Goal: Information Seeking & Learning: Learn about a topic

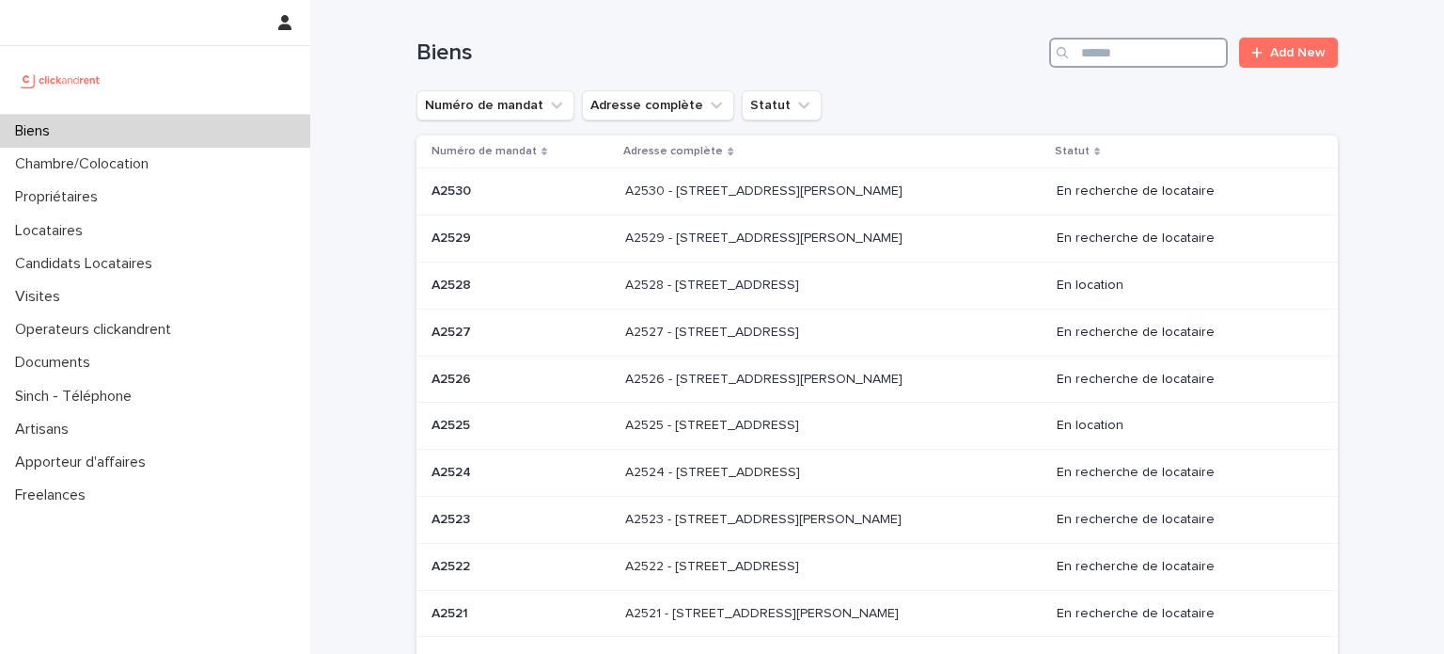
click at [1185, 56] on input "Search" at bounding box center [1138, 53] width 179 height 30
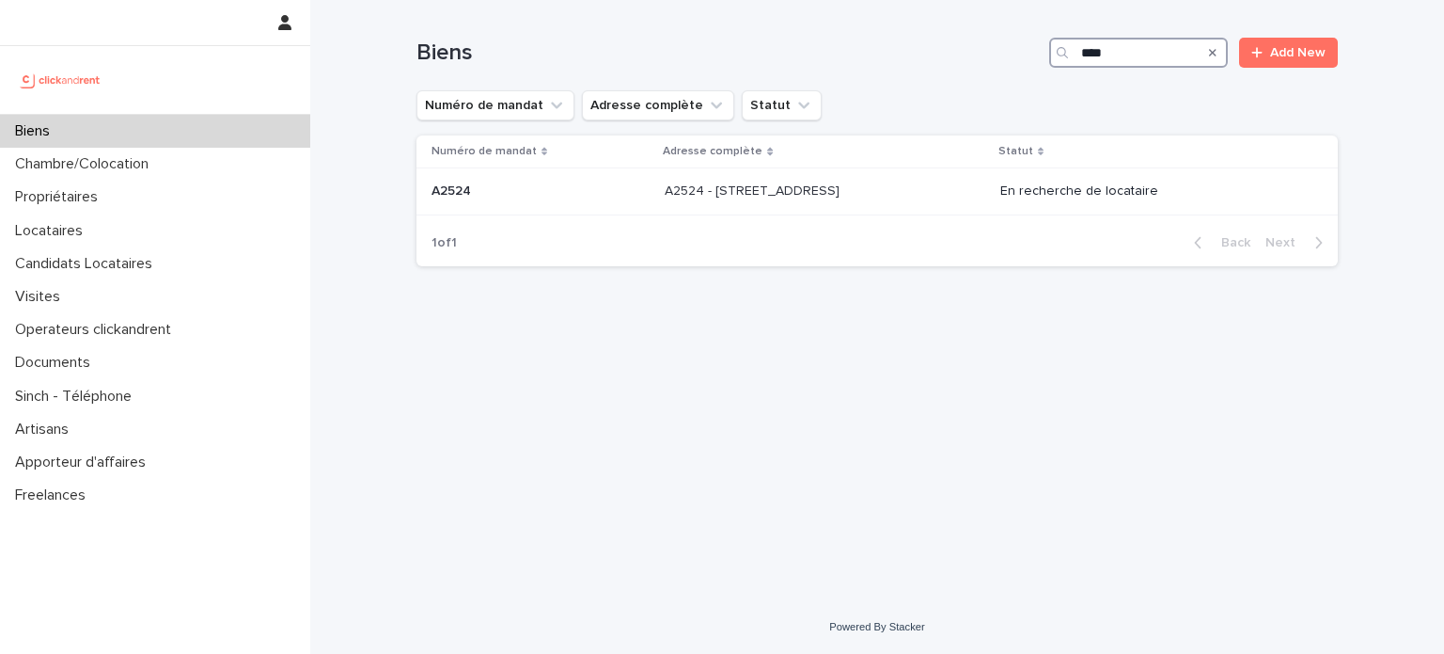
type input "****"
click at [769, 192] on p "A2524 - [STREET_ADDRESS]" at bounding box center [754, 190] width 179 height 20
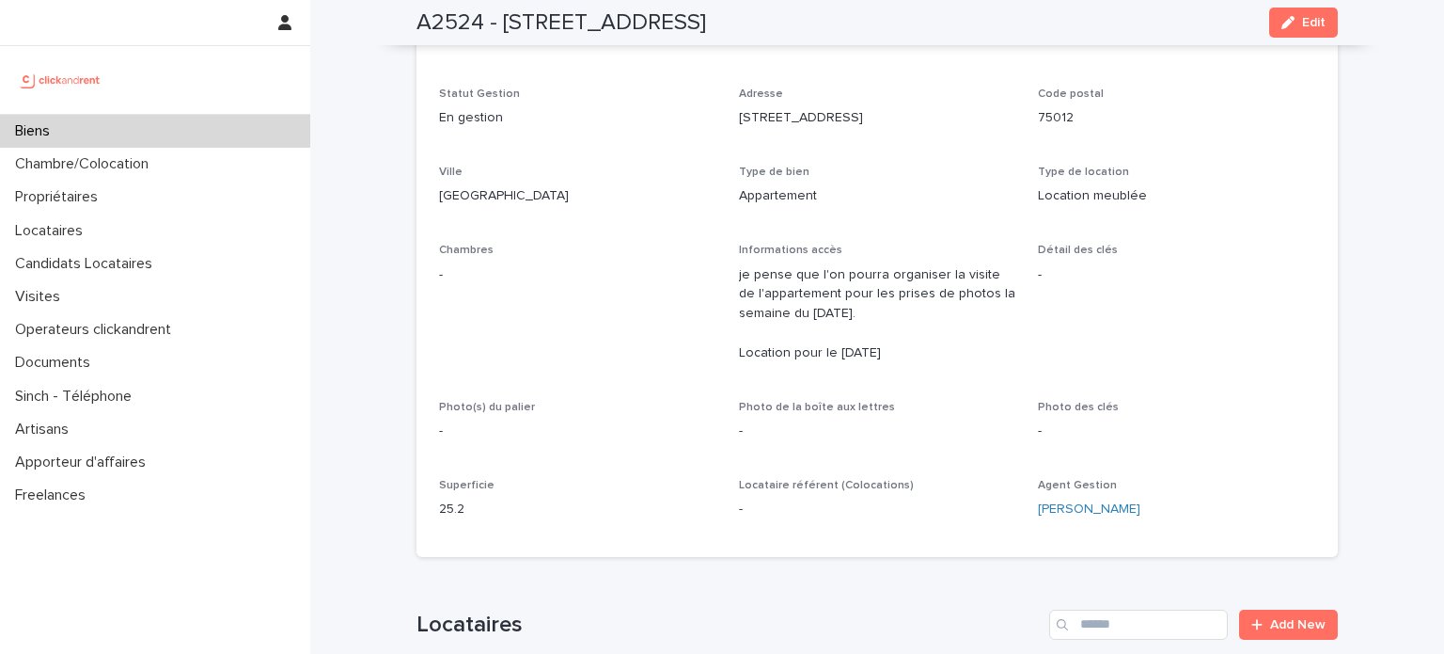
scroll to position [188, 0]
click at [207, 137] on div "Biens" at bounding box center [155, 131] width 310 height 33
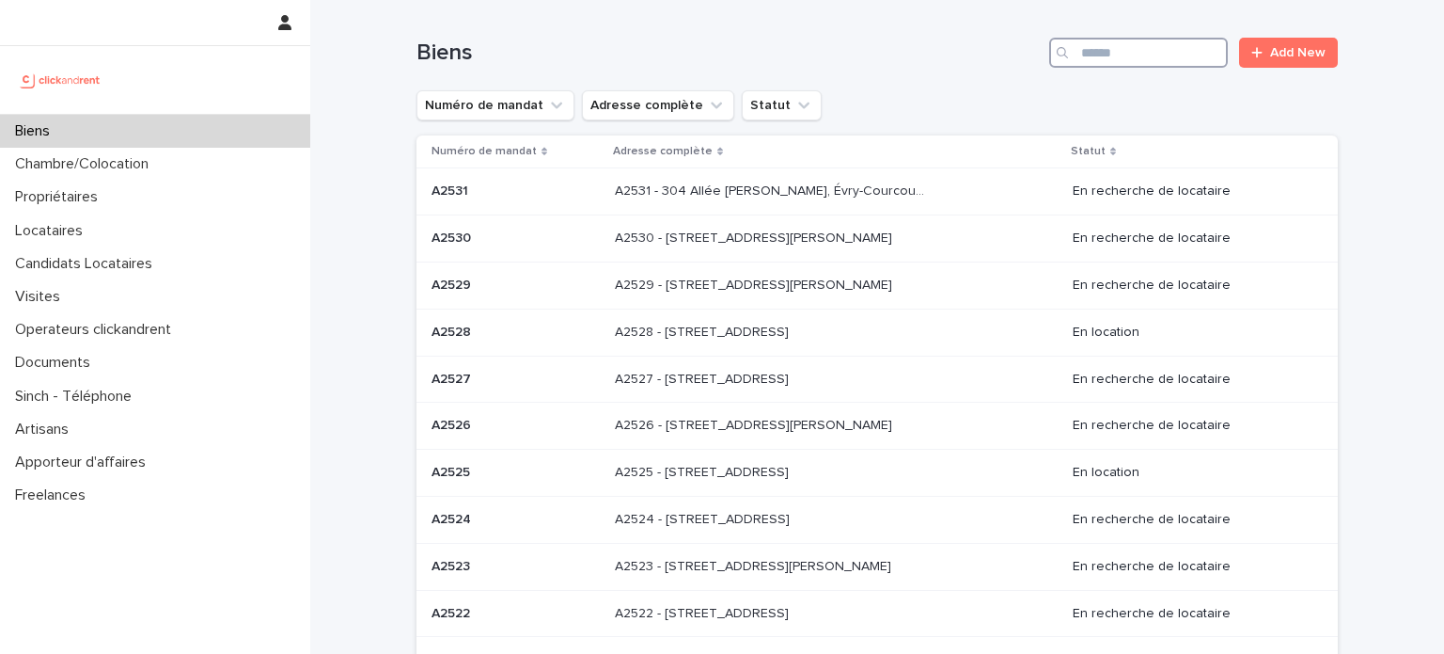
click at [1165, 59] on input "Search" at bounding box center [1138, 53] width 179 height 30
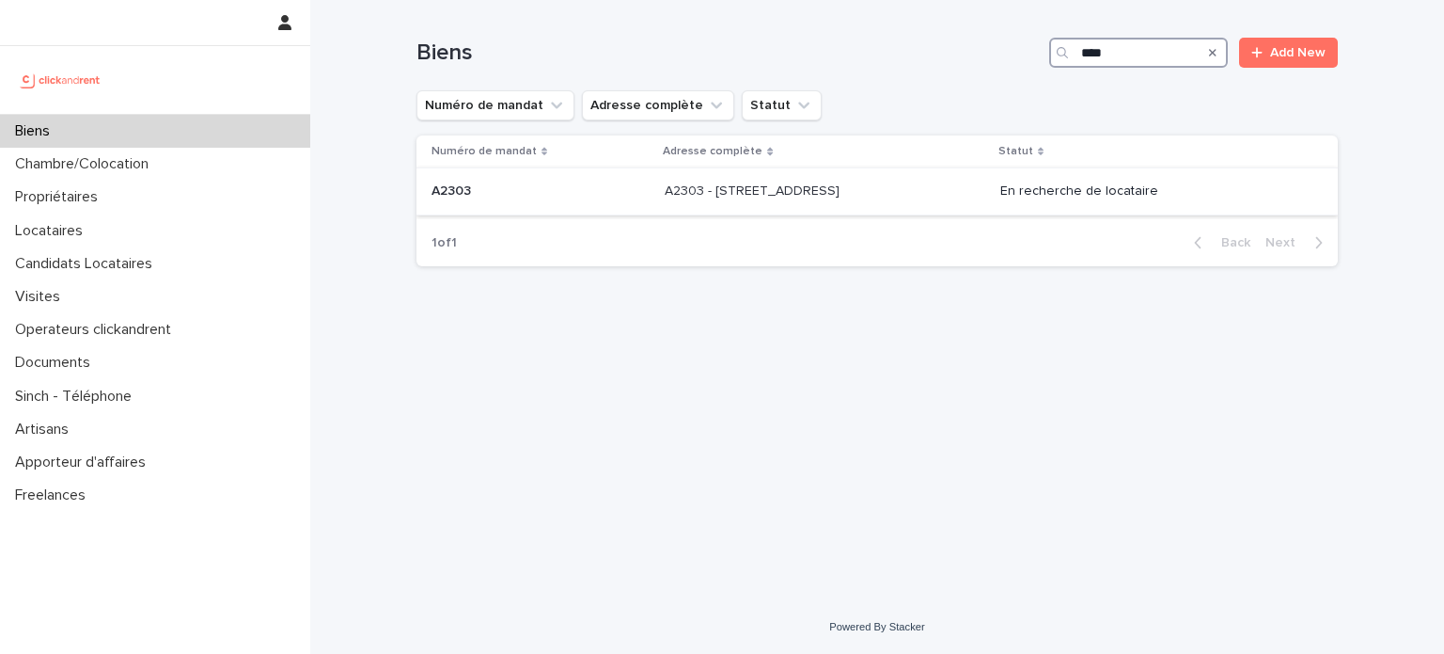
type input "****"
click at [947, 197] on div "A2303 - [STREET_ADDRESS][GEOGRAPHIC_DATA] A2303 - [STREET_ADDRESS]" at bounding box center [825, 191] width 321 height 31
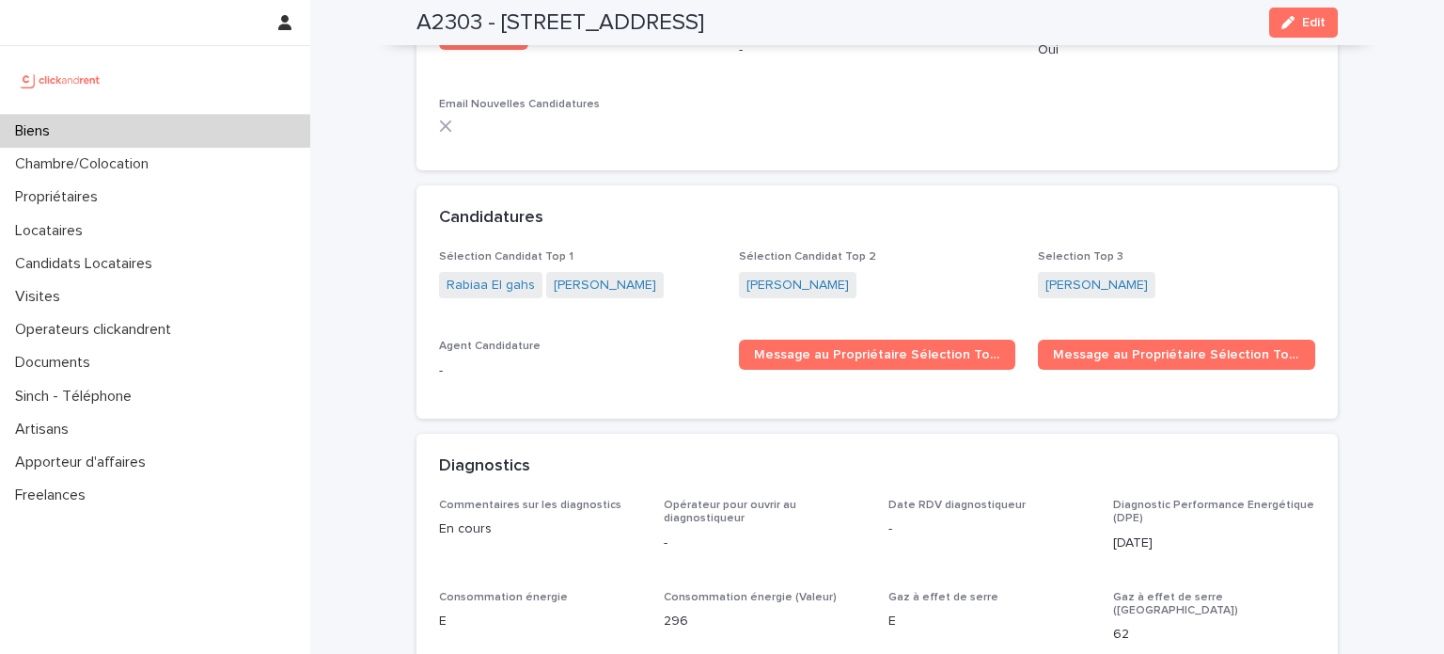
scroll to position [5700, 0]
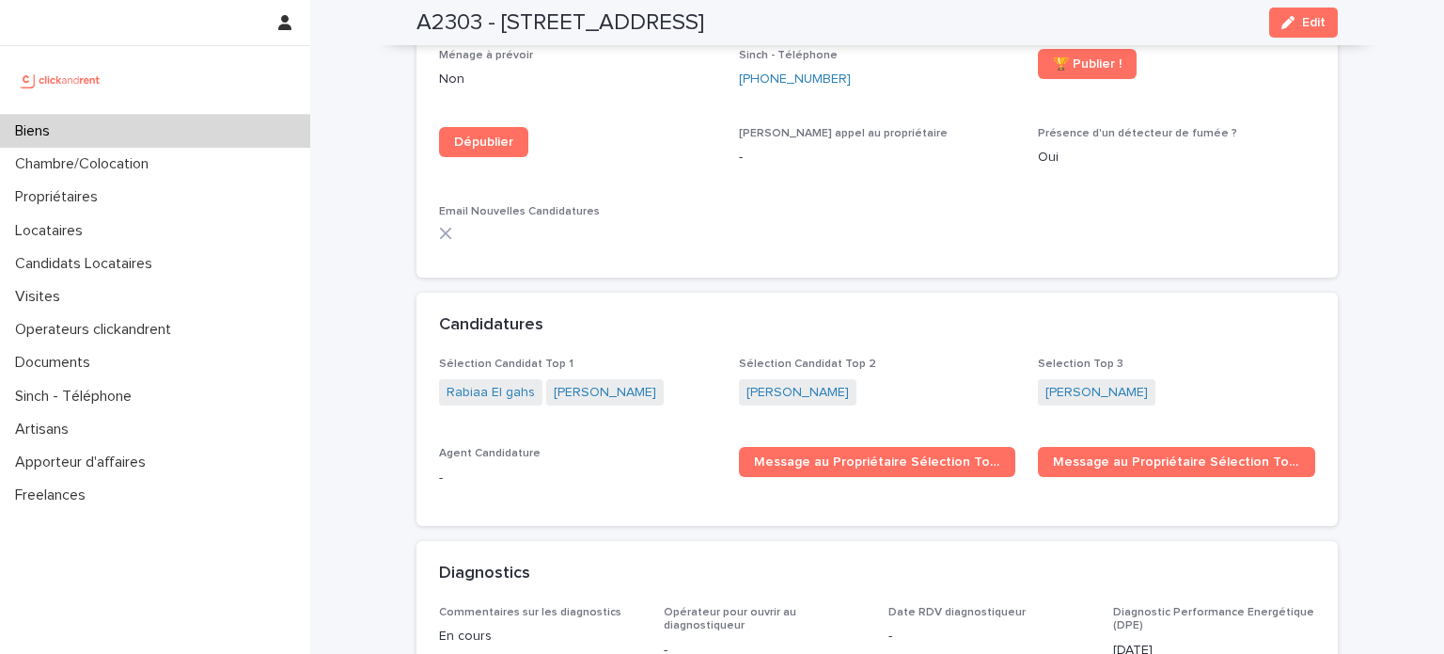
click at [235, 141] on div "Biens" at bounding box center [155, 131] width 310 height 33
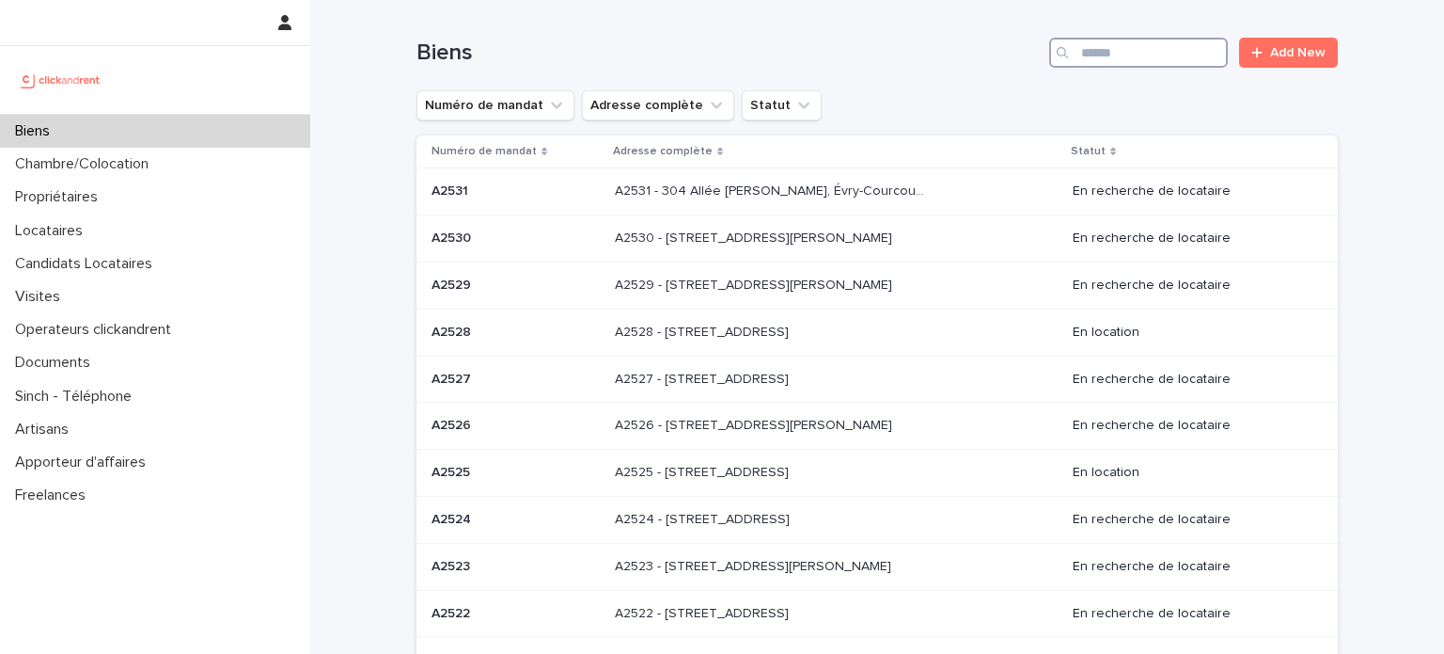
click at [1168, 65] on input "Search" at bounding box center [1138, 53] width 179 height 30
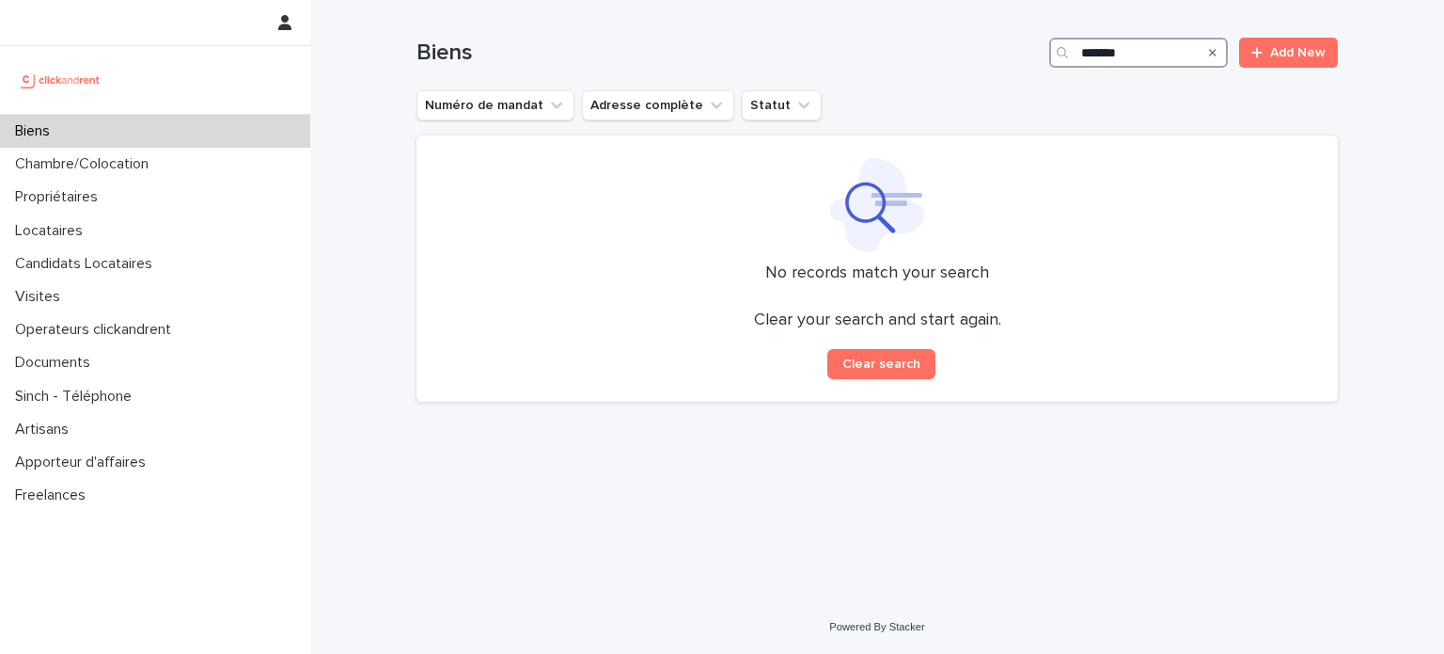
drag, startPoint x: 1102, startPoint y: 48, endPoint x: 1109, endPoint y: 87, distance: 39.1
click at [1102, 50] on input "*******" at bounding box center [1138, 53] width 179 height 30
type input "*"
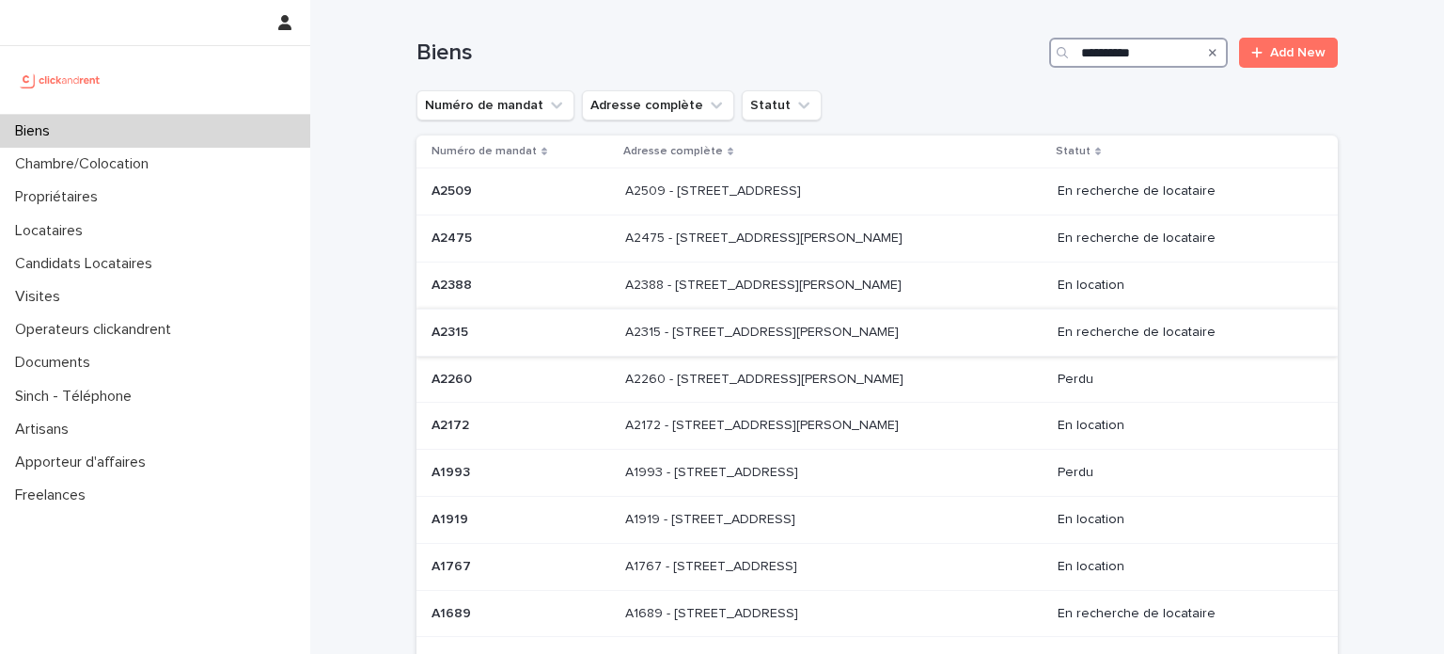
type input "**********"
click at [780, 323] on p "A2315 - [STREET_ADDRESS][PERSON_NAME]" at bounding box center [763, 331] width 277 height 20
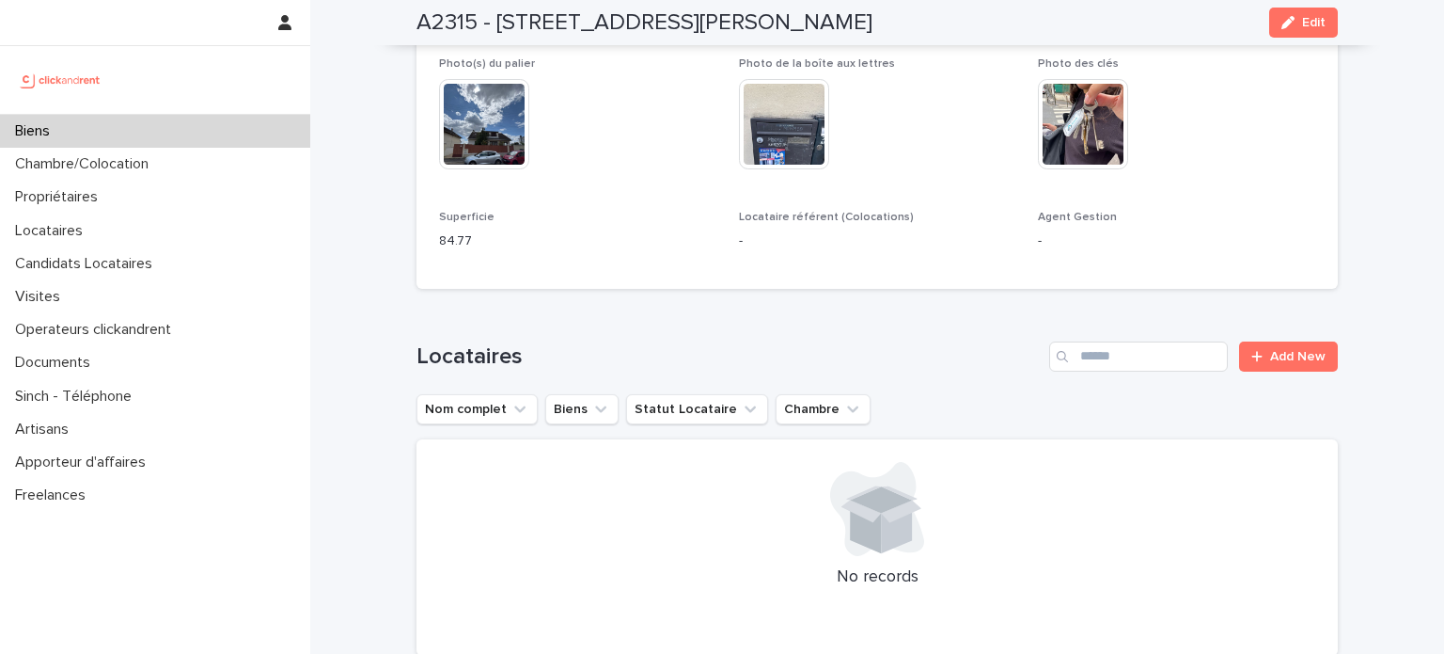
scroll to position [564, 0]
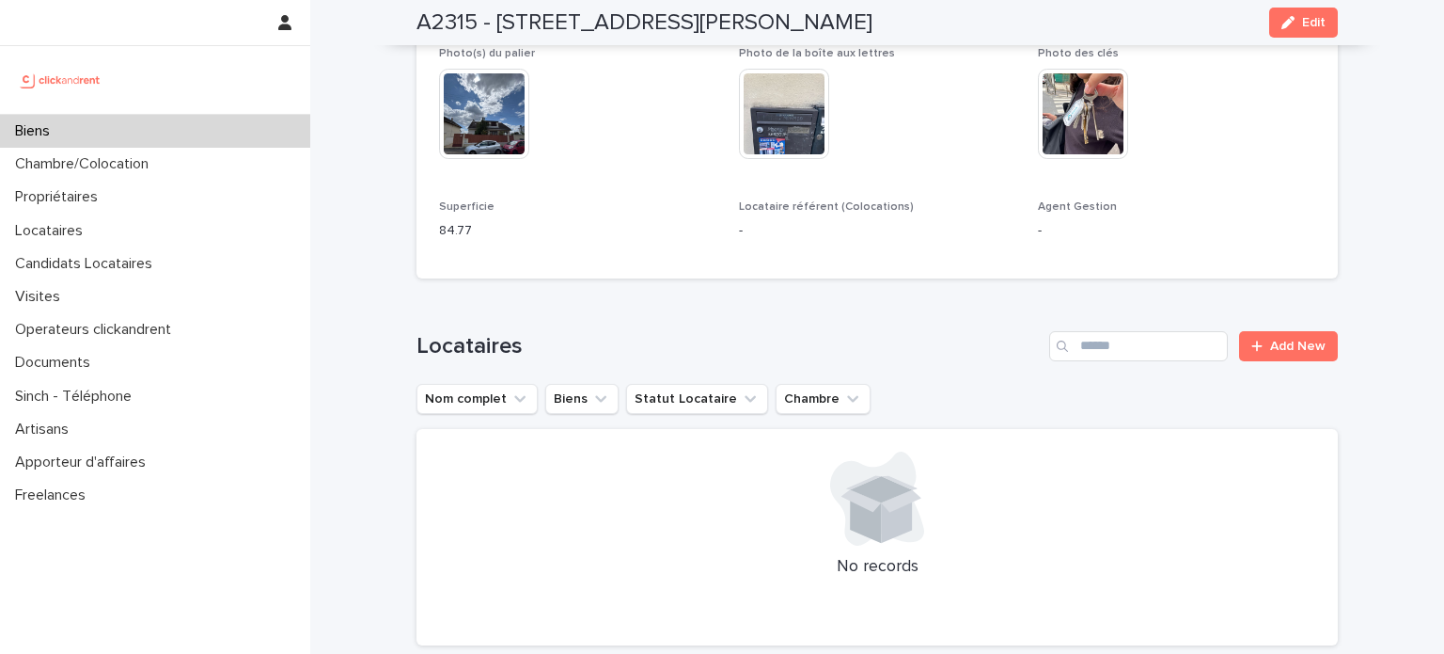
click at [1096, 80] on img at bounding box center [1083, 114] width 90 height 90
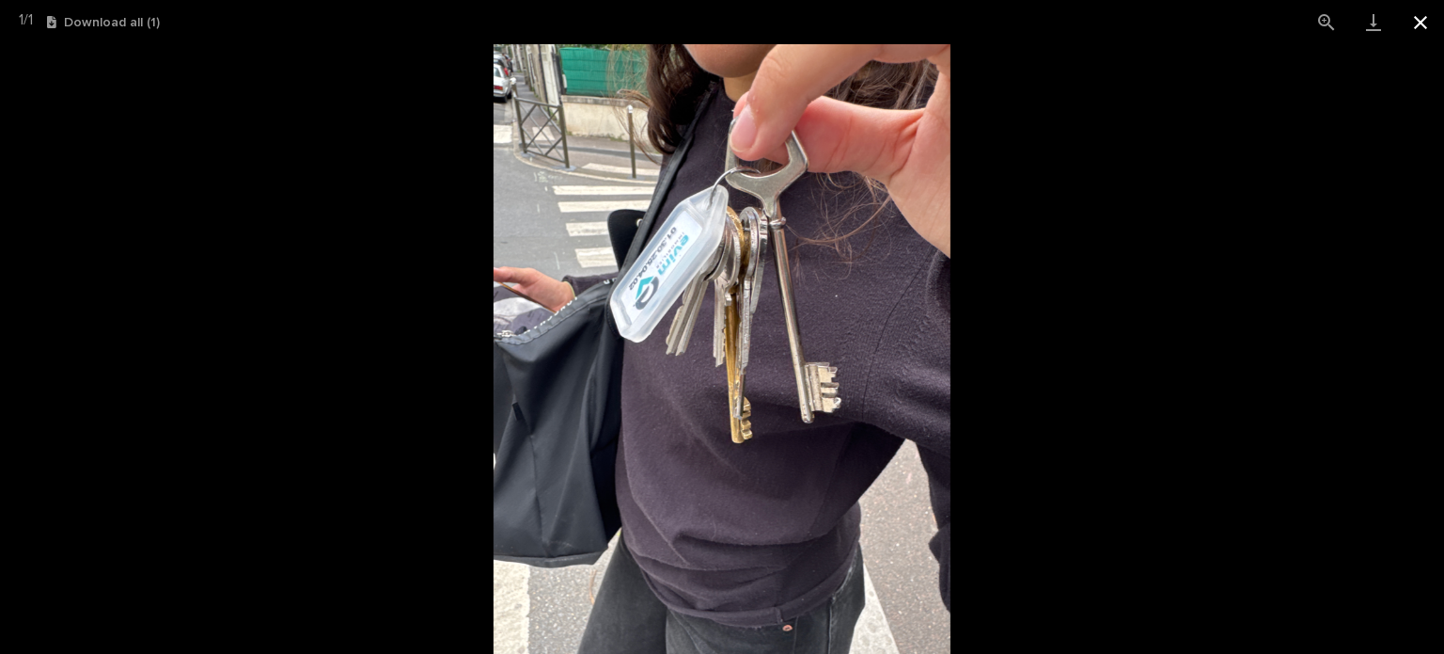
click at [1419, 19] on button "Close gallery" at bounding box center [1420, 22] width 47 height 44
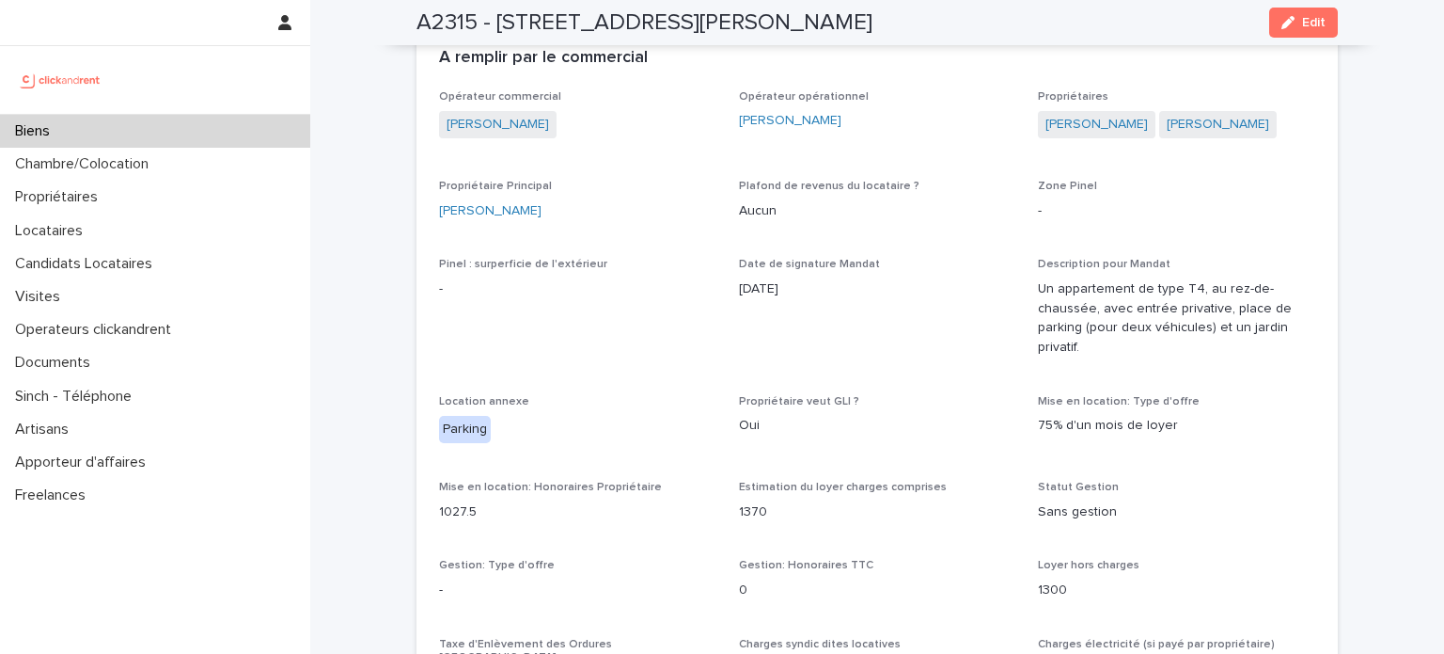
scroll to position [0, 0]
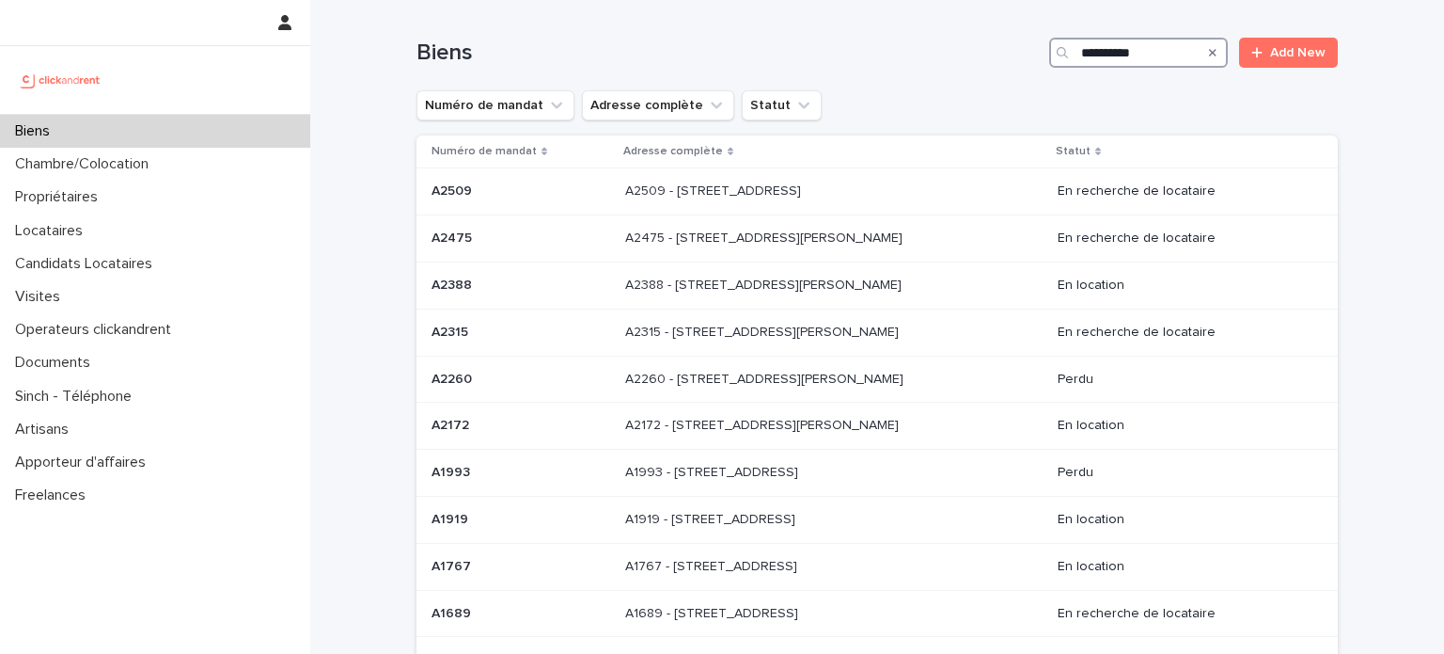
click at [1145, 58] on input "**********" at bounding box center [1138, 53] width 179 height 30
click at [1155, 60] on input "**********" at bounding box center [1138, 53] width 179 height 30
type input "**********"
click at [785, 238] on p "A2475 - [STREET_ADDRESS][PERSON_NAME]" at bounding box center [765, 237] width 281 height 20
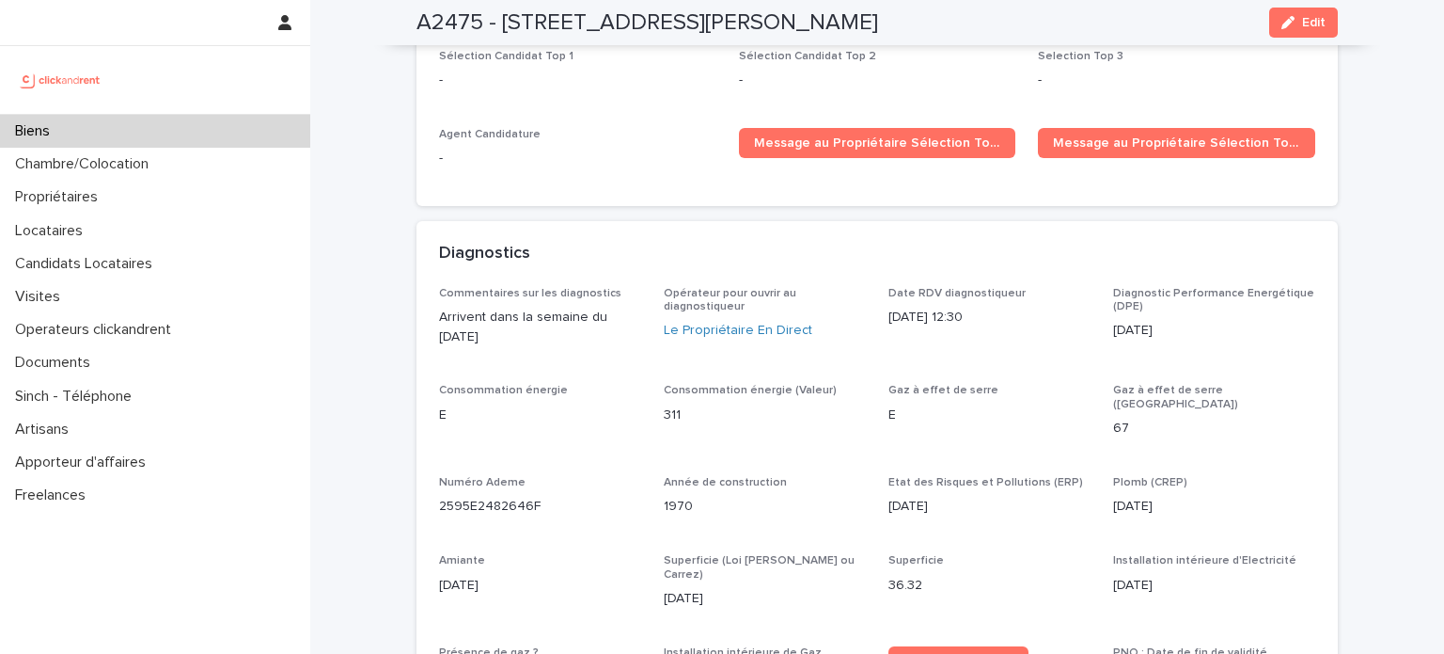
scroll to position [5231, 0]
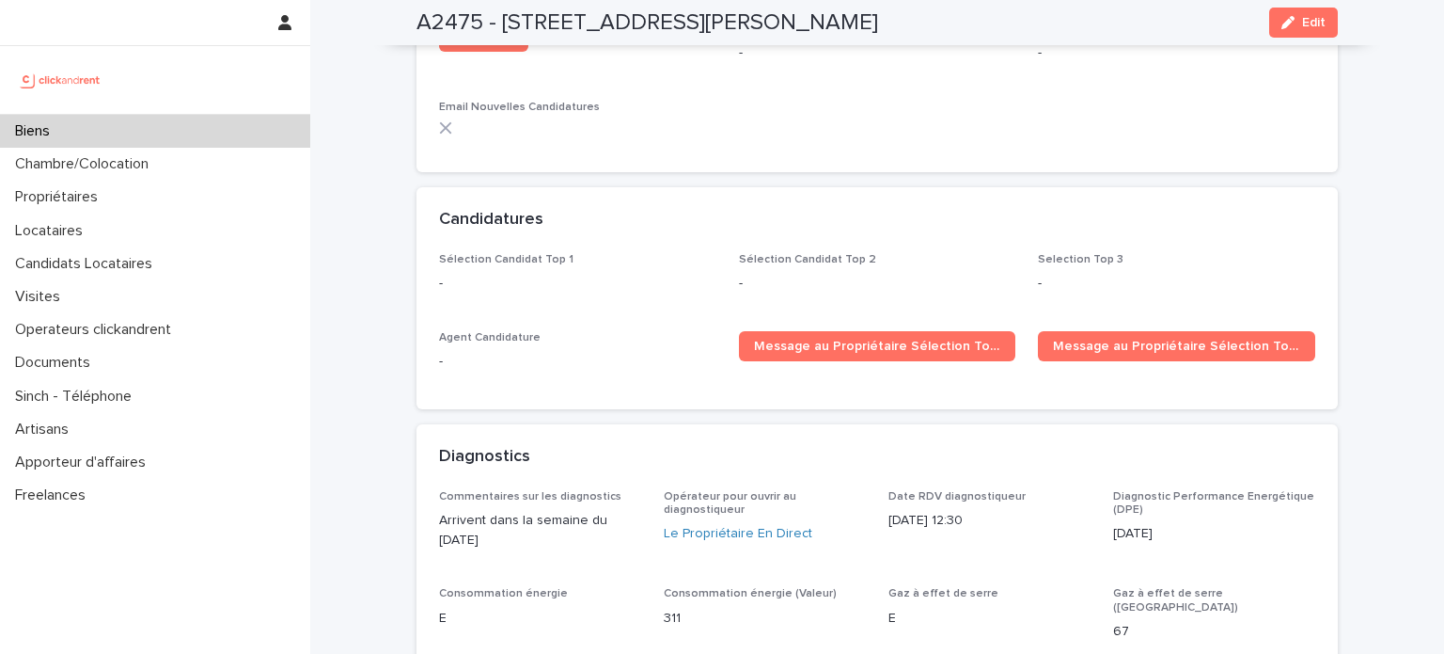
click at [109, 132] on div "Biens" at bounding box center [155, 131] width 310 height 33
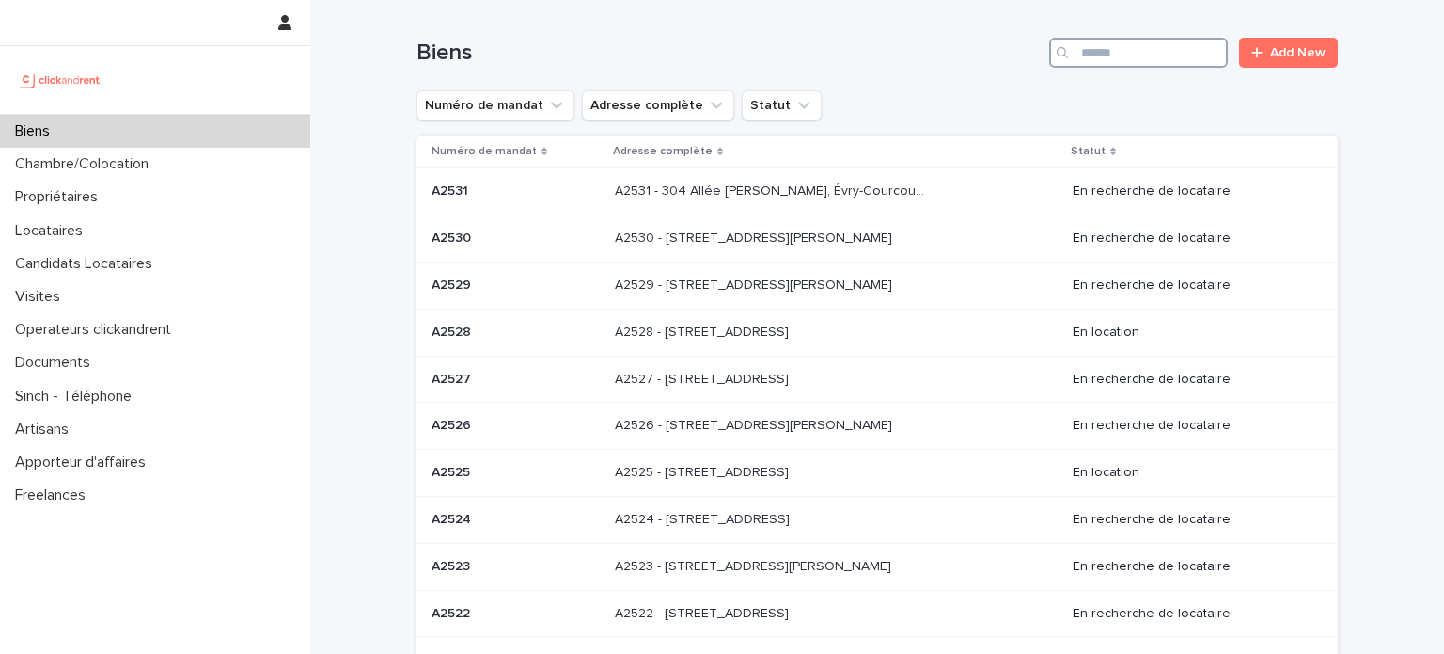
click at [1095, 60] on input "Search" at bounding box center [1138, 53] width 179 height 30
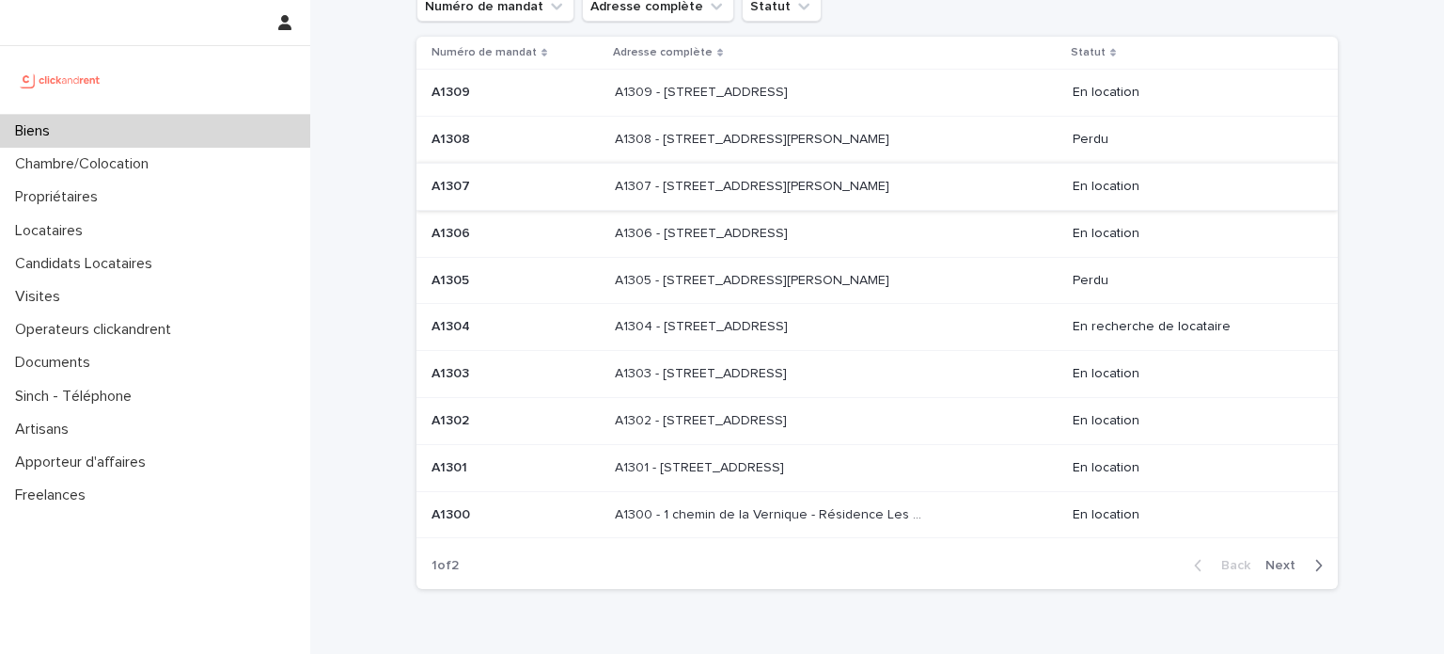
scroll to position [194, 0]
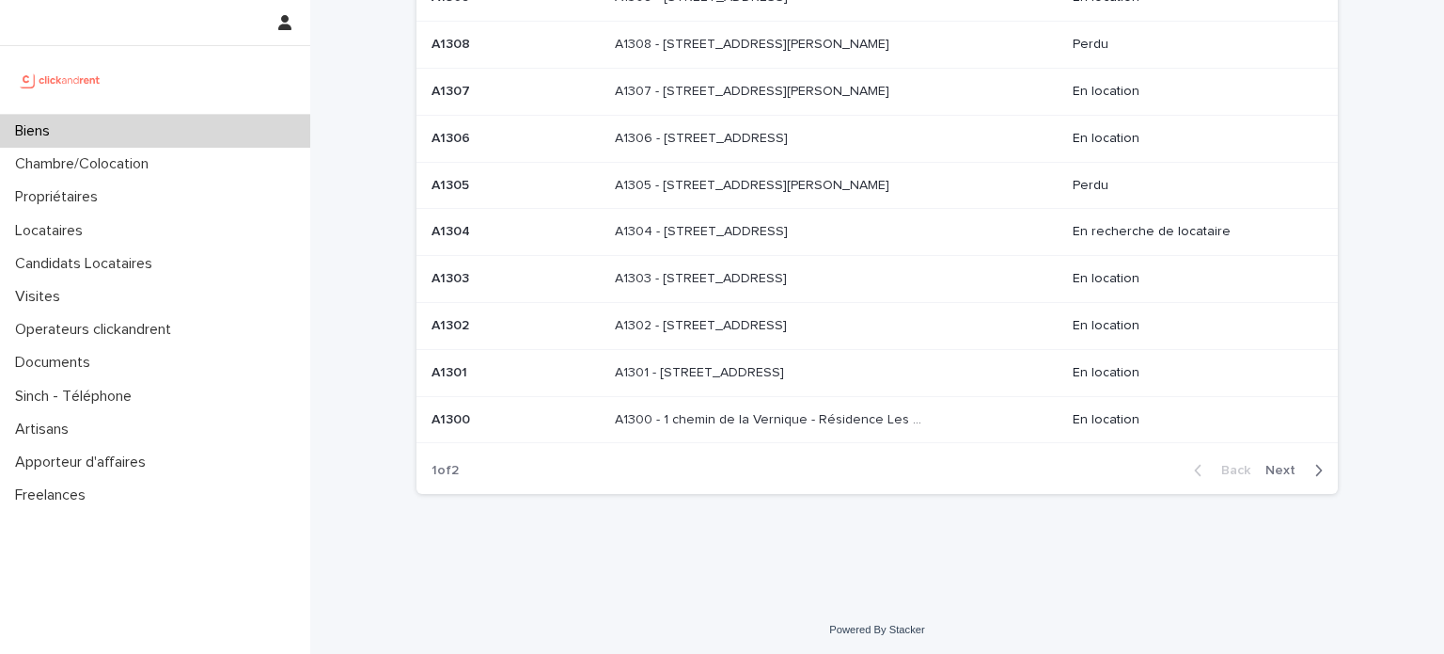
type input "****"
click at [1307, 464] on div "button" at bounding box center [1315, 470] width 16 height 17
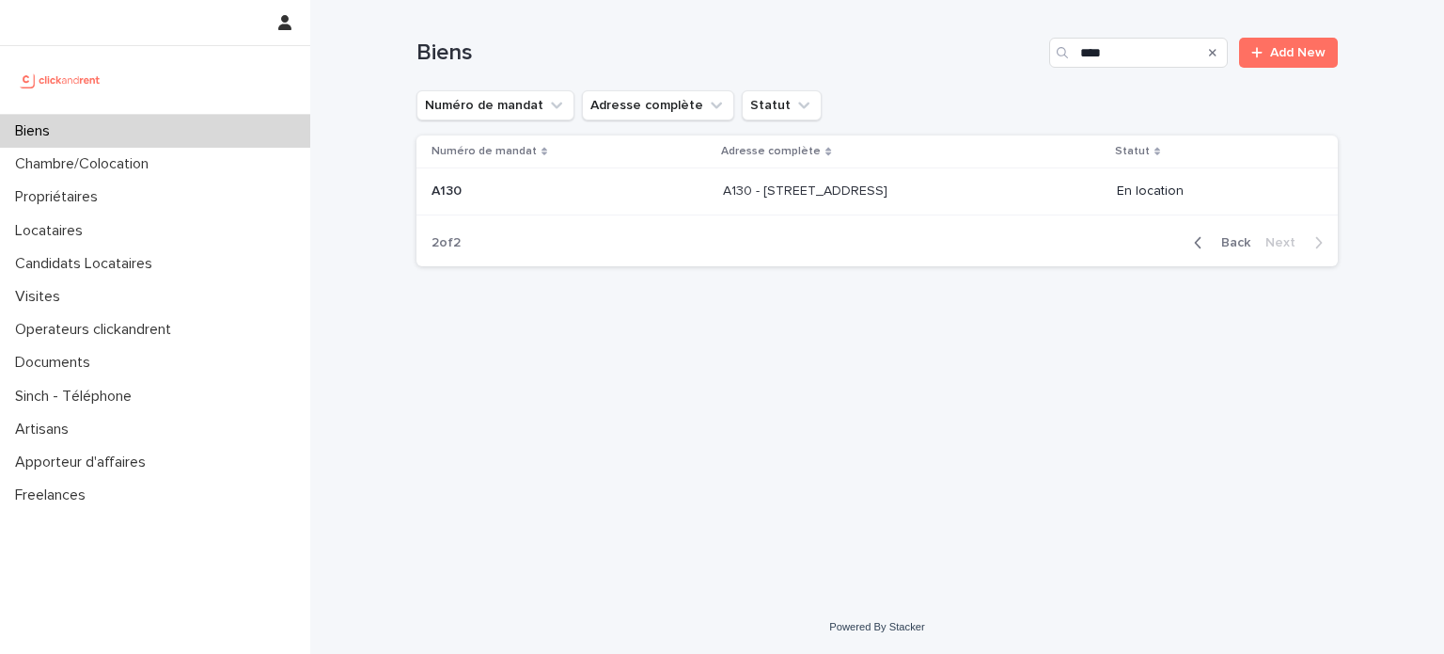
click at [869, 189] on p "A130 - [STREET_ADDRESS]" at bounding box center [807, 190] width 168 height 20
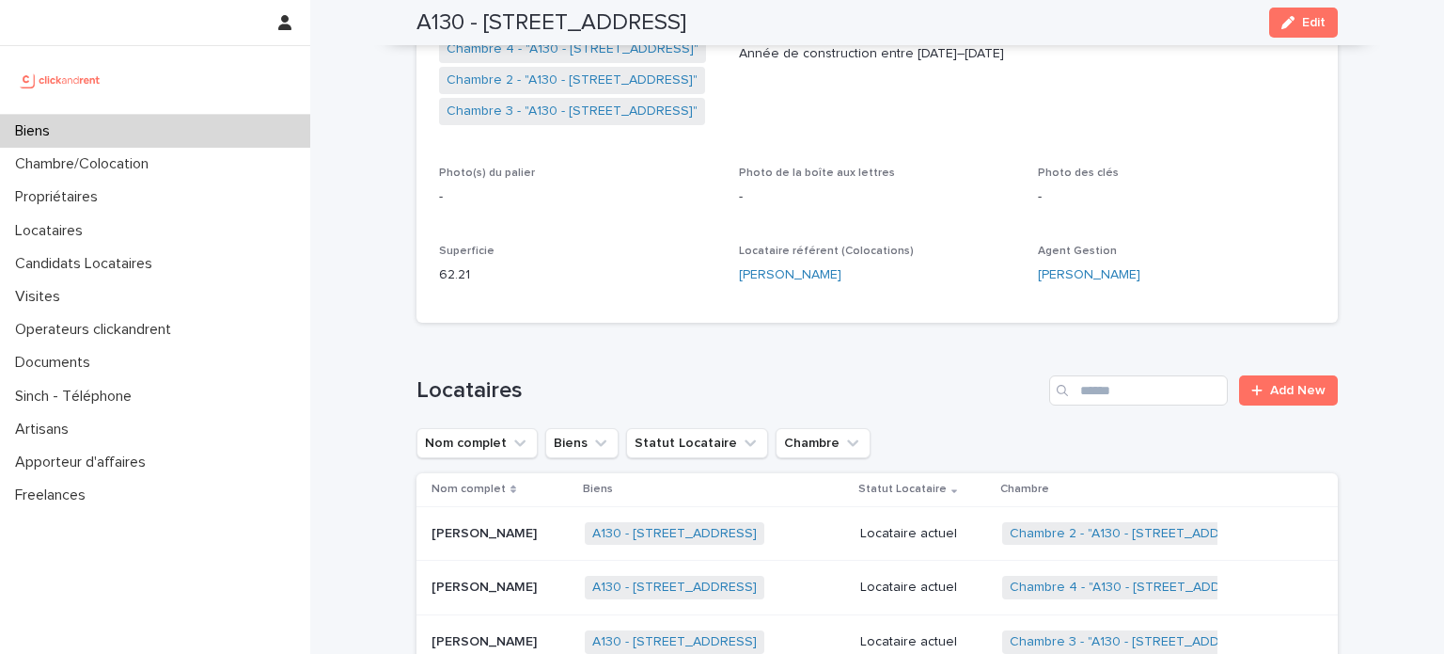
scroll to position [752, 0]
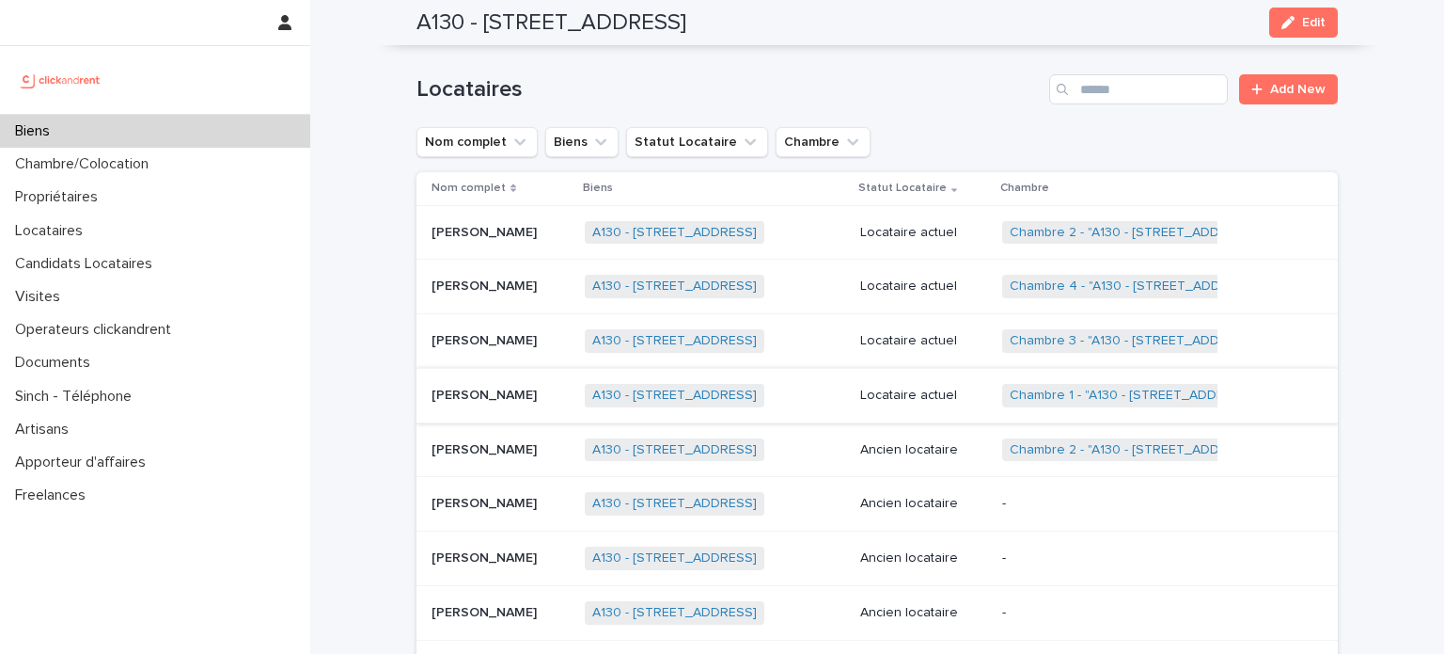
click at [163, 119] on div "Biens" at bounding box center [155, 131] width 310 height 33
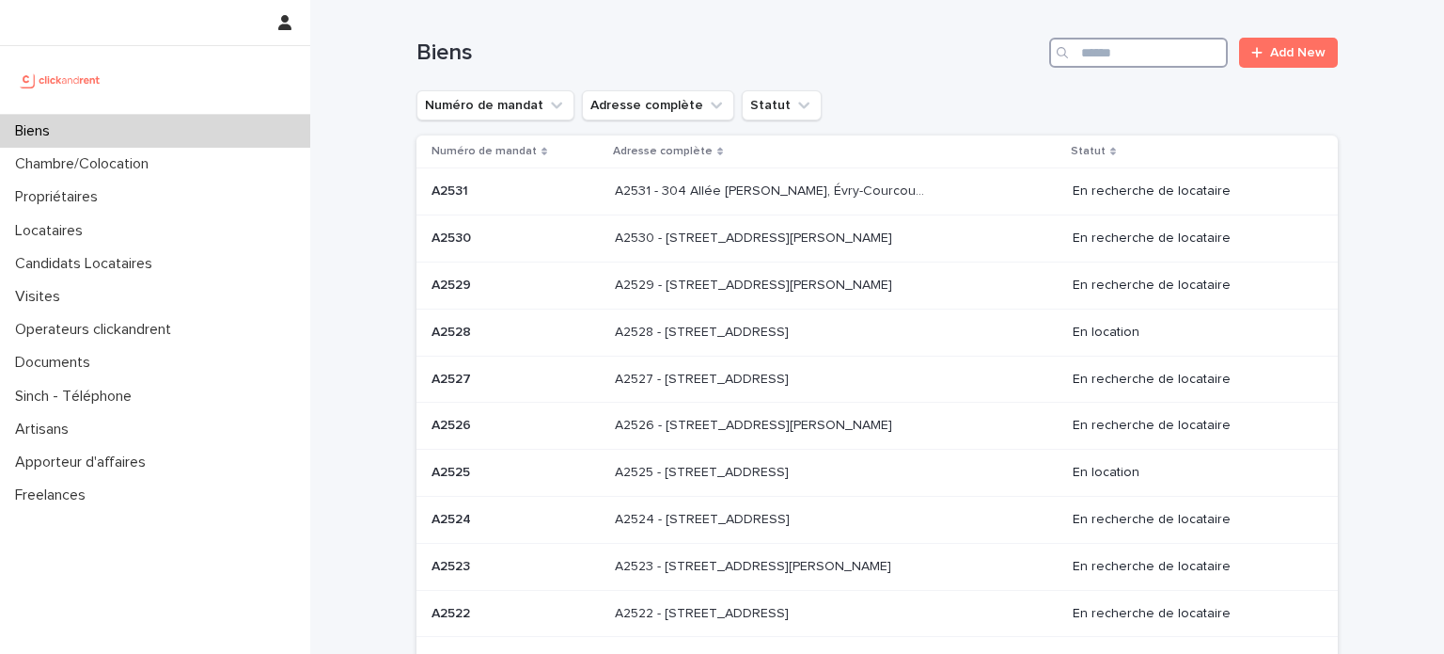
click at [1130, 46] on input "Search" at bounding box center [1138, 53] width 179 height 30
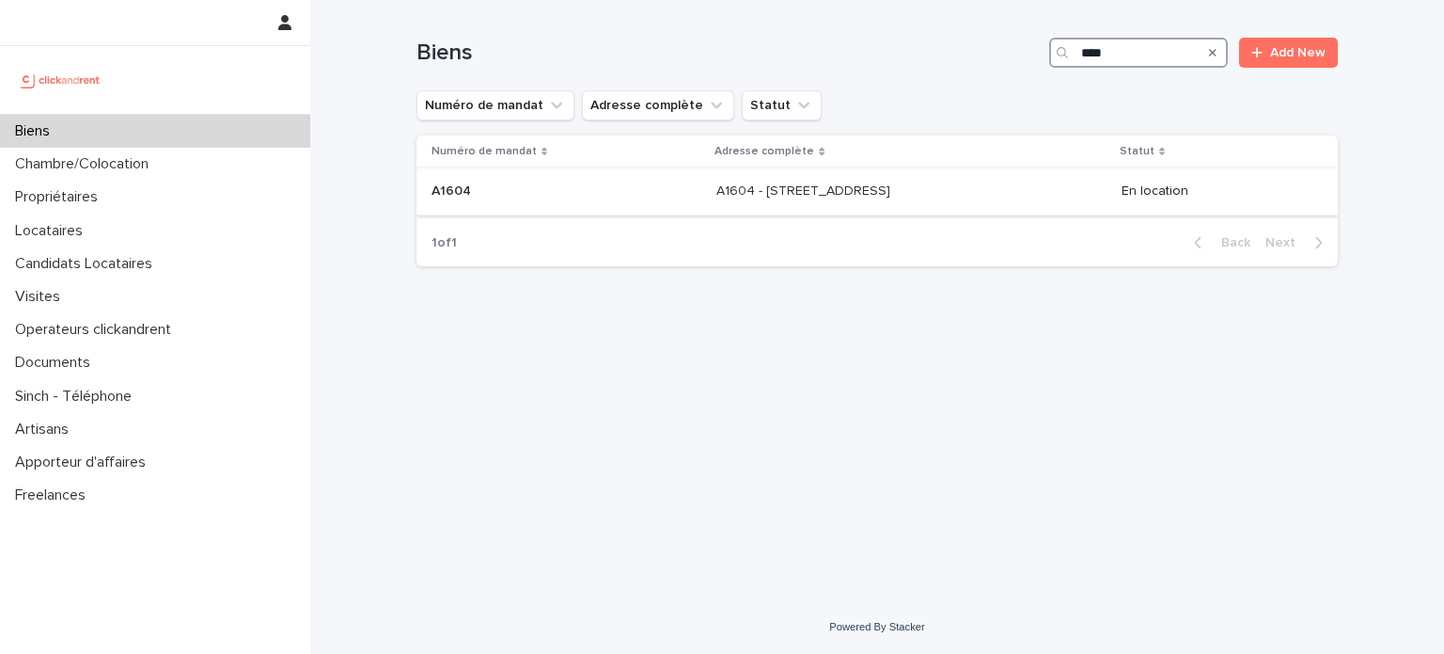
type input "****"
click at [845, 190] on p "A1604 - [STREET_ADDRESS]" at bounding box center [806, 190] width 178 height 20
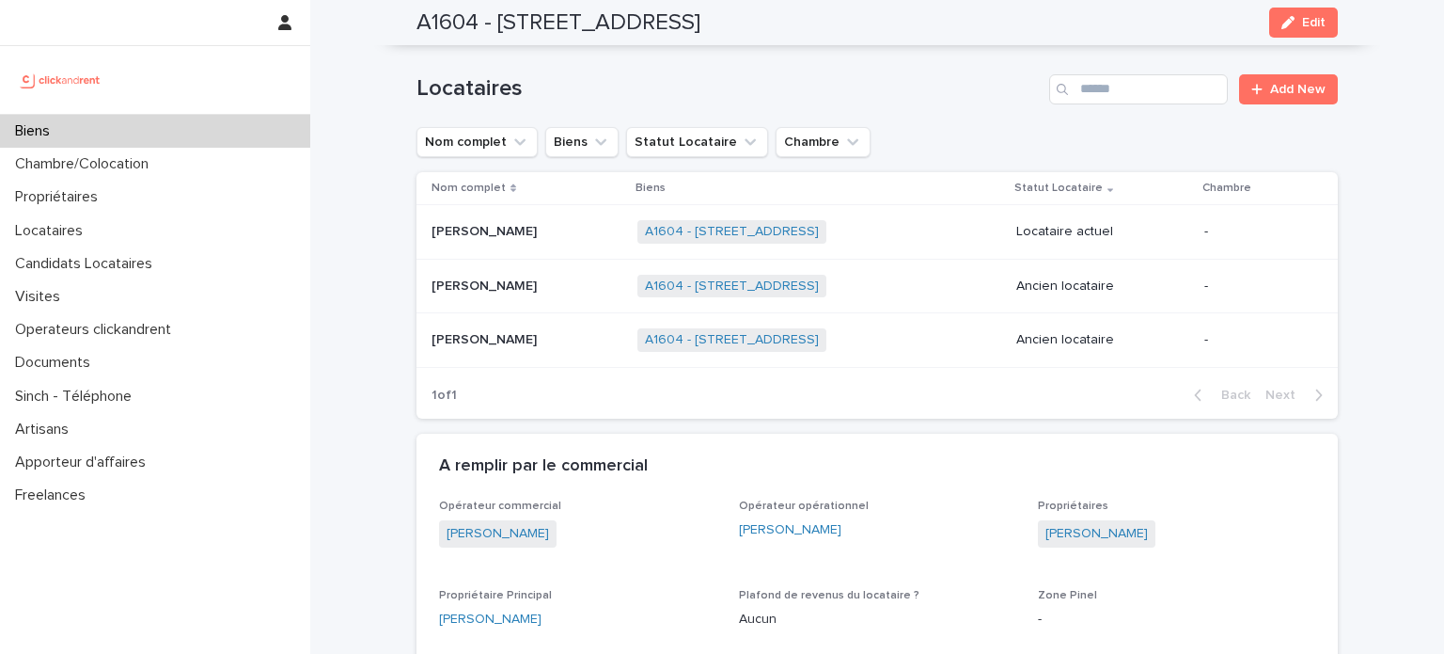
scroll to position [940, 0]
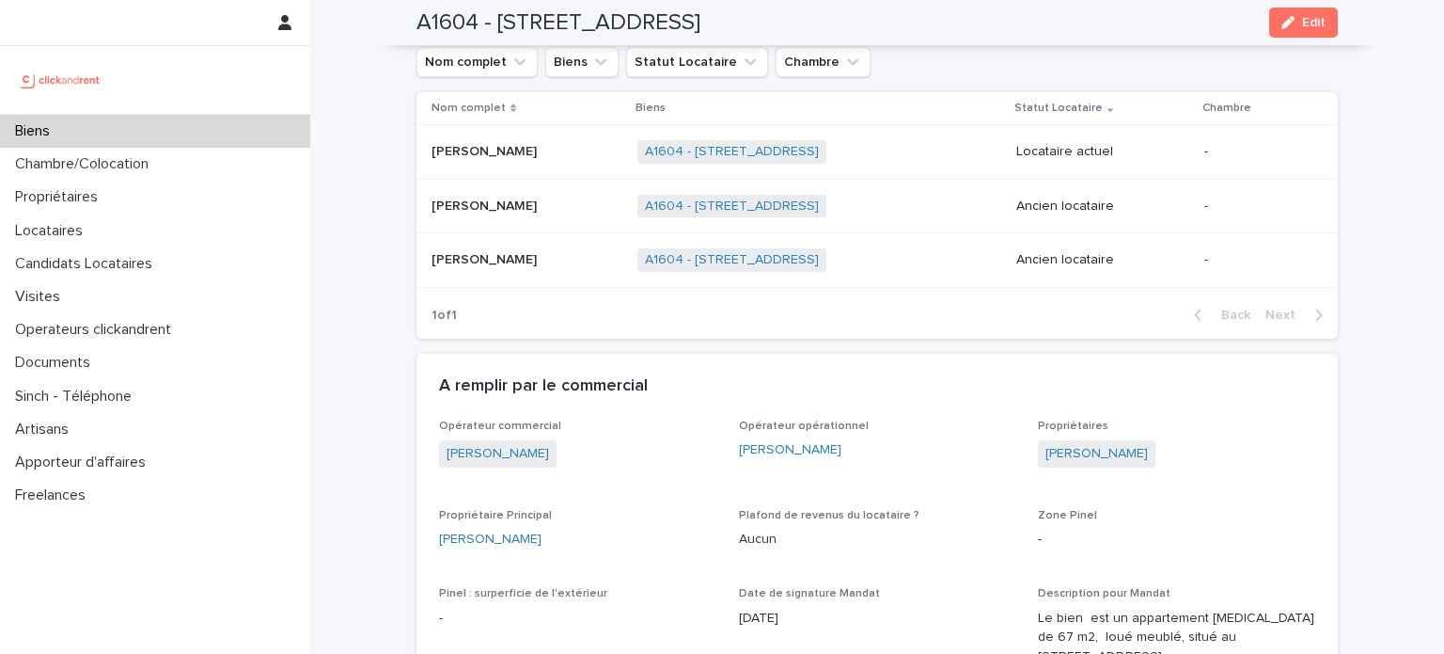
click at [884, 204] on div "A1604 - [STREET_ADDRESS] + 0" at bounding box center [820, 206] width 364 height 39
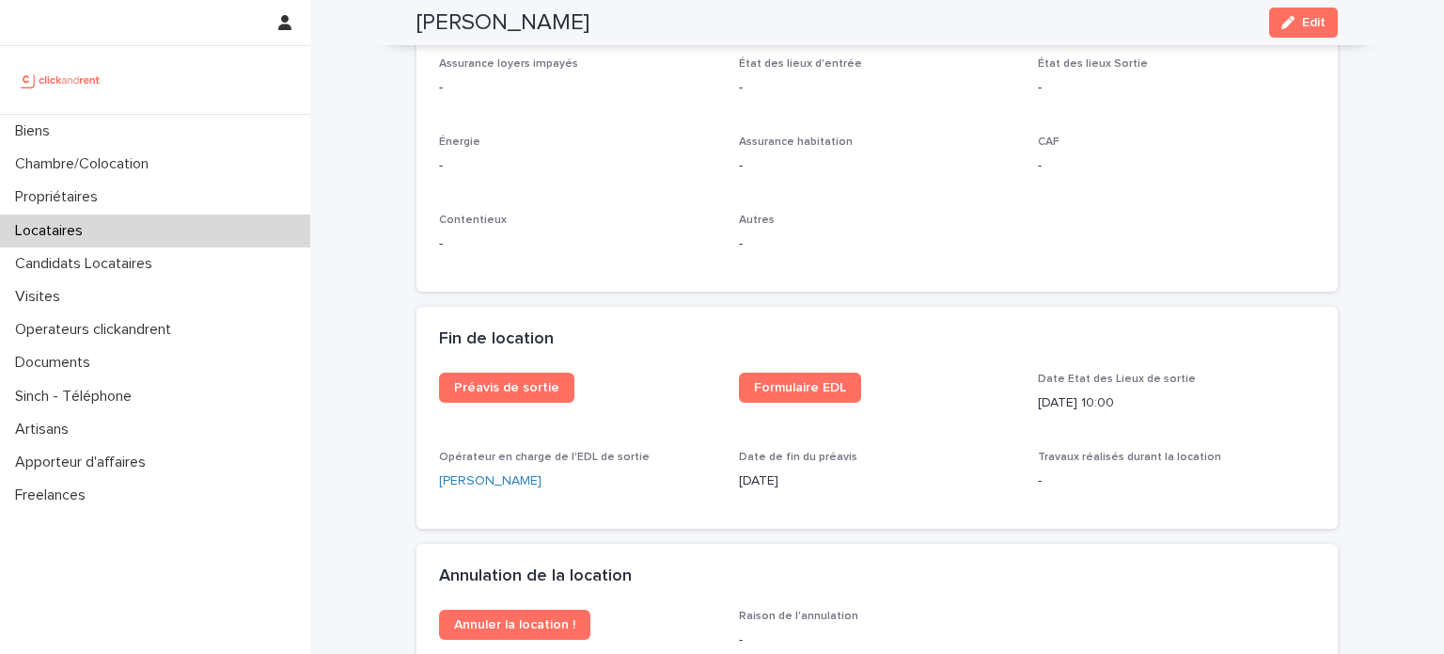
scroll to position [2257, 0]
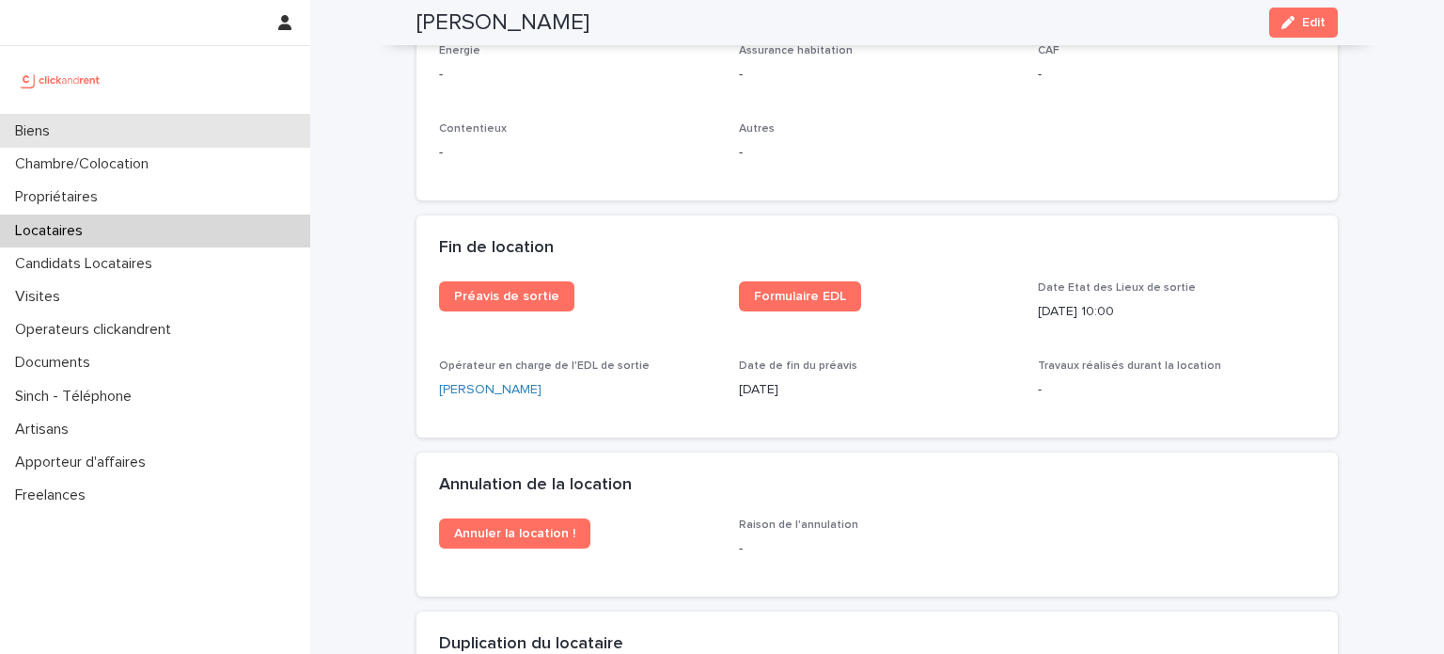
click at [100, 128] on div "Biens" at bounding box center [155, 131] width 310 height 33
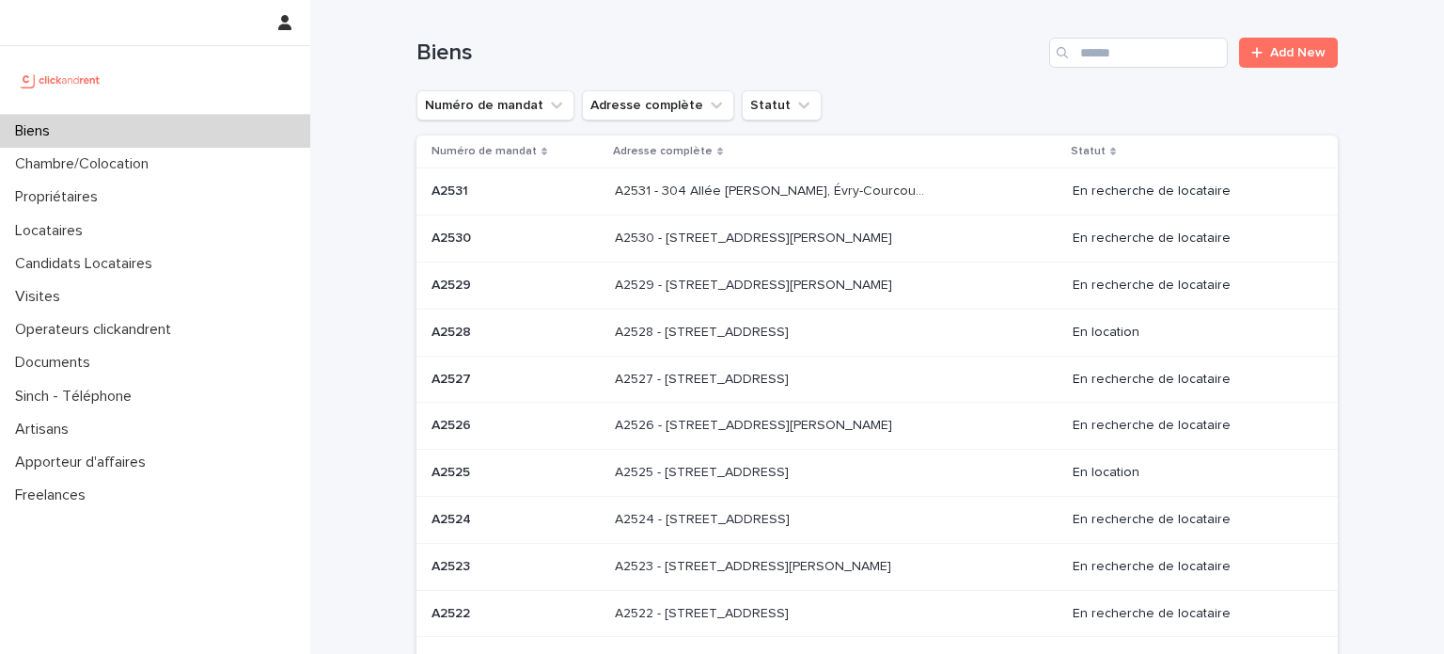
click at [1155, 71] on div "Biens Add New" at bounding box center [878, 45] width 922 height 90
click at [1153, 50] on input "Search" at bounding box center [1138, 53] width 179 height 30
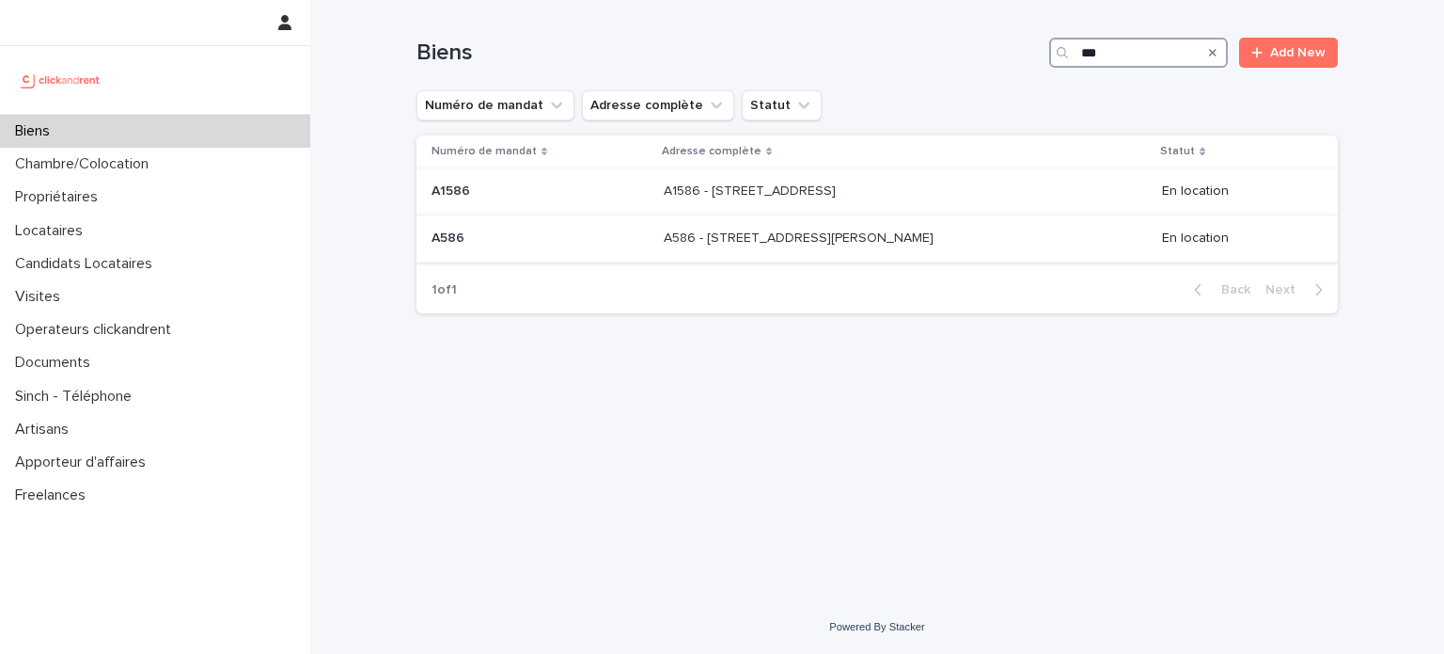
type input "***"
click at [961, 249] on div "A586 - [STREET_ADDRESS][PERSON_NAME] A586 - [STREET_ADDRESS][PERSON_NAME]" at bounding box center [906, 238] width 484 height 31
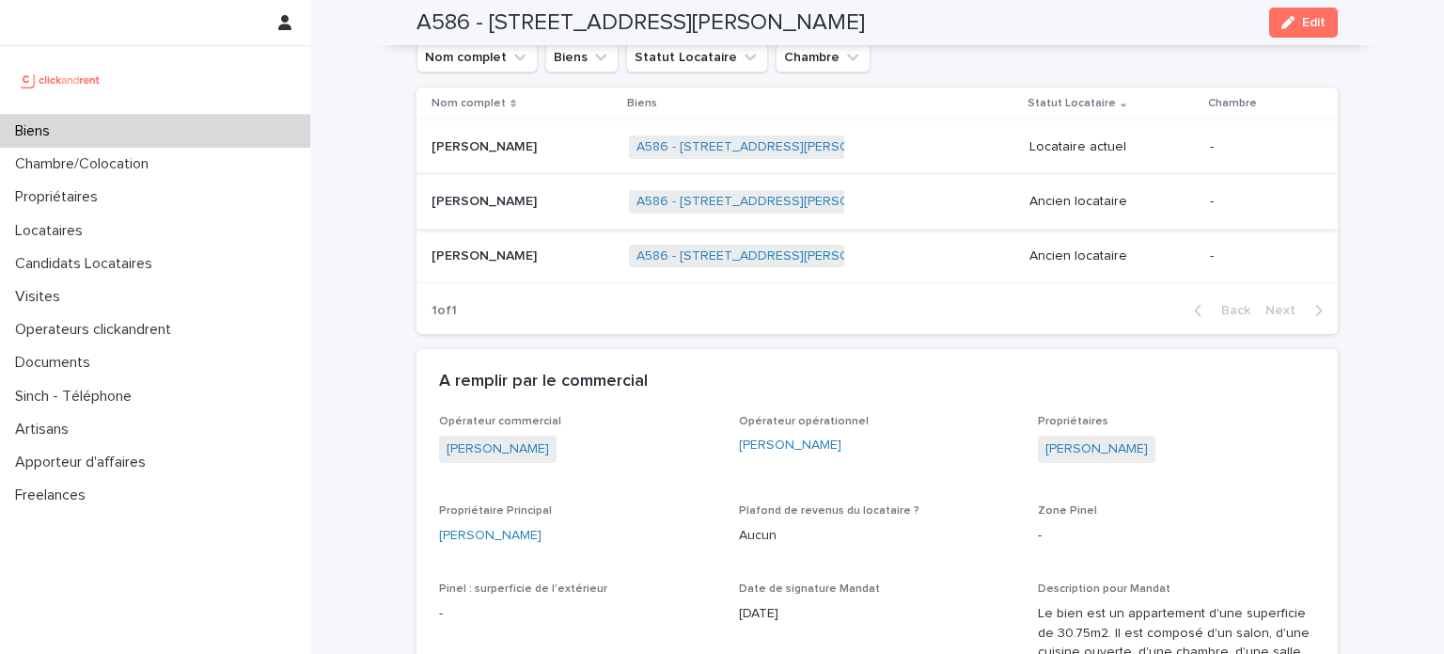
scroll to position [1222, 0]
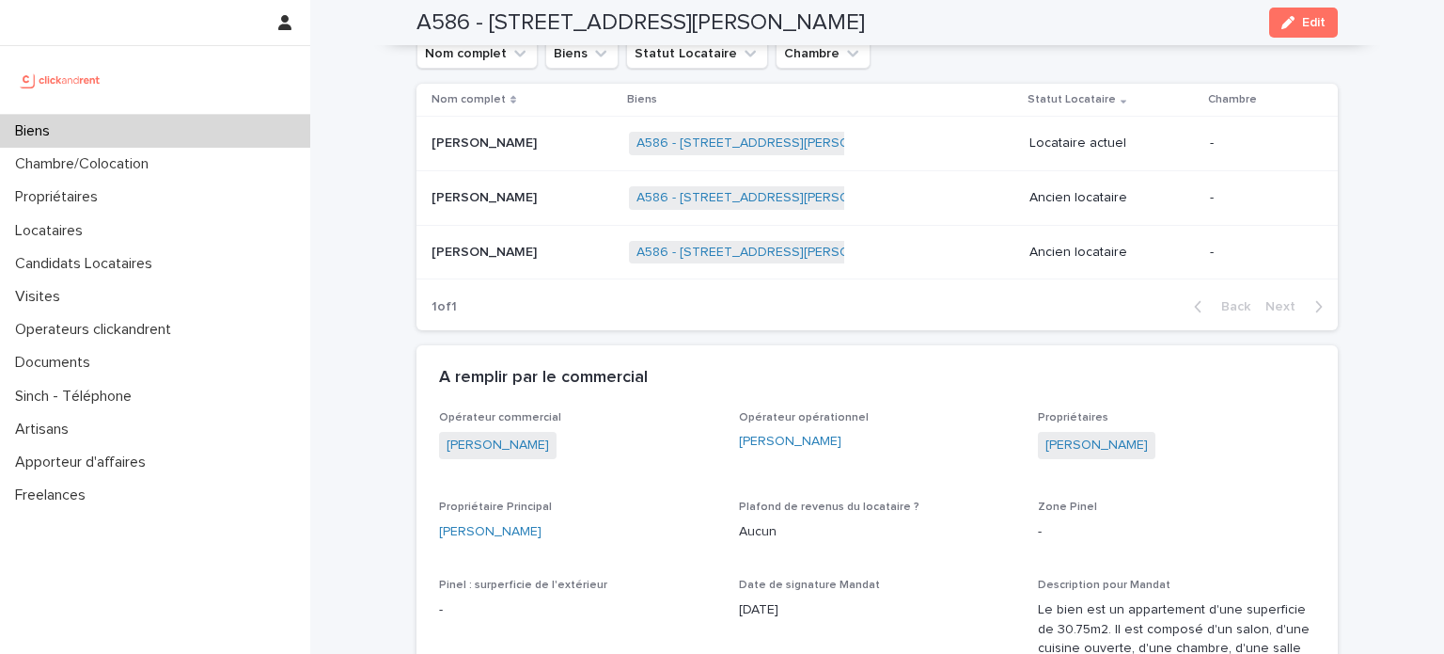
click at [882, 179] on div "A586 - [STREET_ADDRESS][PERSON_NAME] + 0" at bounding box center [822, 198] width 386 height 39
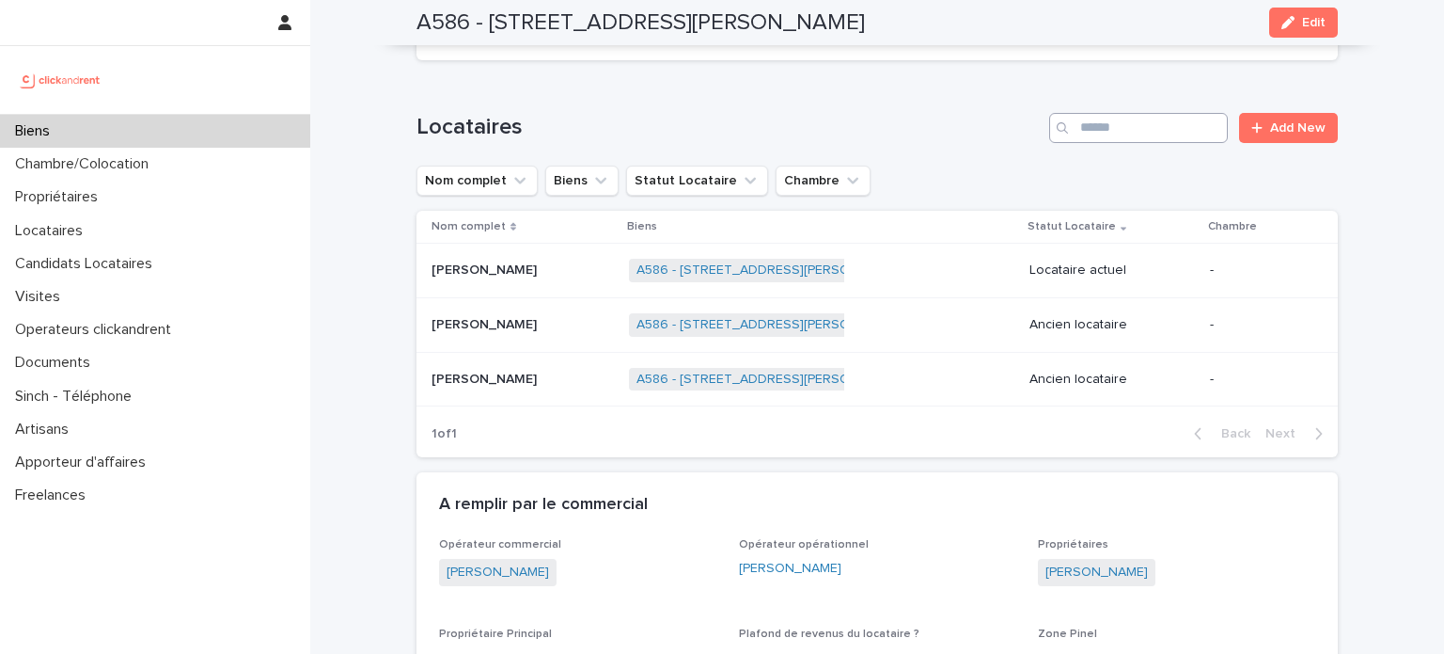
scroll to position [1128, 0]
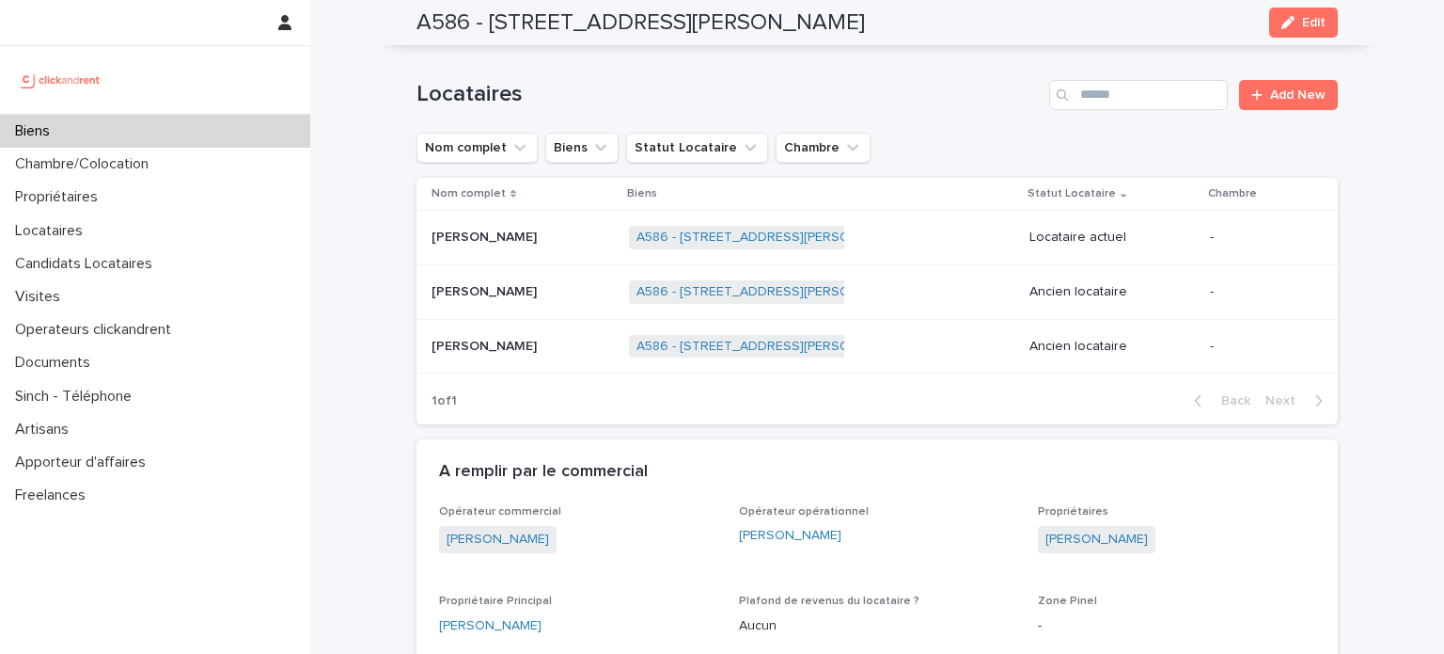
click at [894, 327] on div "A586 - [STREET_ADDRESS][PERSON_NAME] + 0" at bounding box center [822, 346] width 386 height 39
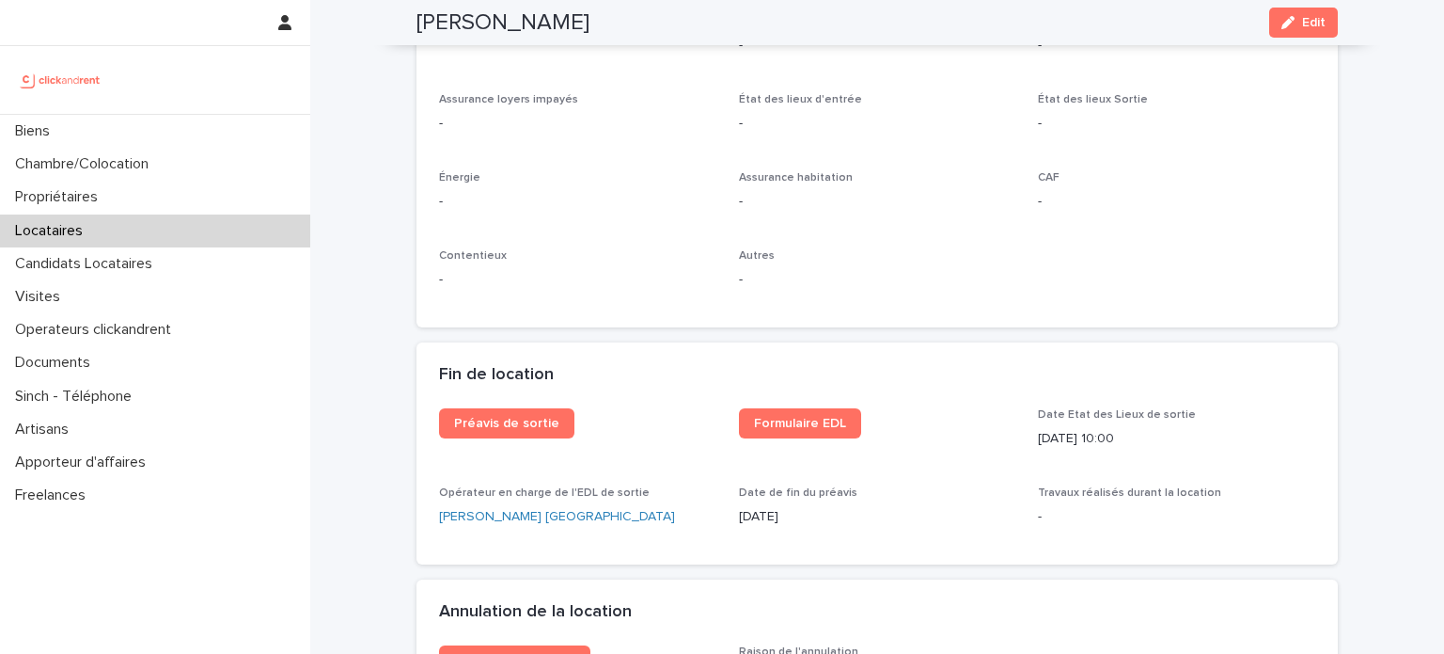
scroll to position [2163, 0]
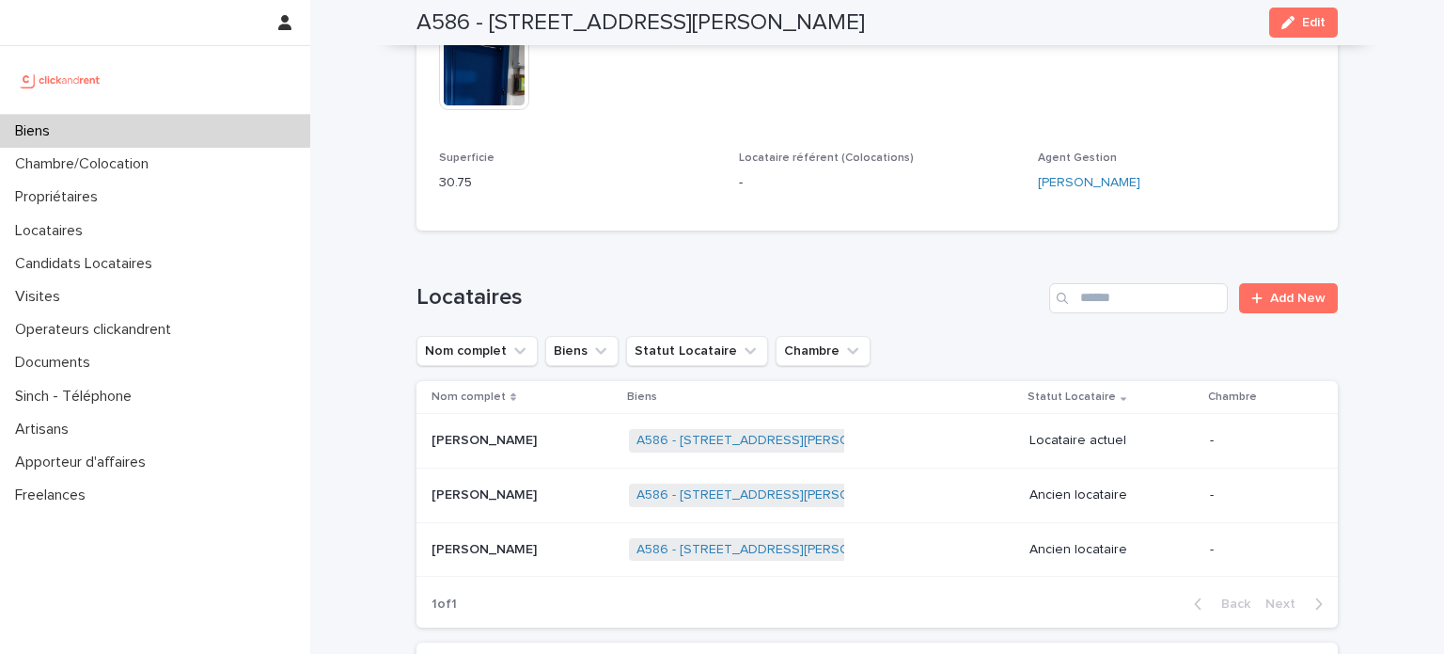
scroll to position [940, 0]
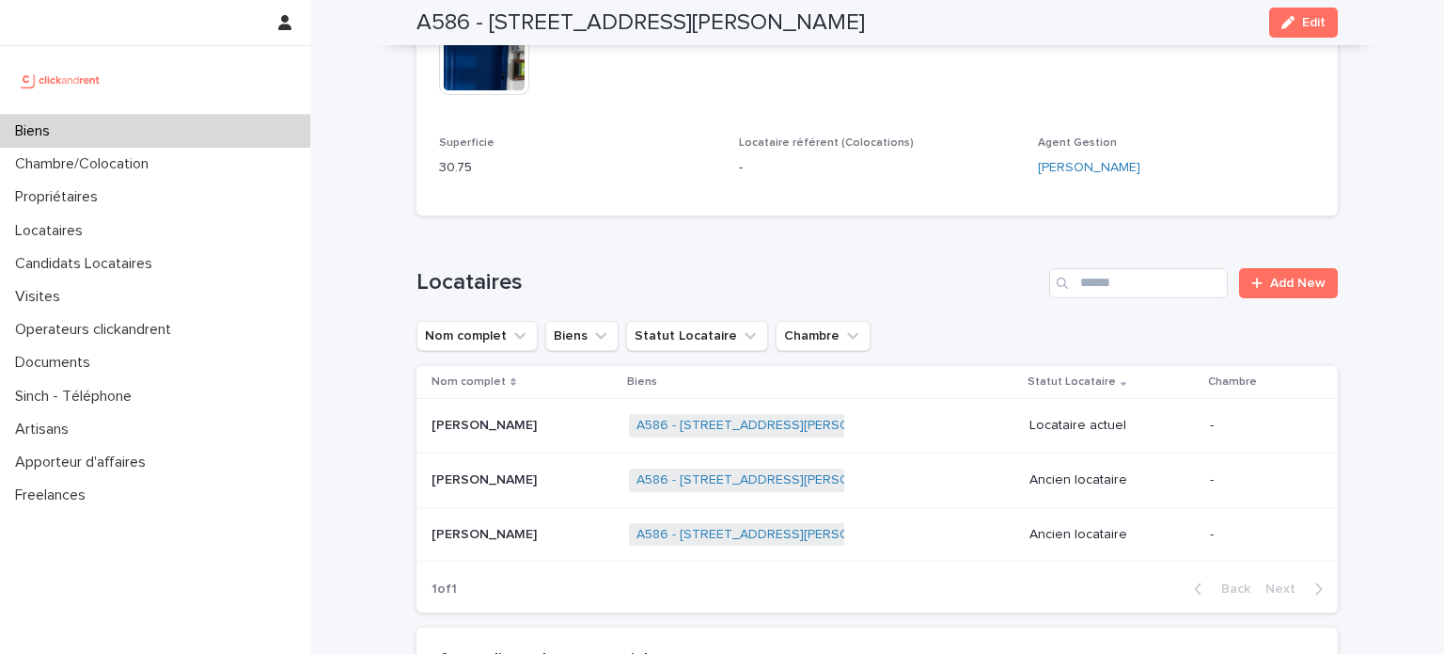
click at [103, 134] on div "Biens" at bounding box center [155, 131] width 310 height 33
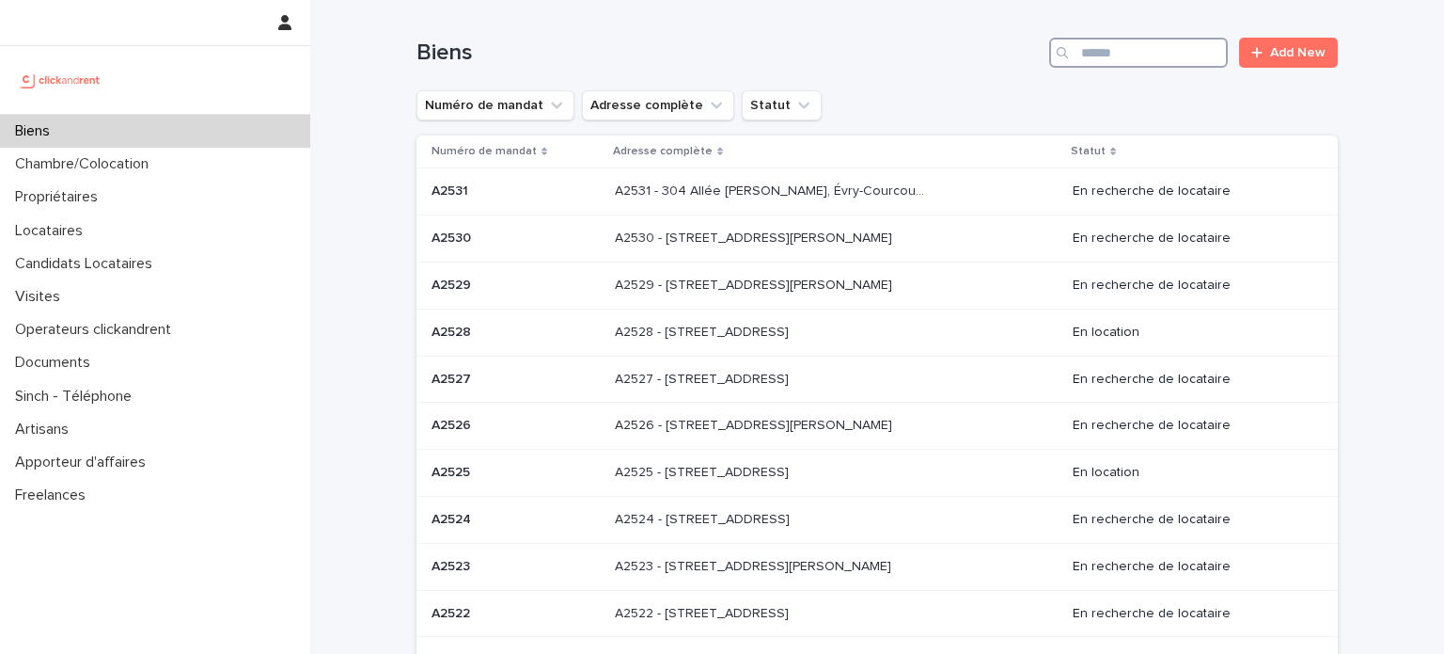
click at [1145, 52] on input "Search" at bounding box center [1138, 53] width 179 height 30
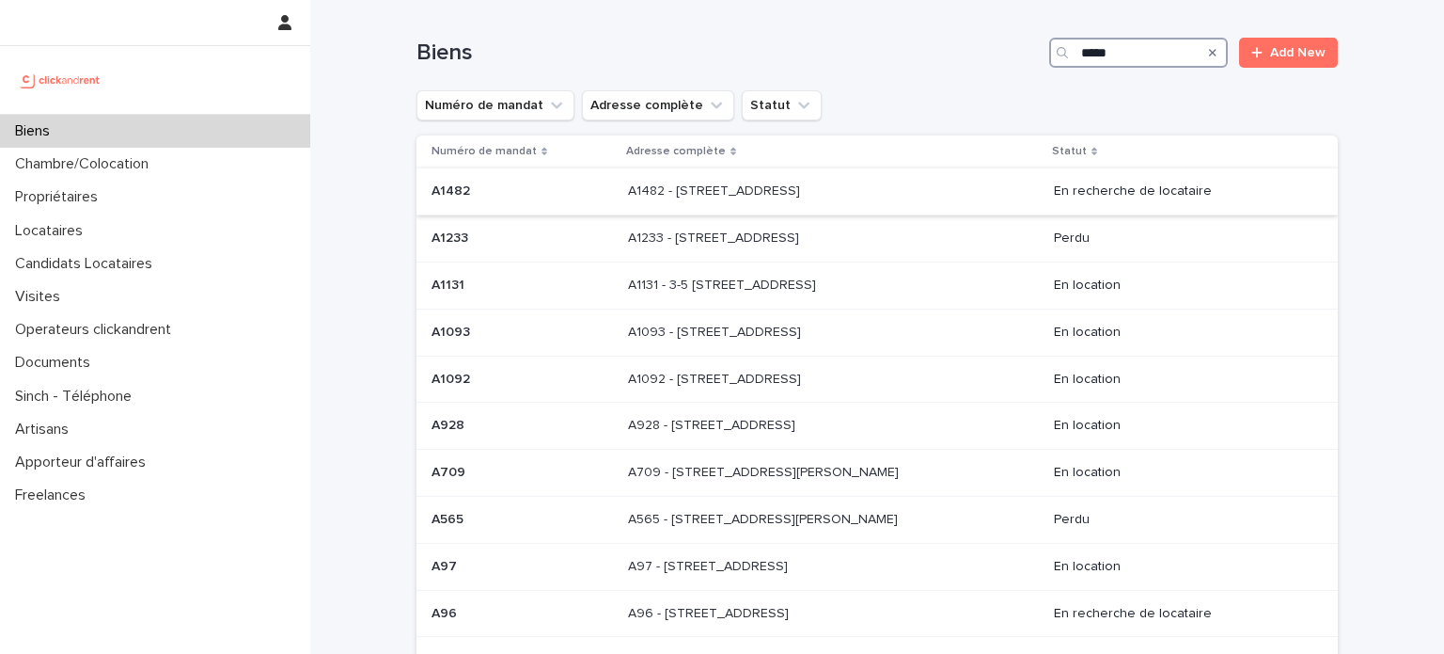
type input "*****"
click at [880, 174] on td "A1482 - [STREET_ADDRESS][GEOGRAPHIC_DATA] A1482 - [STREET_ADDRESS]" at bounding box center [834, 191] width 426 height 47
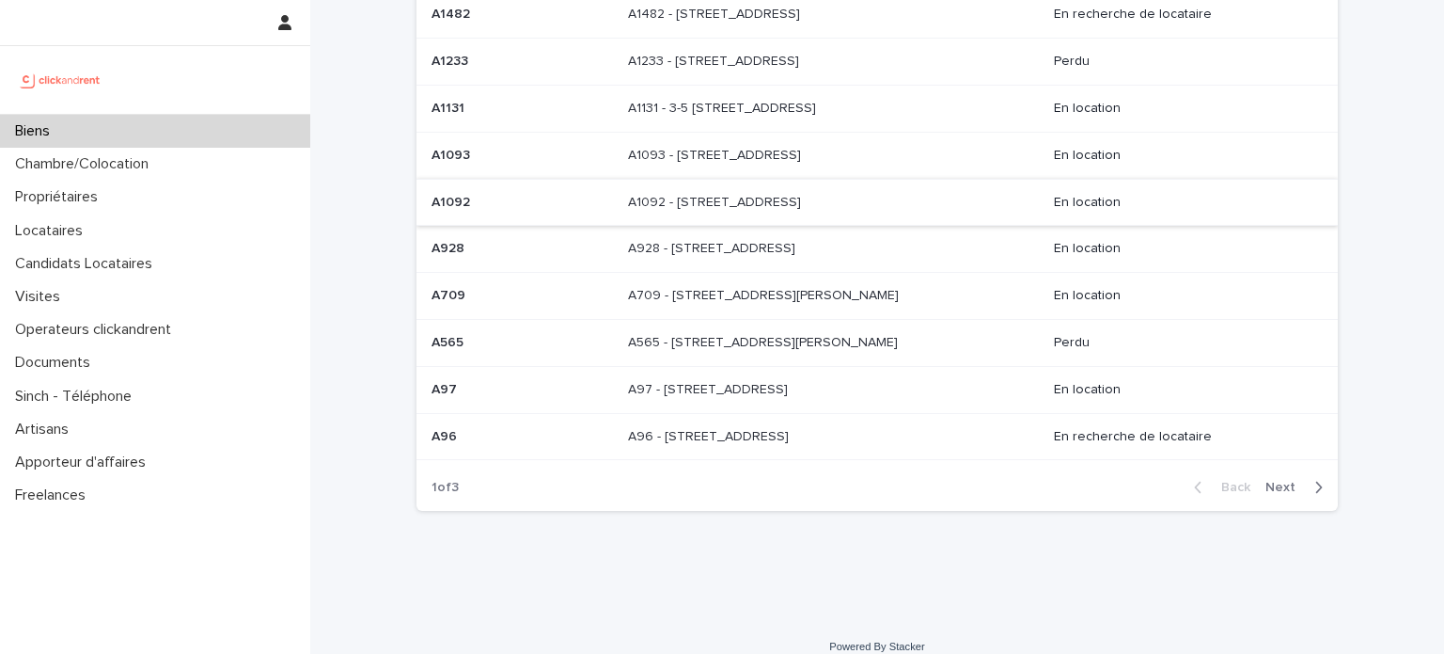
scroll to position [188, 0]
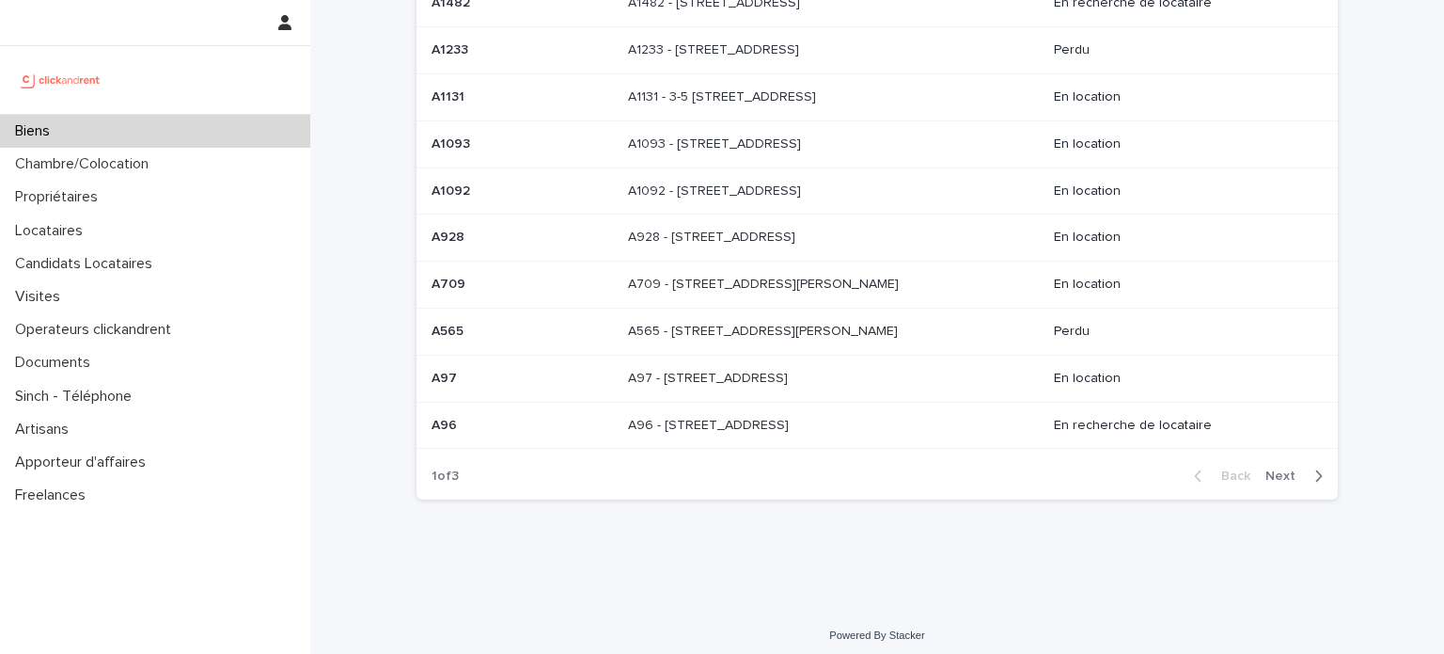
click at [799, 240] on p "A928 - [STREET_ADDRESS]" at bounding box center [713, 236] width 171 height 20
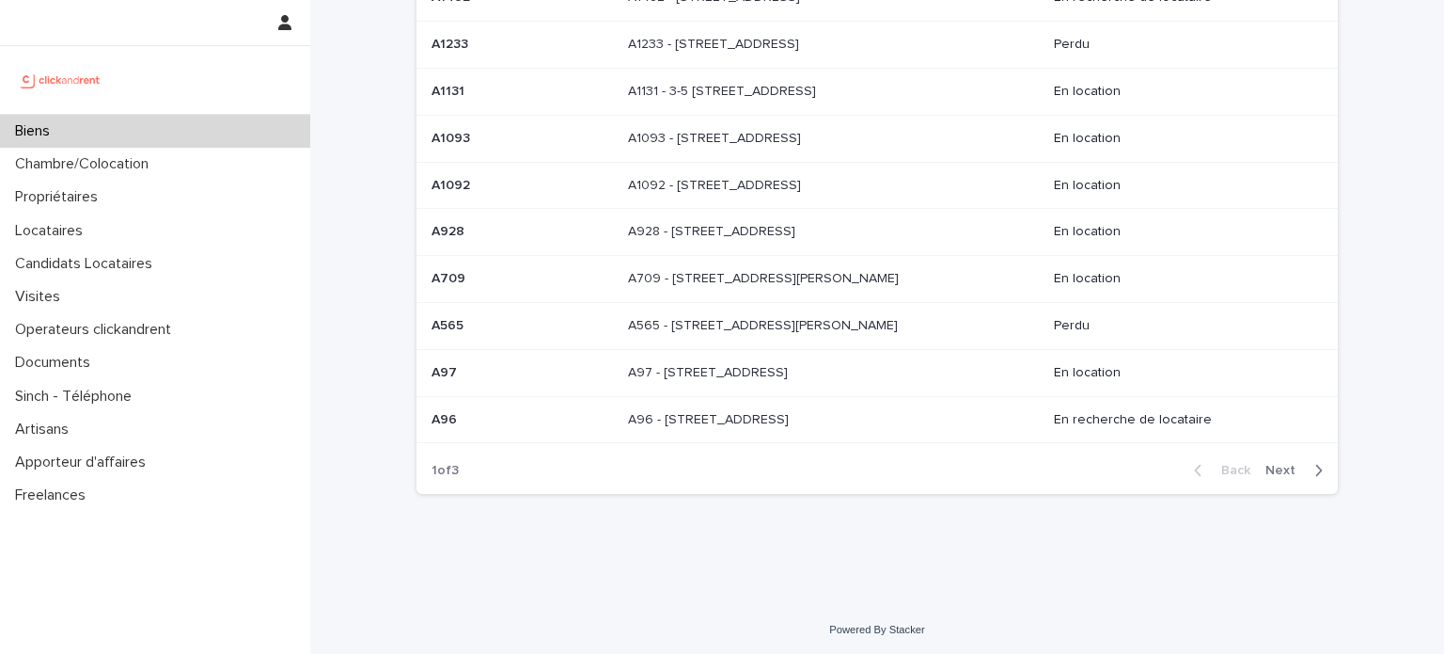
click at [1289, 447] on div "Back Next" at bounding box center [1258, 470] width 159 height 47
click at [1290, 464] on span "Next" at bounding box center [1286, 470] width 41 height 13
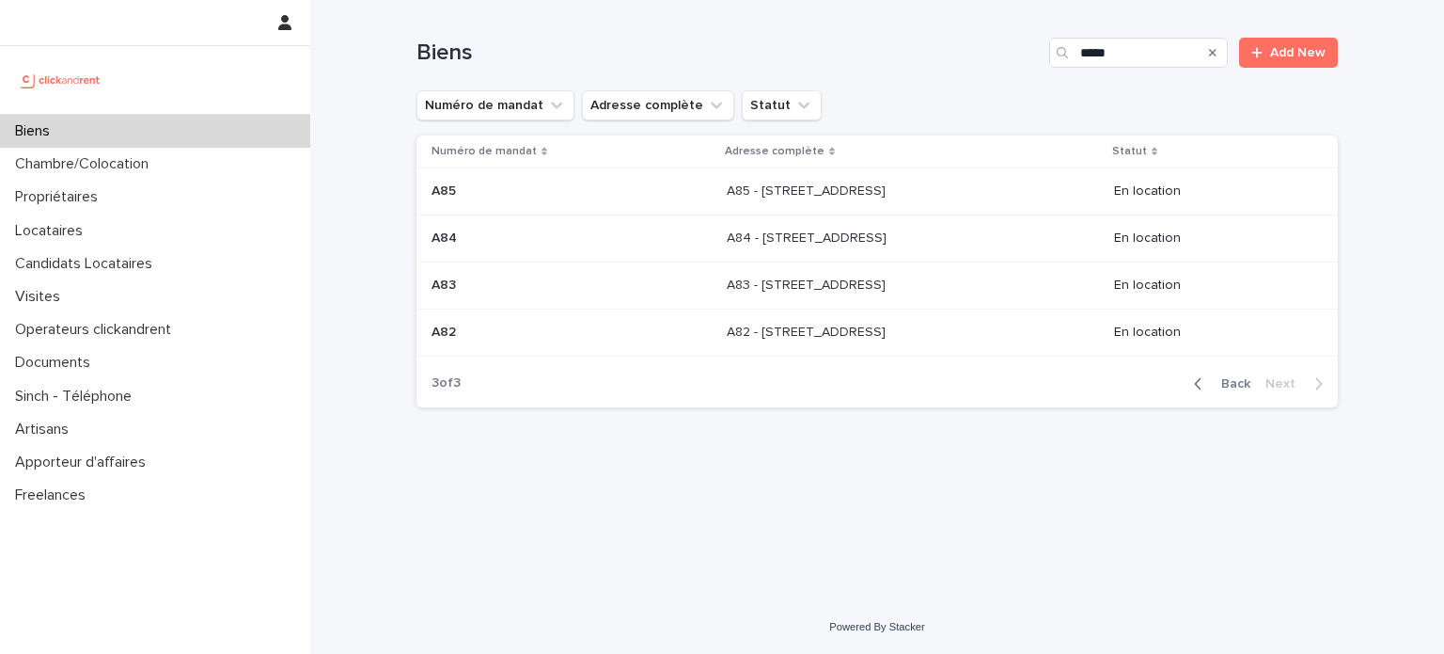
click at [1241, 382] on span "Back" at bounding box center [1230, 383] width 40 height 13
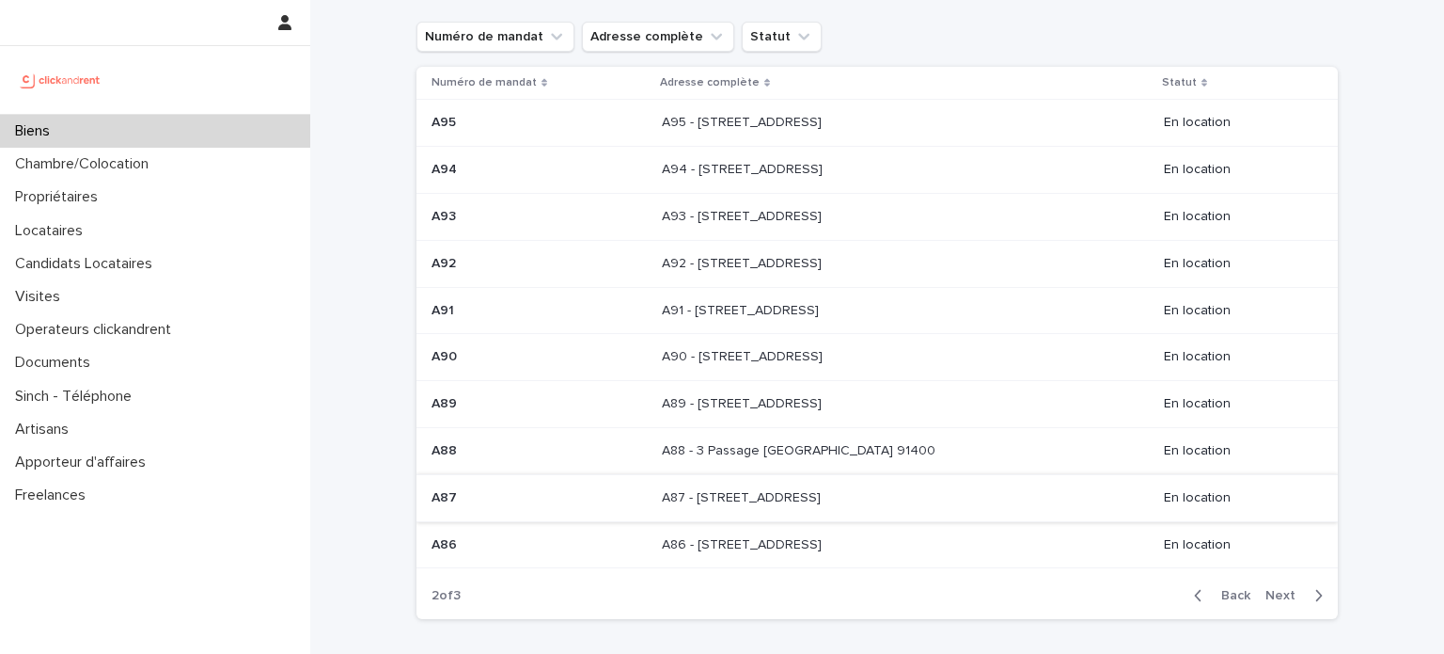
scroll to position [100, 0]
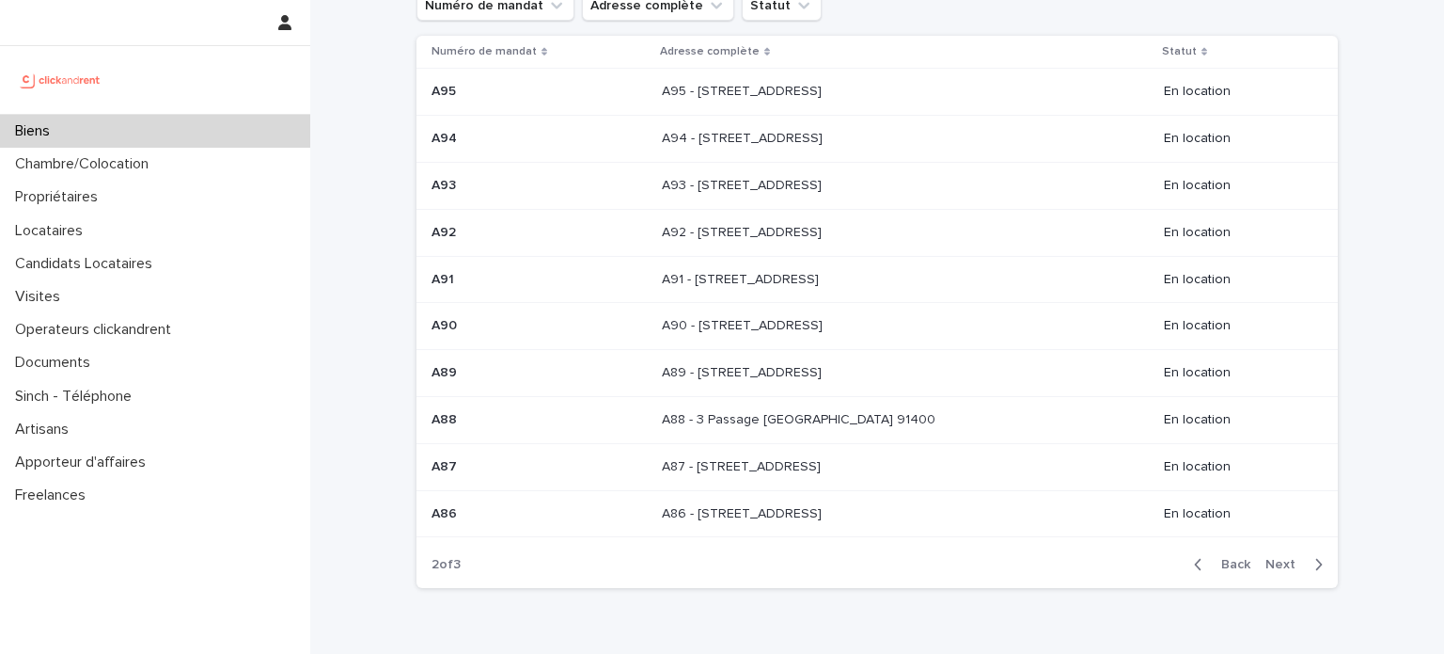
click at [1211, 559] on span "Back" at bounding box center [1230, 564] width 40 height 13
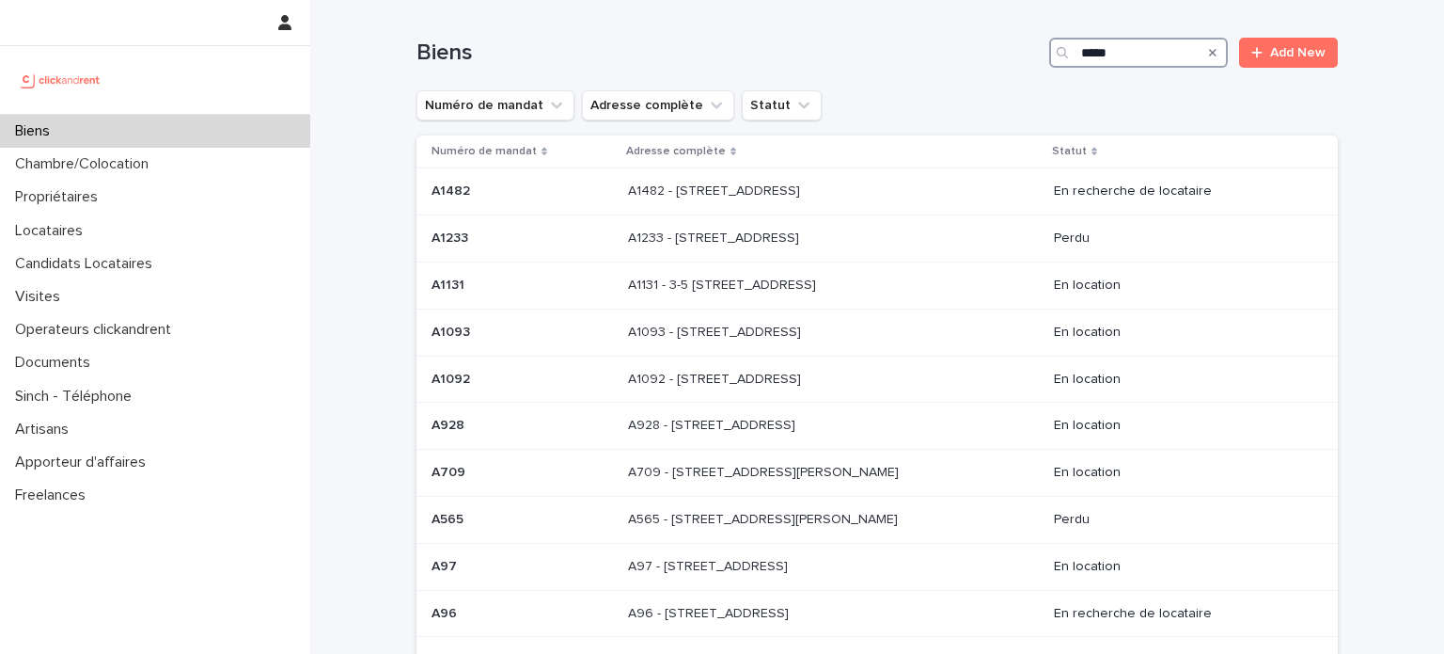
click at [1145, 54] on input "*****" at bounding box center [1138, 53] width 179 height 30
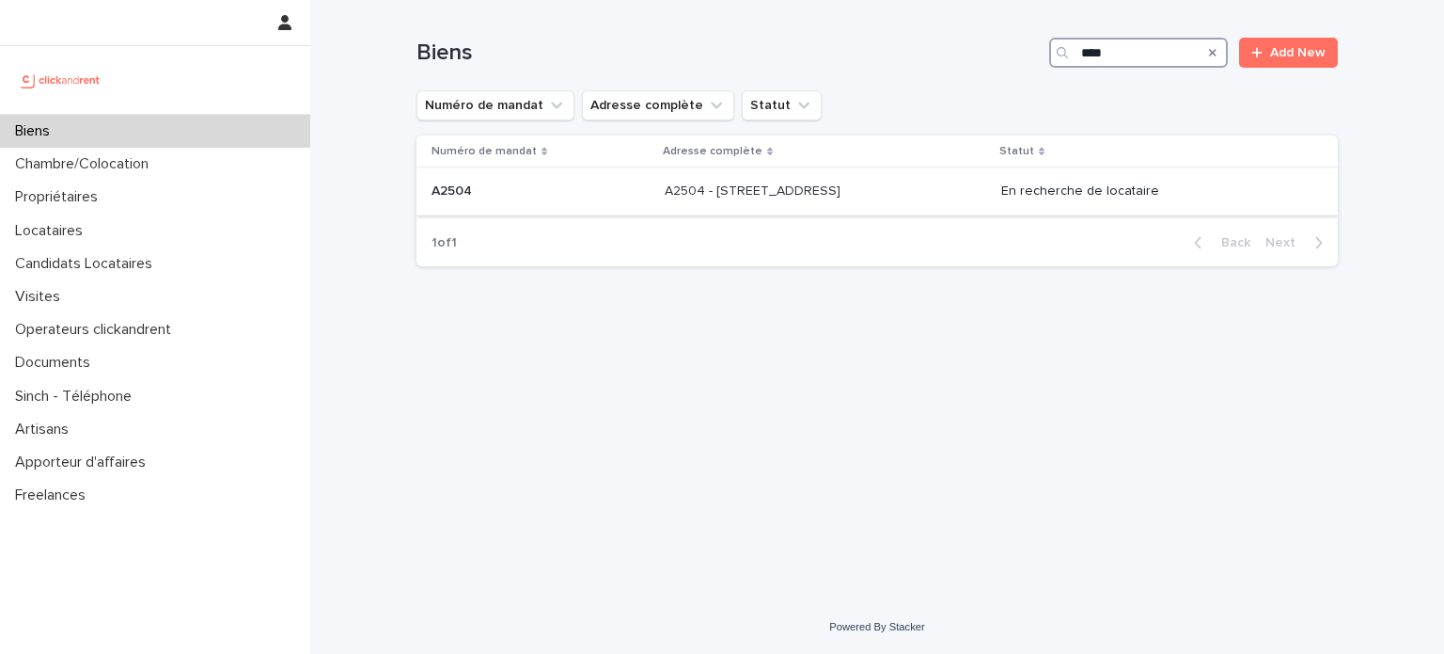
type input "****"
click at [844, 196] on p "A2504 - [STREET_ADDRESS]" at bounding box center [755, 190] width 180 height 20
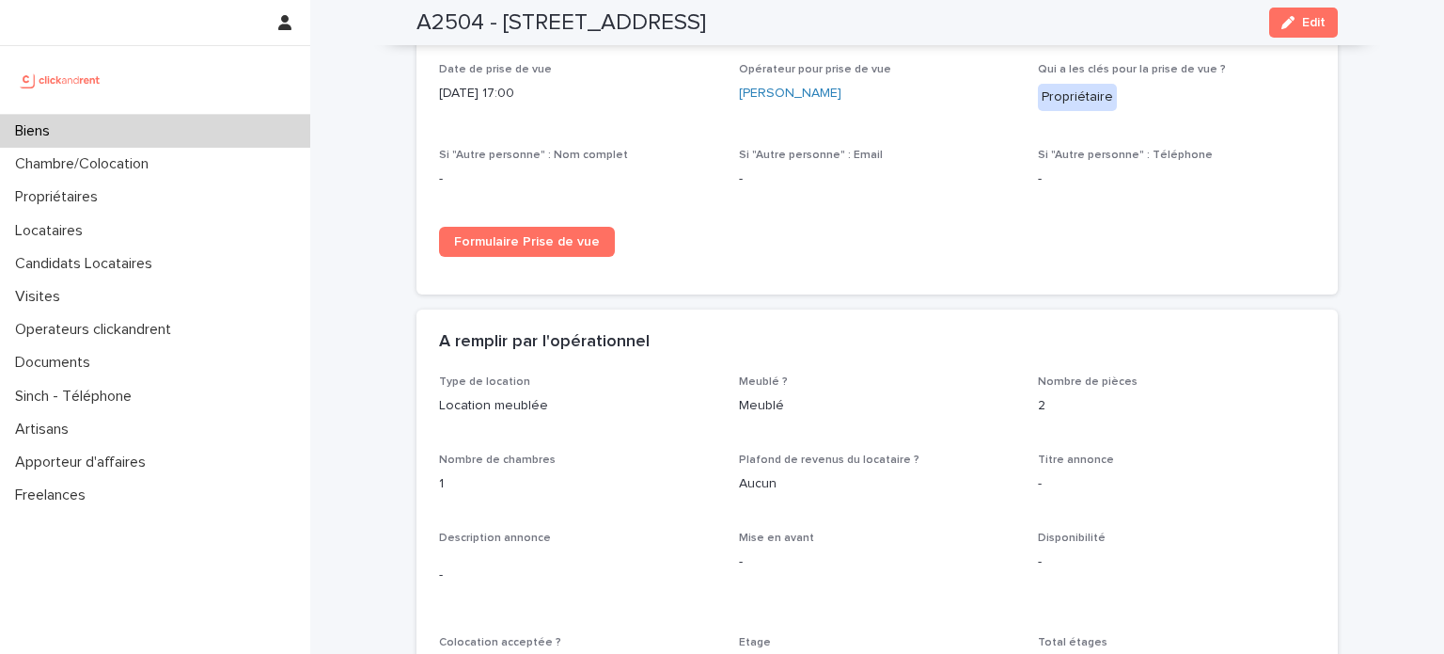
scroll to position [3197, 0]
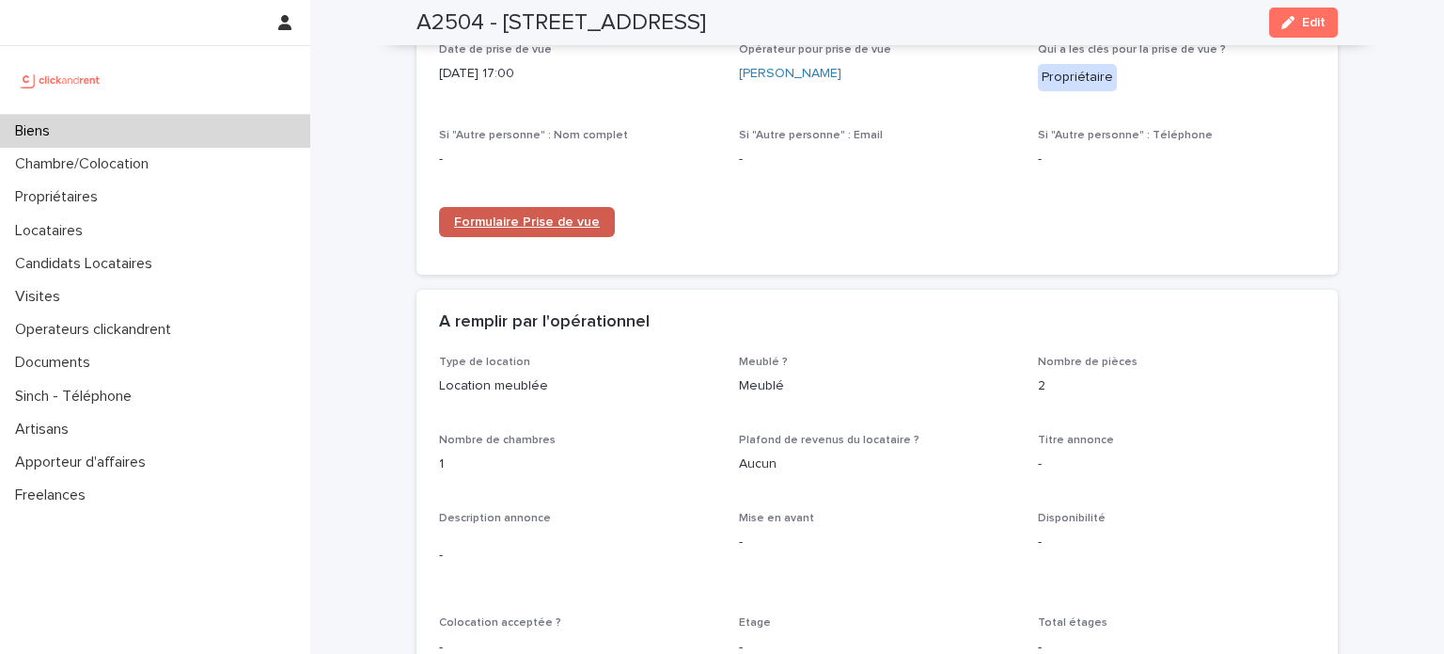
click at [581, 215] on span "Formulaire Prise de vue" at bounding box center [527, 221] width 146 height 13
click at [131, 132] on div "Biens" at bounding box center [155, 131] width 310 height 33
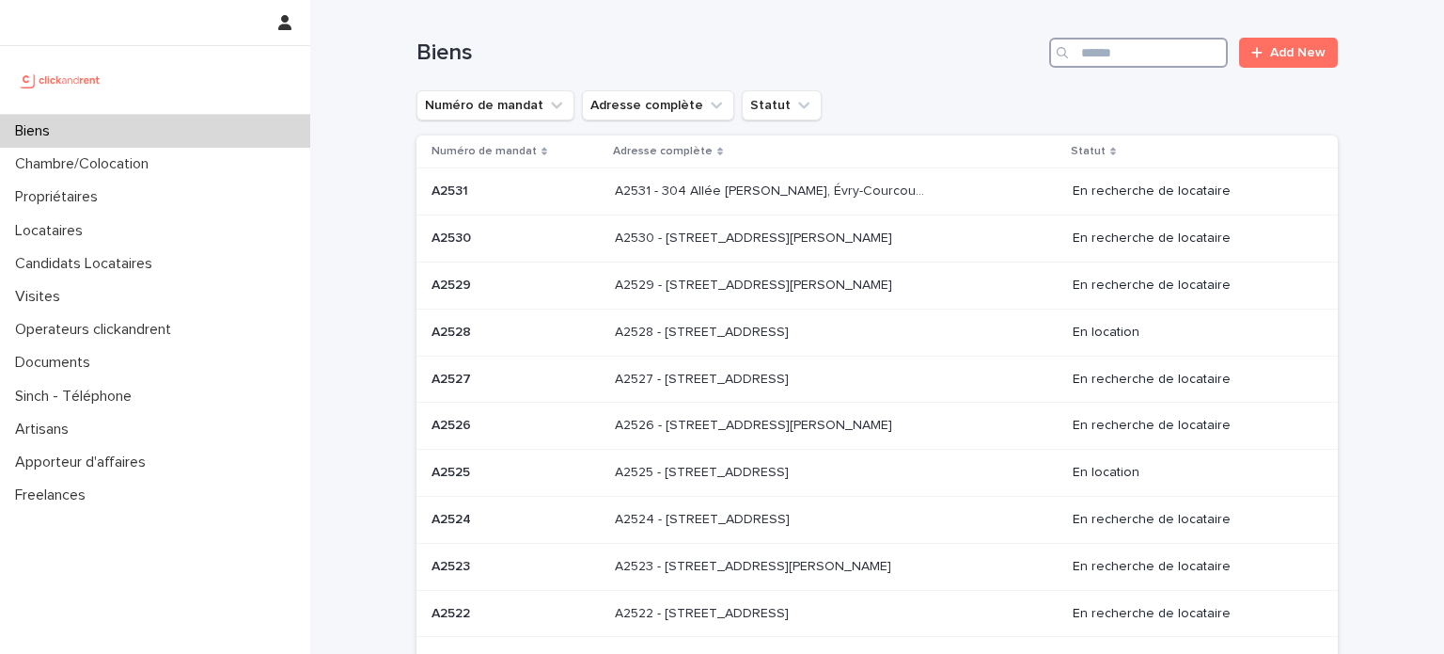
click at [1158, 57] on input "Search" at bounding box center [1138, 53] width 179 height 30
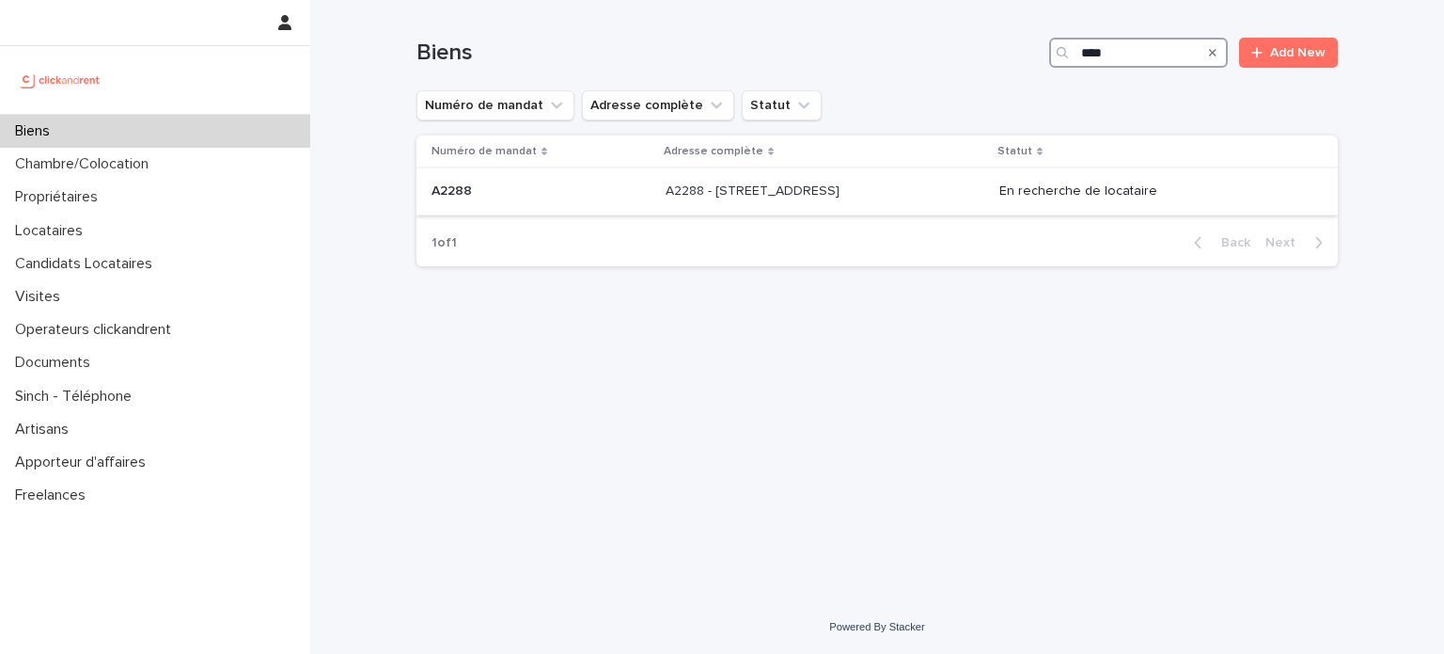
type input "****"
click at [829, 193] on p "A2288 - [STREET_ADDRESS]" at bounding box center [755, 190] width 178 height 20
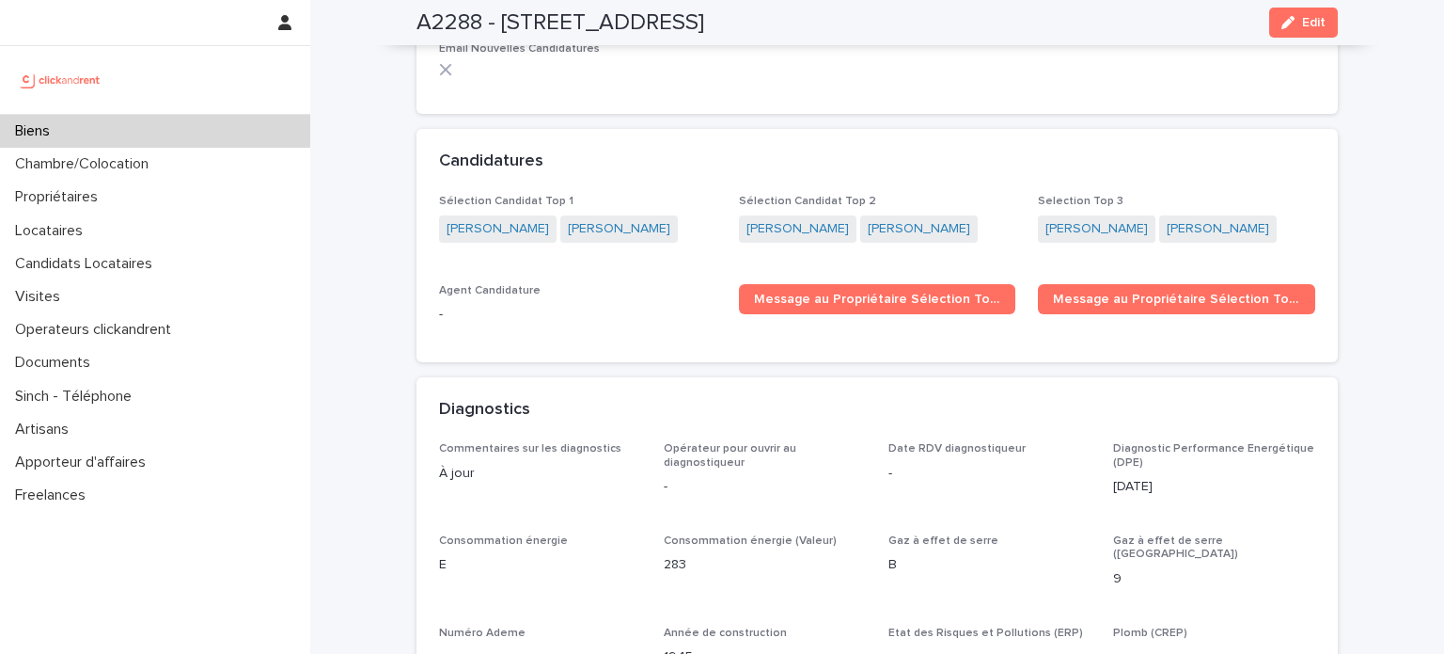
scroll to position [5266, 0]
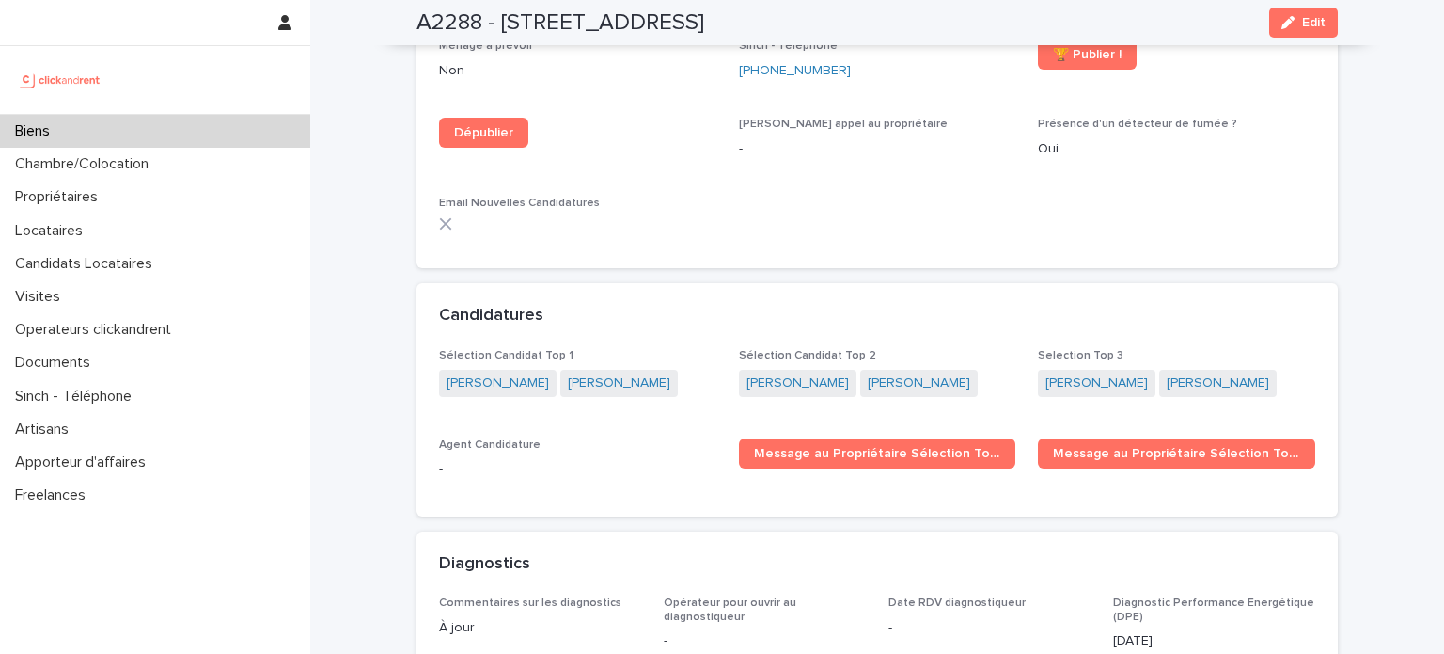
click at [131, 133] on div "Biens" at bounding box center [155, 131] width 310 height 33
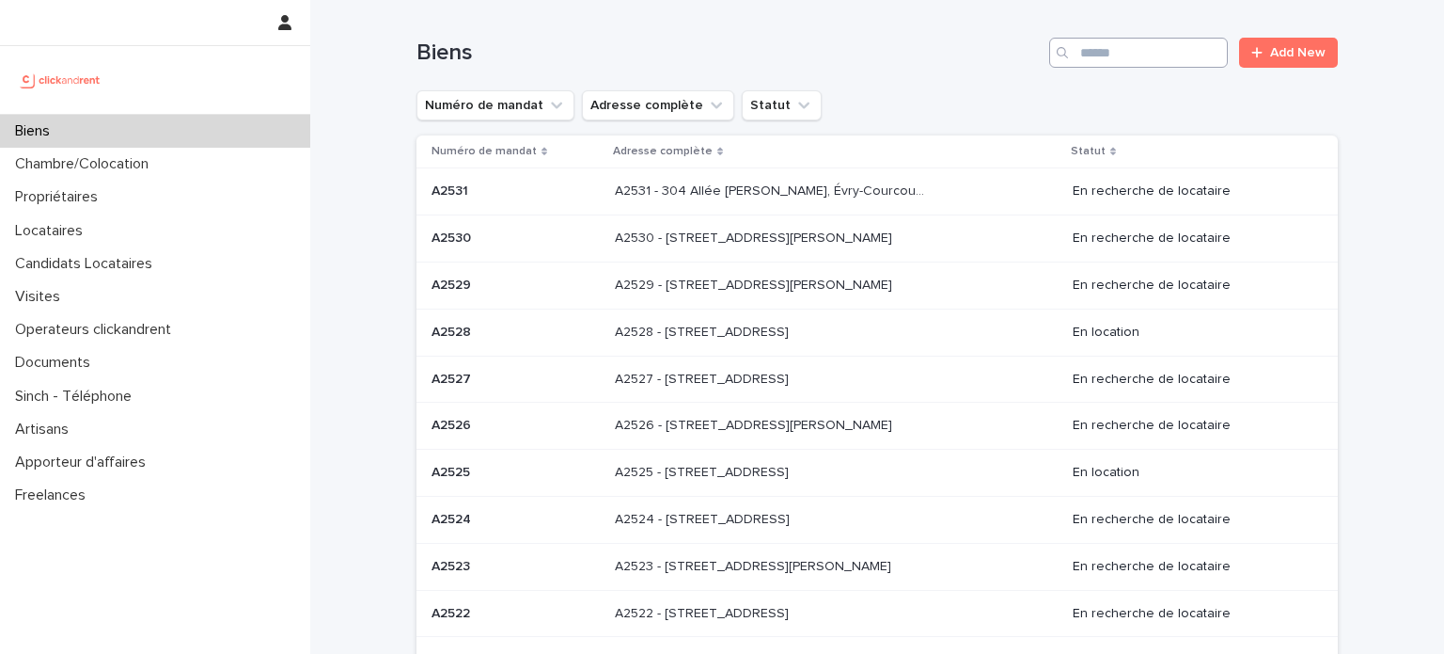
drag, startPoint x: 1046, startPoint y: 56, endPoint x: 1161, endPoint y: 54, distance: 115.7
click at [1064, 56] on div "Search" at bounding box center [1064, 53] width 30 height 30
click at [1177, 50] on input "Search" at bounding box center [1138, 53] width 179 height 30
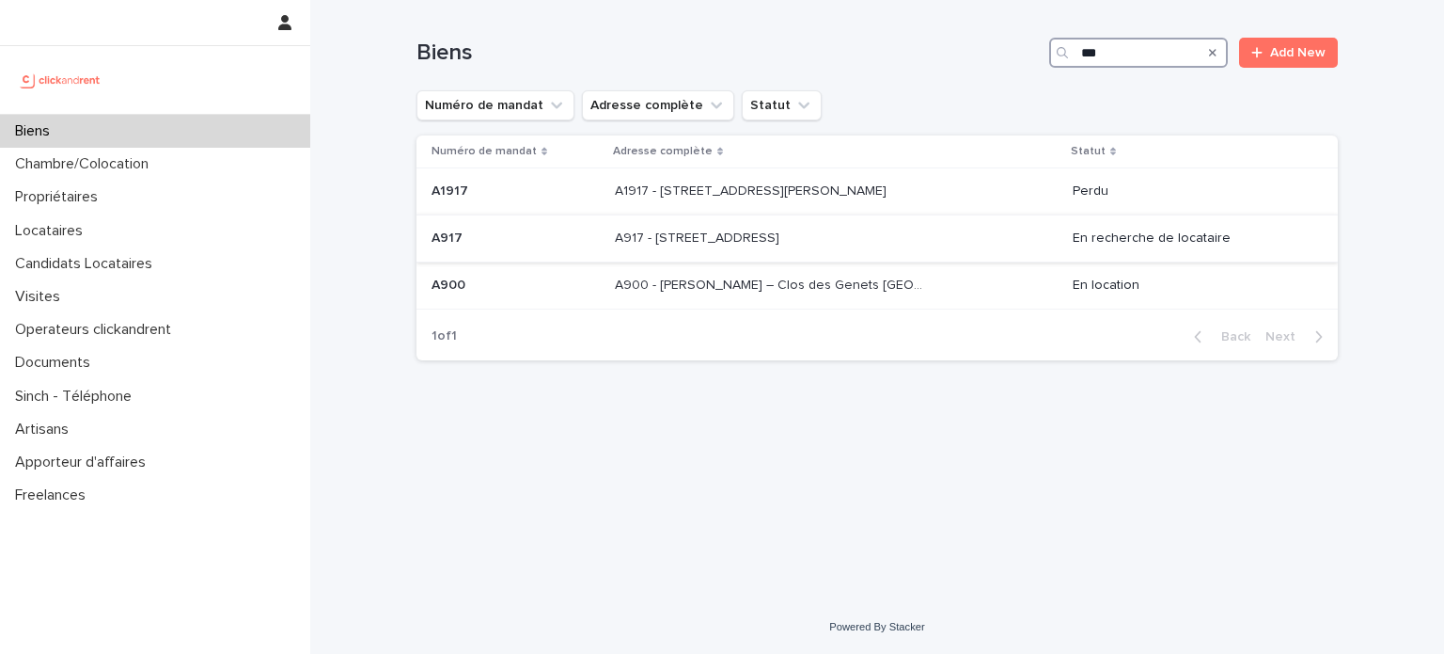
type input "***"
click at [849, 243] on p at bounding box center [771, 238] width 313 height 16
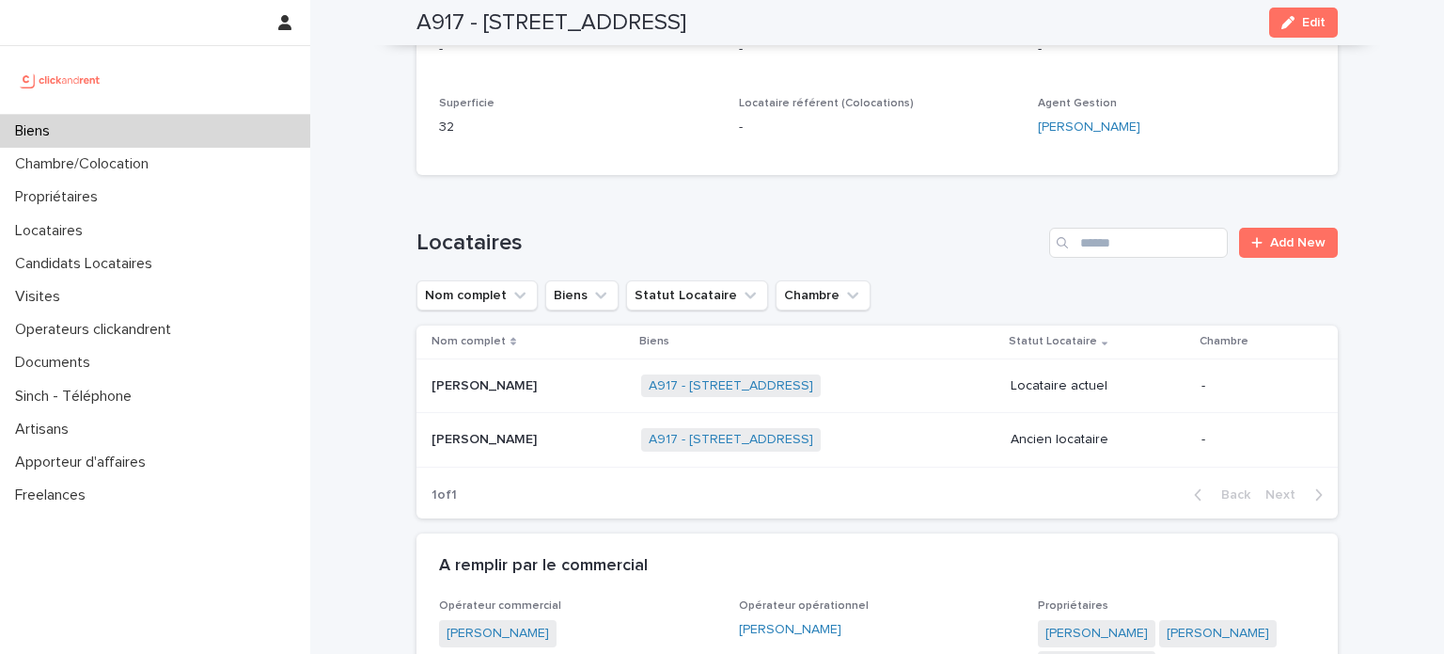
scroll to position [564, 0]
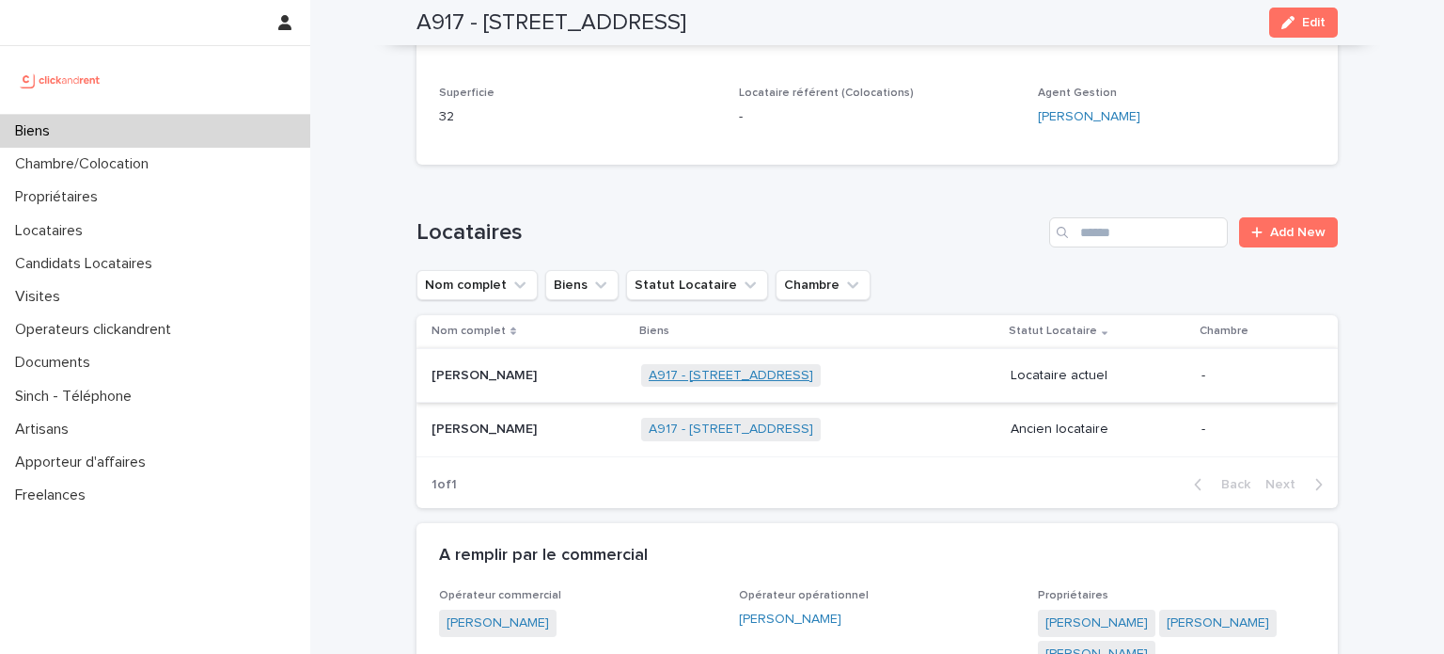
click at [807, 368] on link "A917 - [STREET_ADDRESS]" at bounding box center [731, 376] width 165 height 16
click at [913, 356] on div "A917 - [STREET_ADDRESS] + 0" at bounding box center [818, 375] width 355 height 39
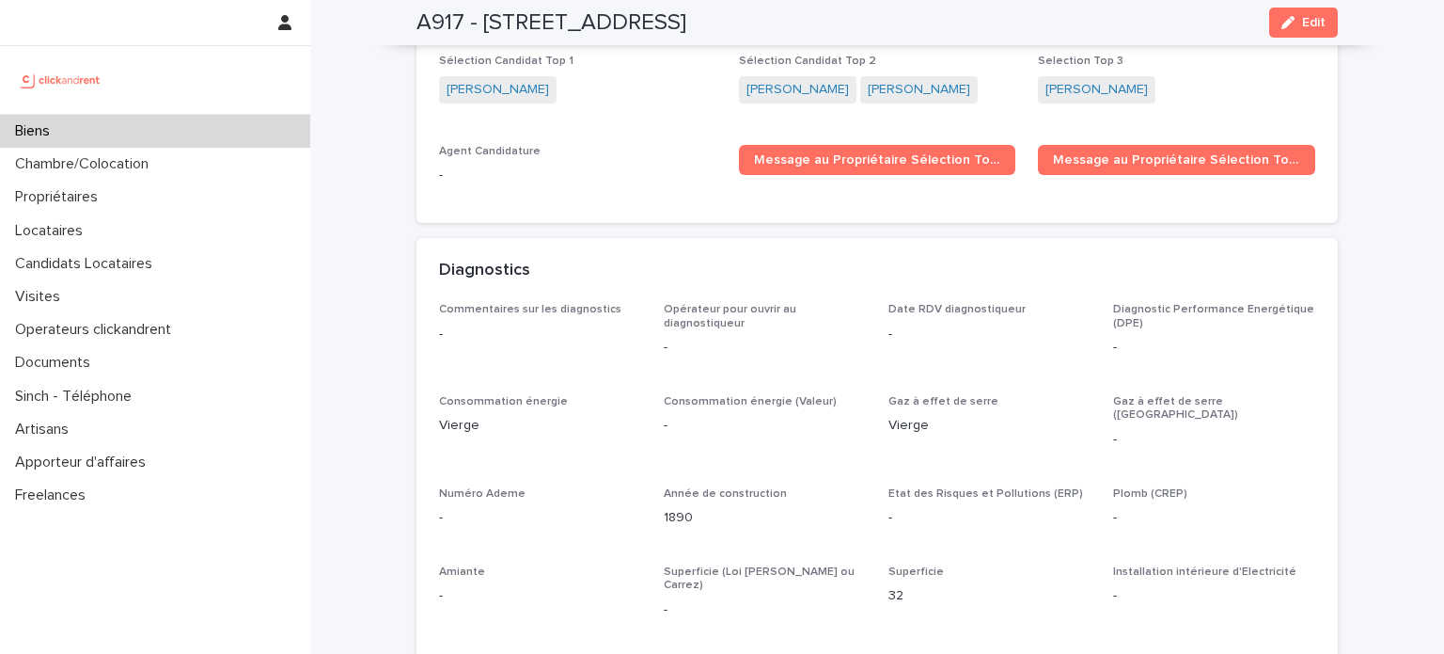
scroll to position [5360, 0]
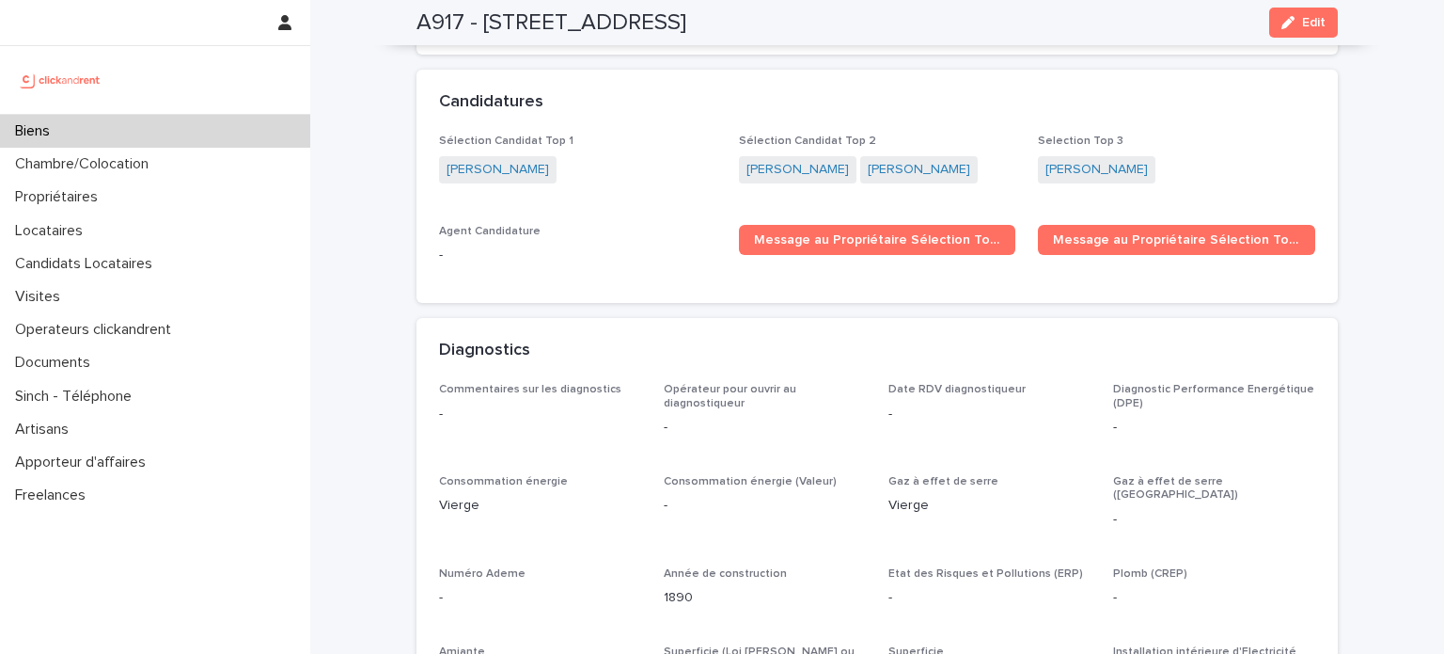
click at [78, 131] on div "Biens" at bounding box center [155, 131] width 310 height 33
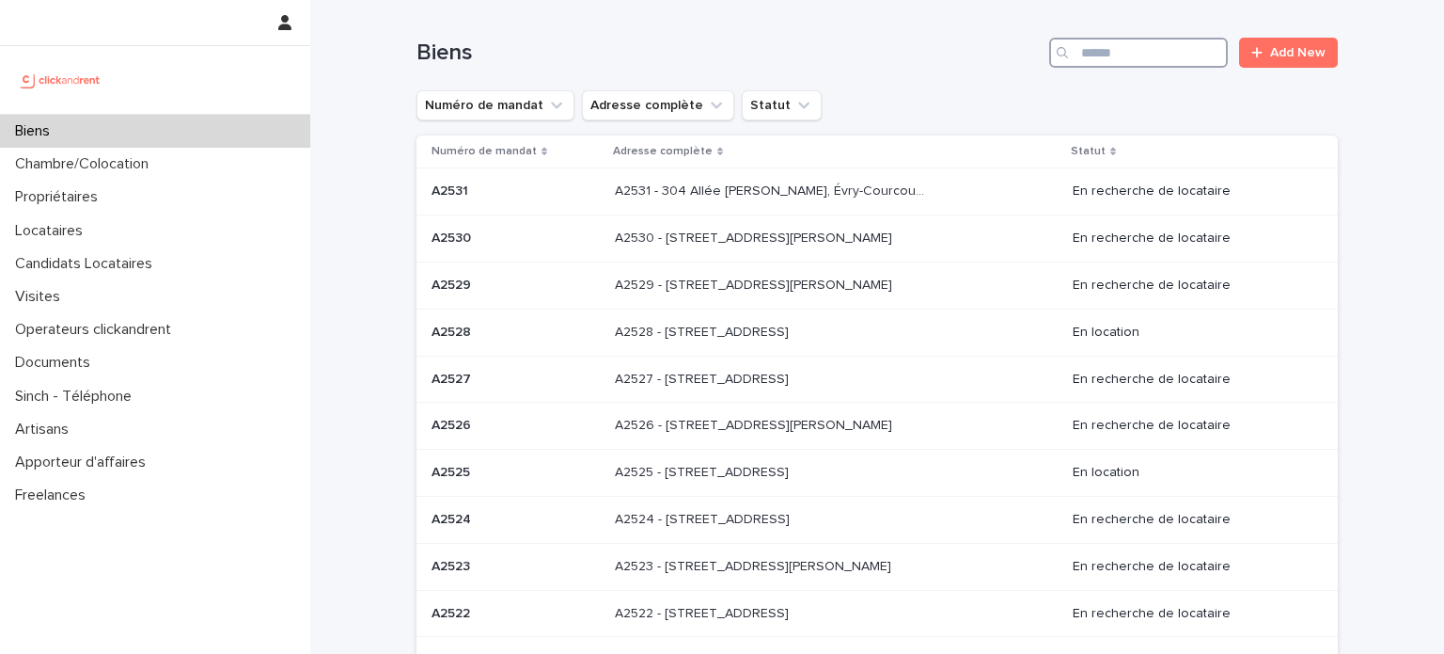
click at [1129, 44] on input "Search" at bounding box center [1138, 53] width 179 height 30
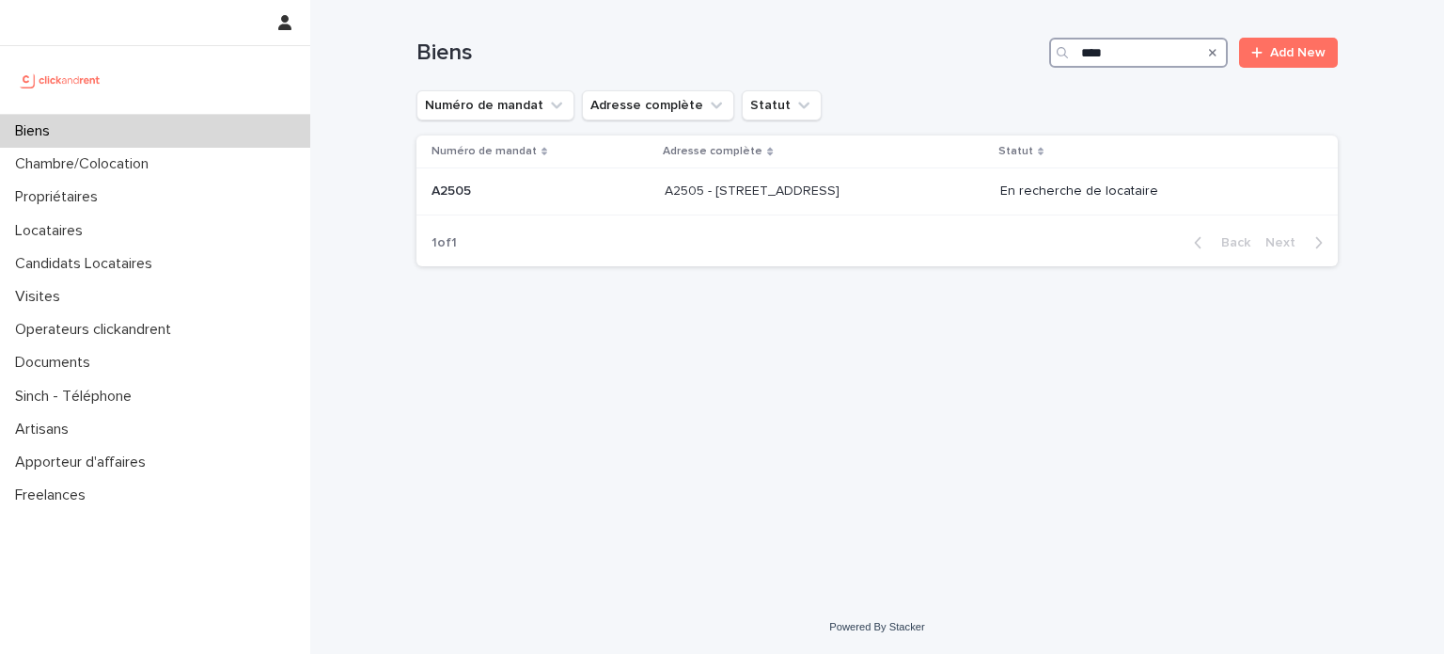
type input "****"
click at [897, 188] on p at bounding box center [821, 191] width 313 height 16
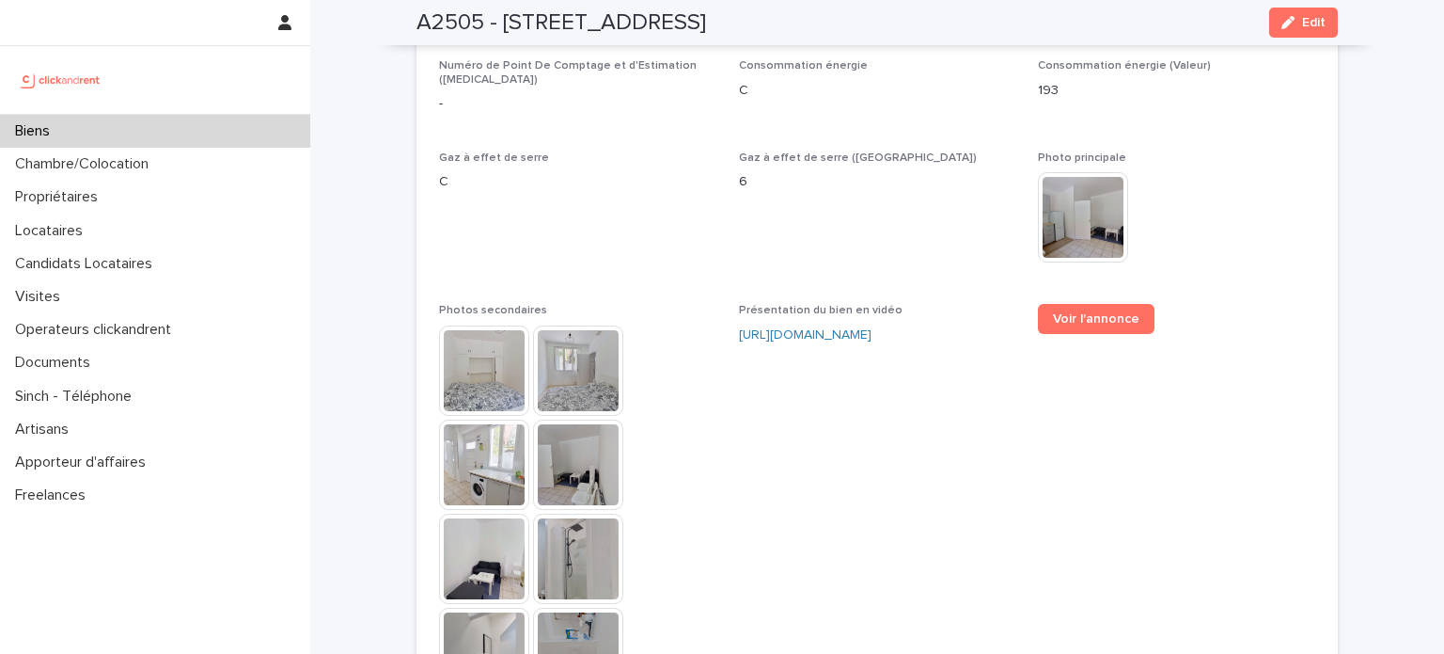
scroll to position [4364, 0]
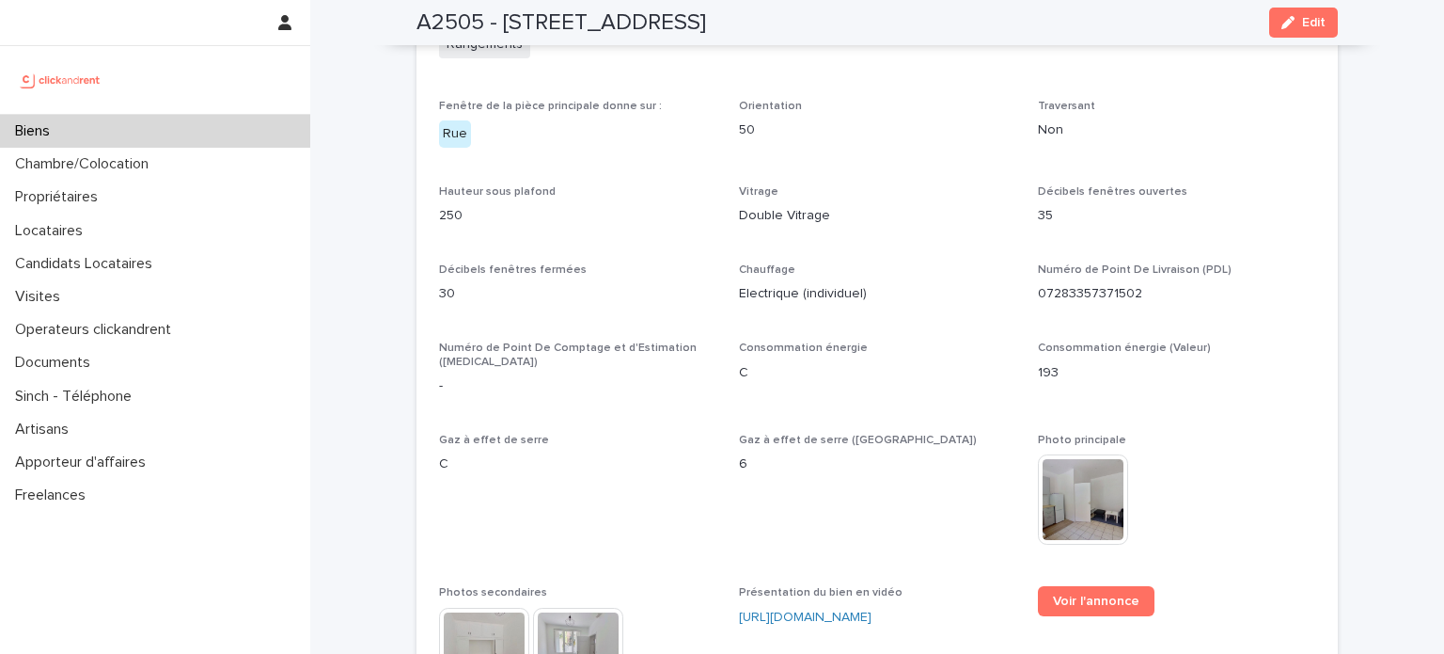
click at [1079, 454] on img at bounding box center [1083, 499] width 90 height 90
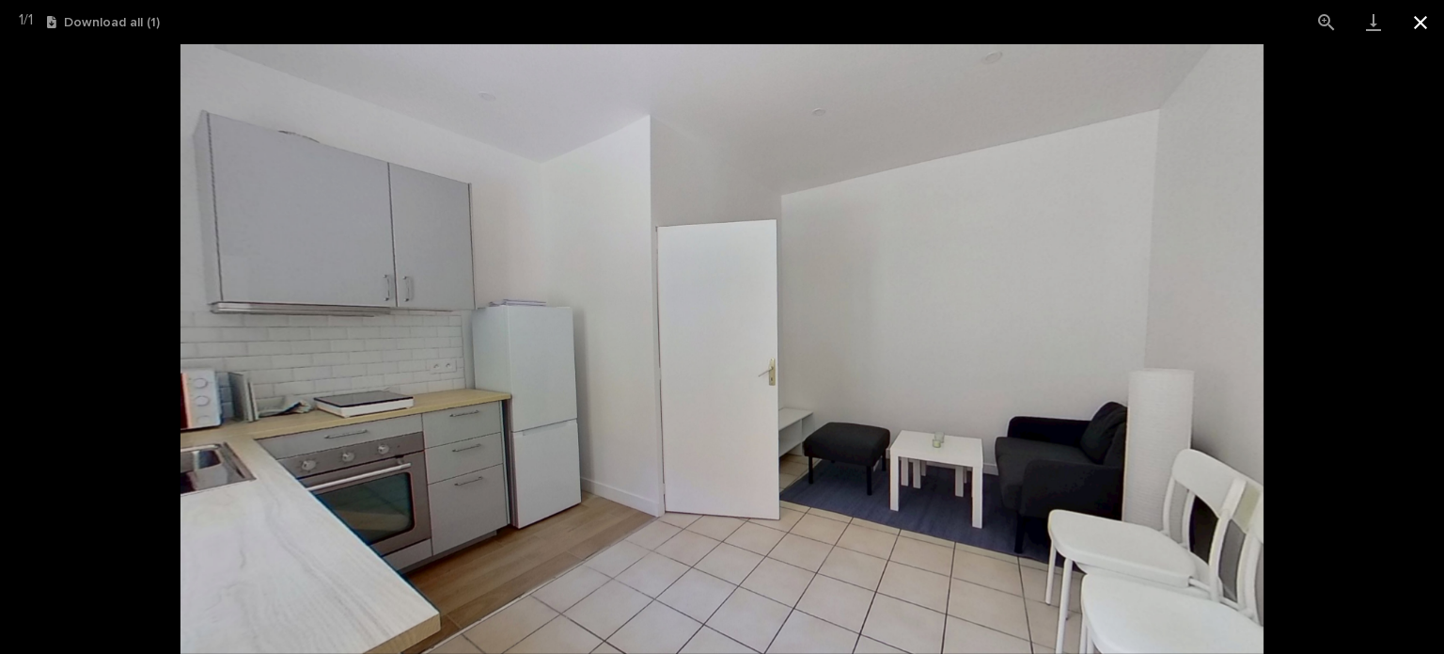
click at [1426, 21] on button "Close gallery" at bounding box center [1420, 22] width 47 height 44
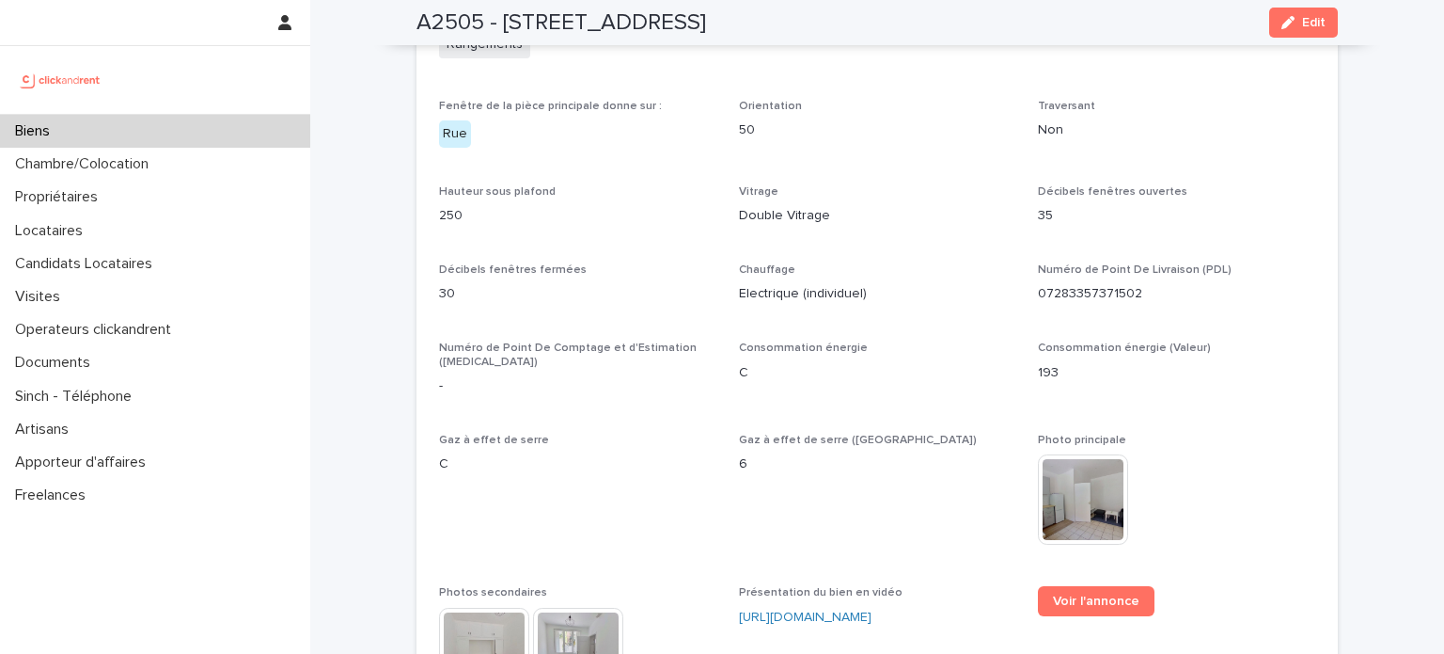
click at [130, 130] on div "Biens" at bounding box center [155, 131] width 310 height 33
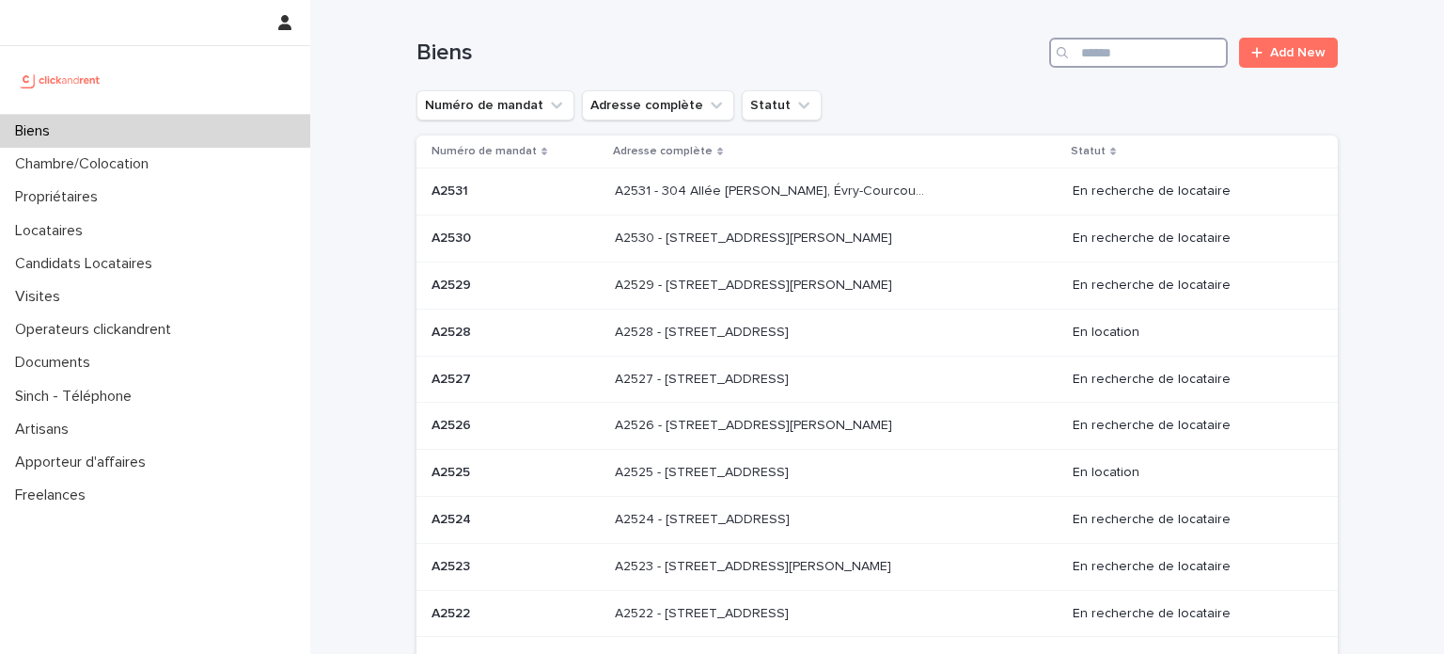
click at [1154, 52] on input "Search" at bounding box center [1138, 53] width 179 height 30
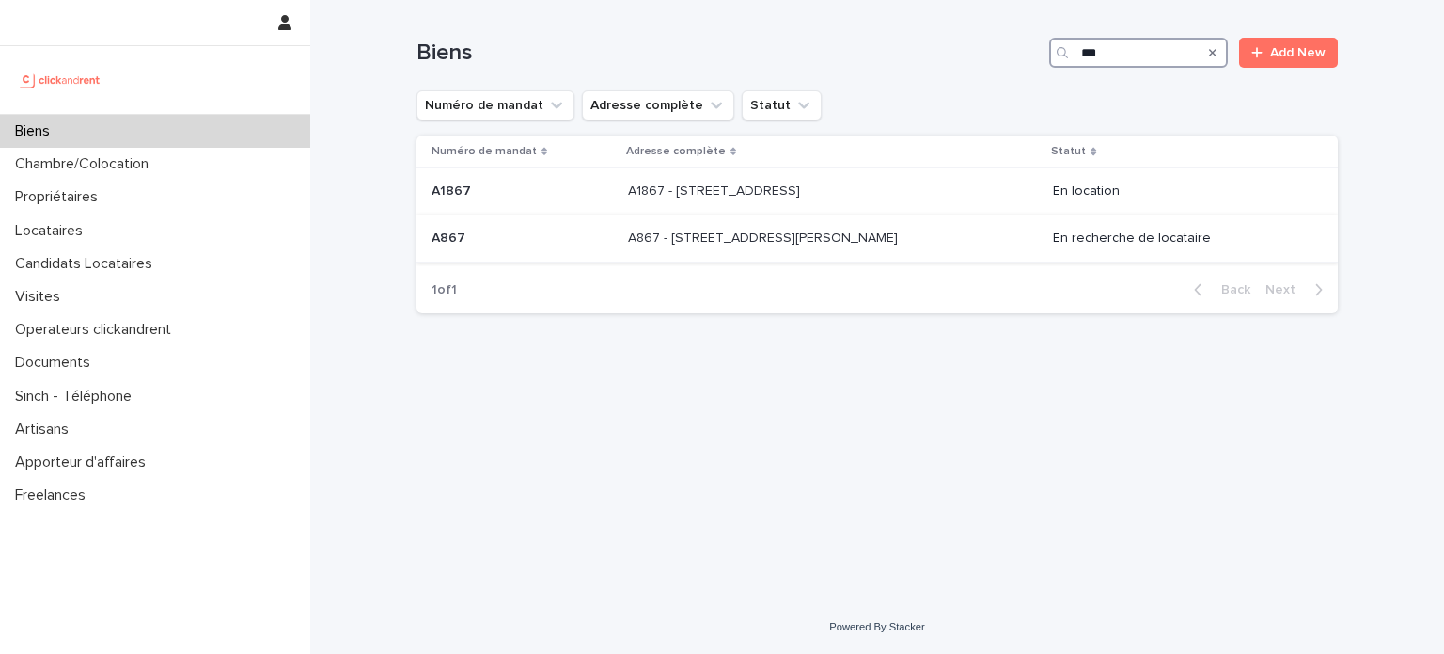
type input "***"
click at [870, 232] on p at bounding box center [784, 238] width 313 height 16
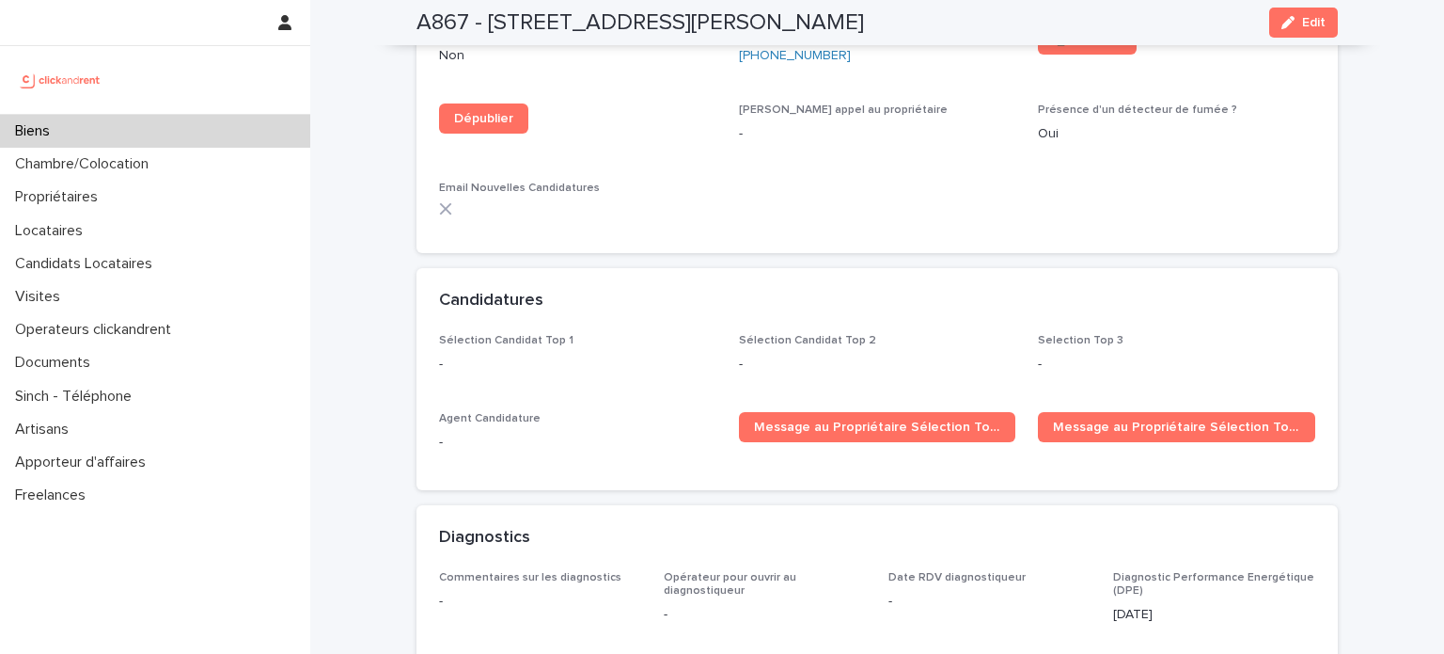
scroll to position [5360, 0]
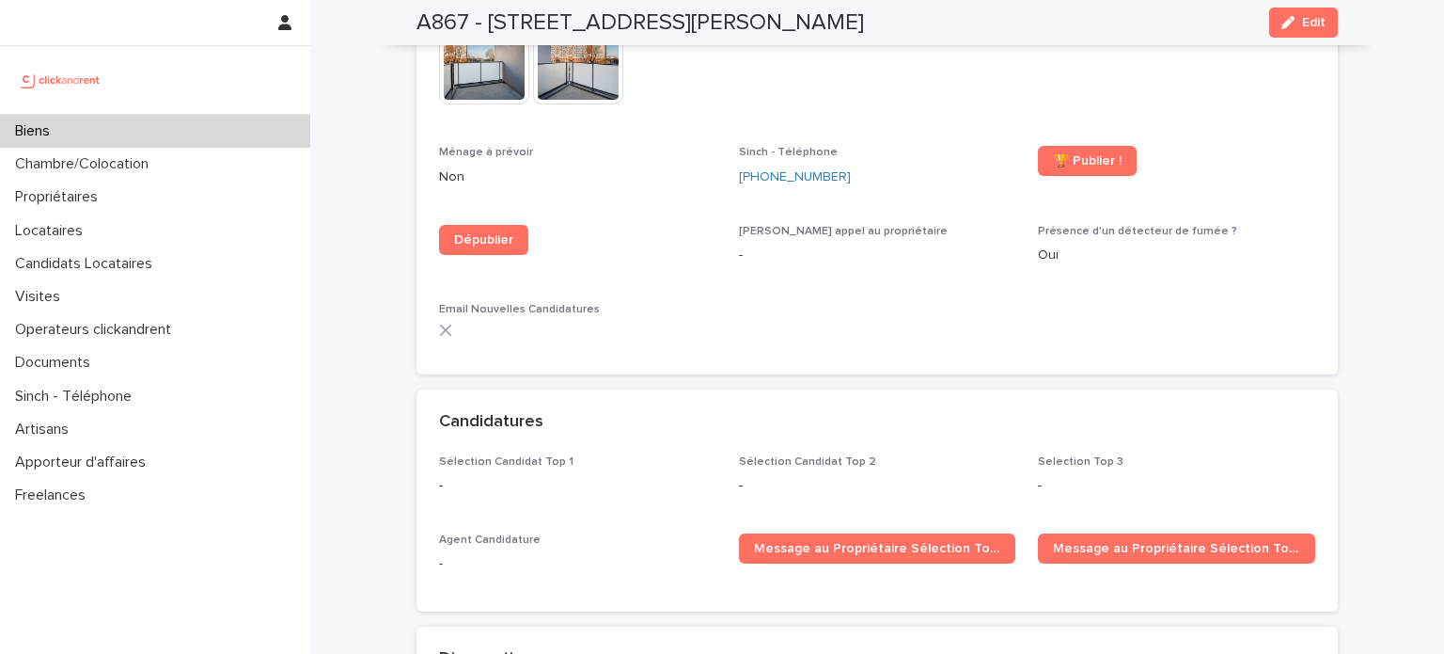
click at [118, 127] on div "Biens" at bounding box center [155, 131] width 310 height 33
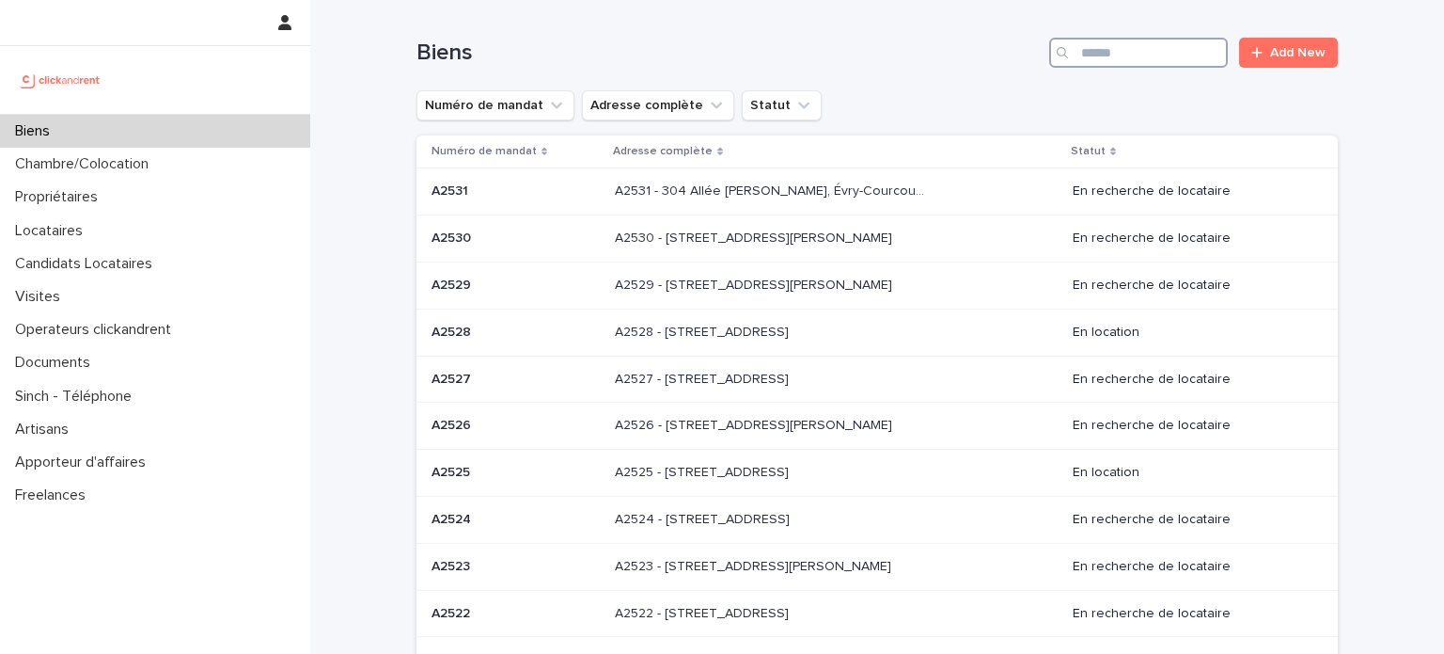
click at [1153, 62] on input "Search" at bounding box center [1138, 53] width 179 height 30
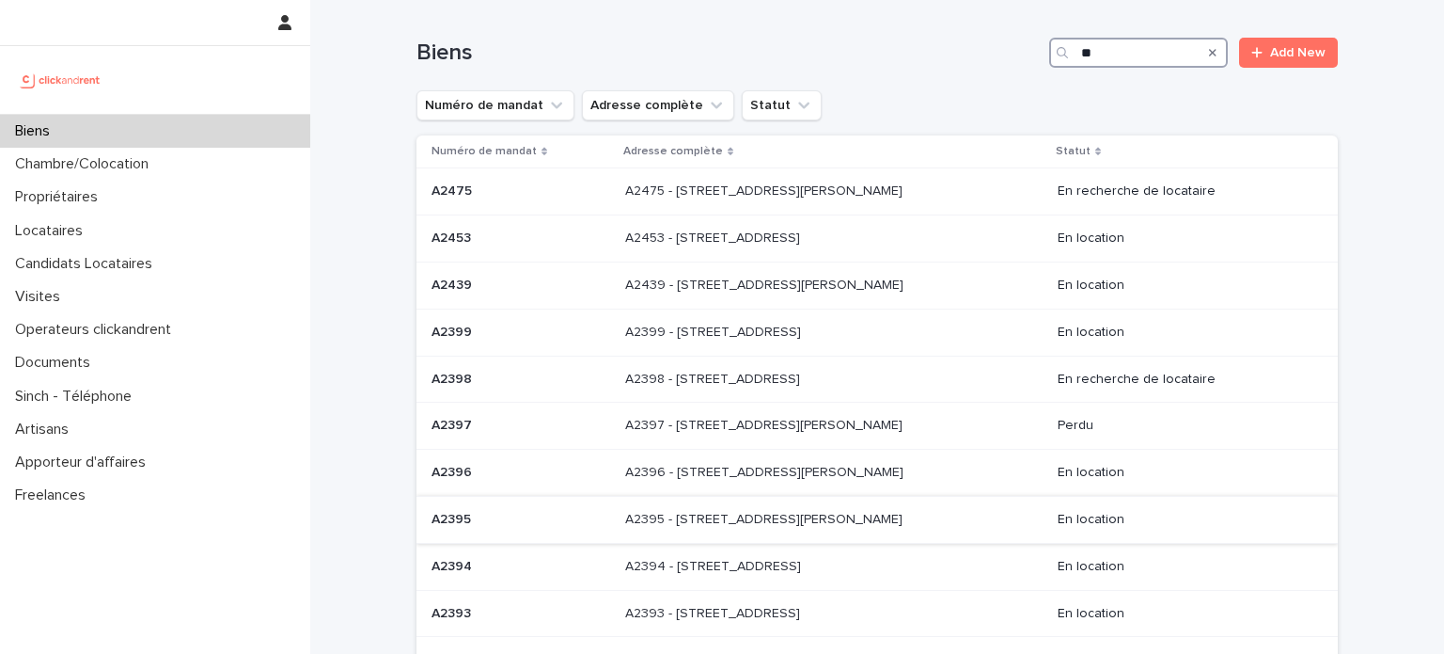
scroll to position [194, 0]
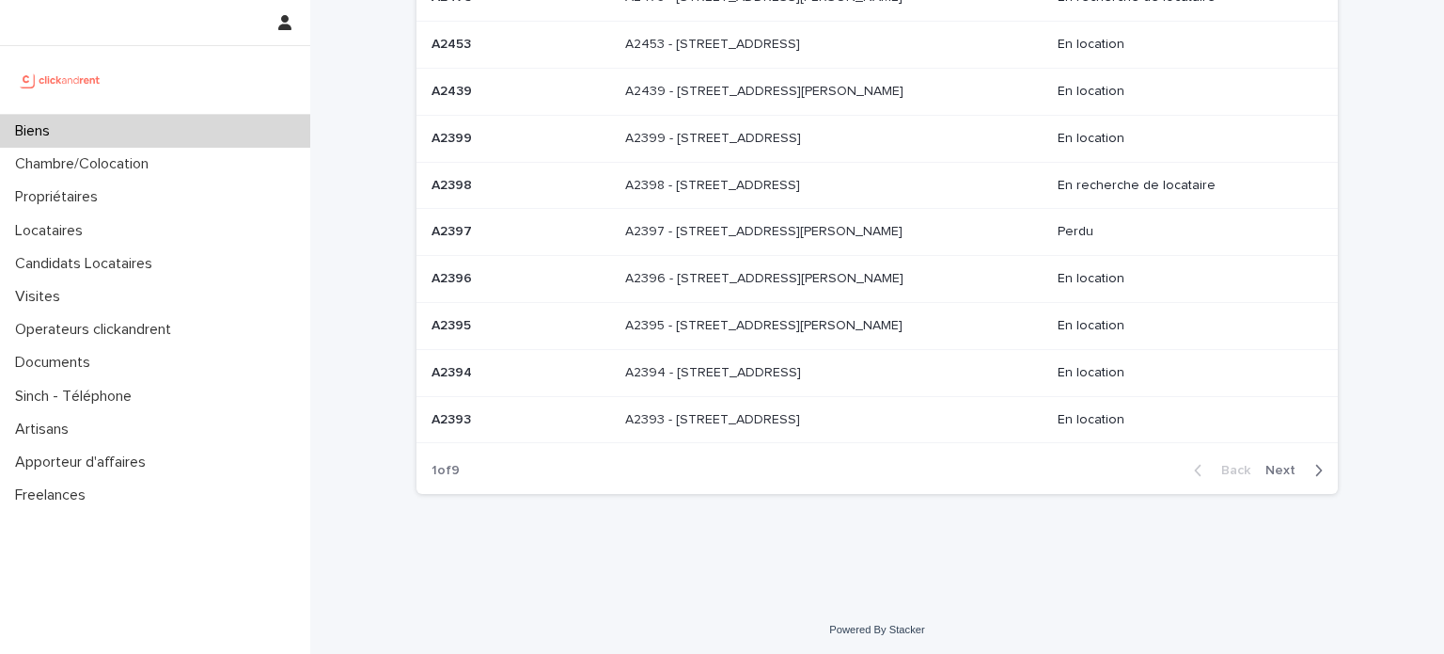
type input "**"
click at [1281, 470] on span "Next" at bounding box center [1286, 470] width 41 height 13
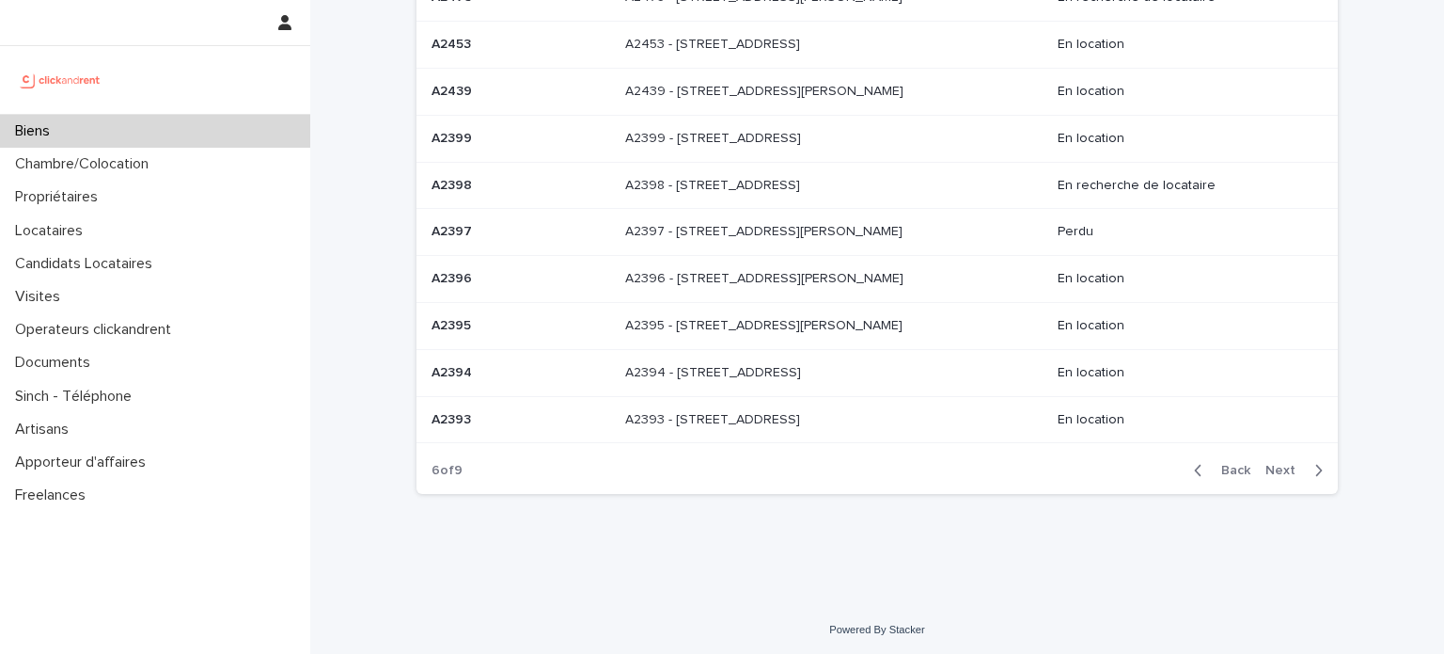
click at [1281, 470] on span "Next" at bounding box center [1286, 470] width 41 height 13
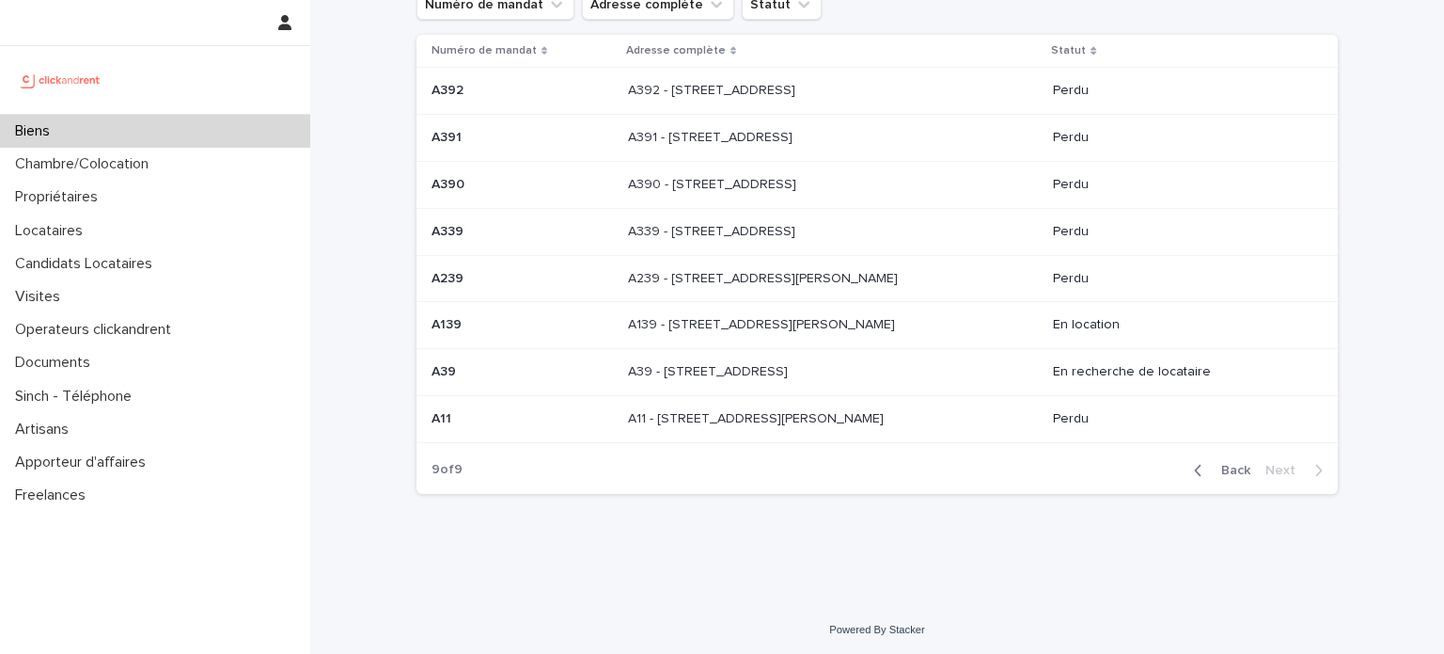
click at [719, 378] on div "A39 - [STREET_ADDRESS] - [STREET_ADDRESS]" at bounding box center [833, 371] width 410 height 31
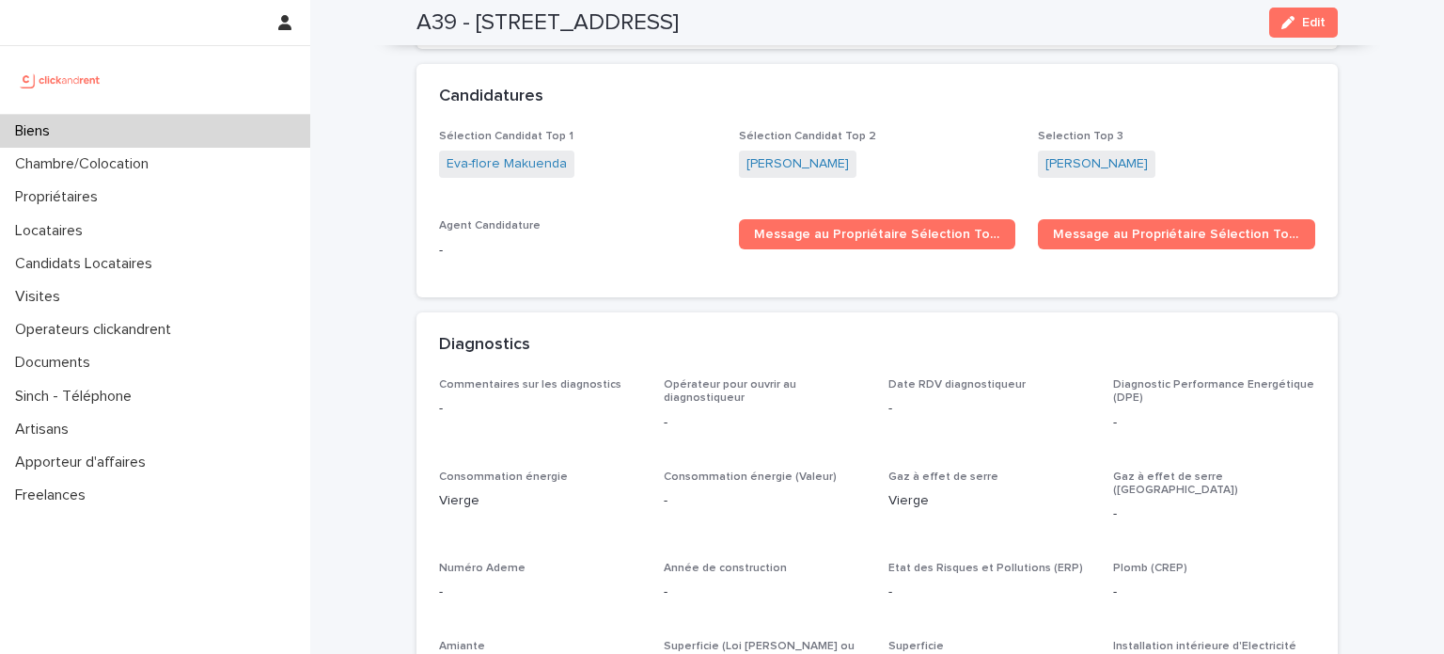
scroll to position [5668, 0]
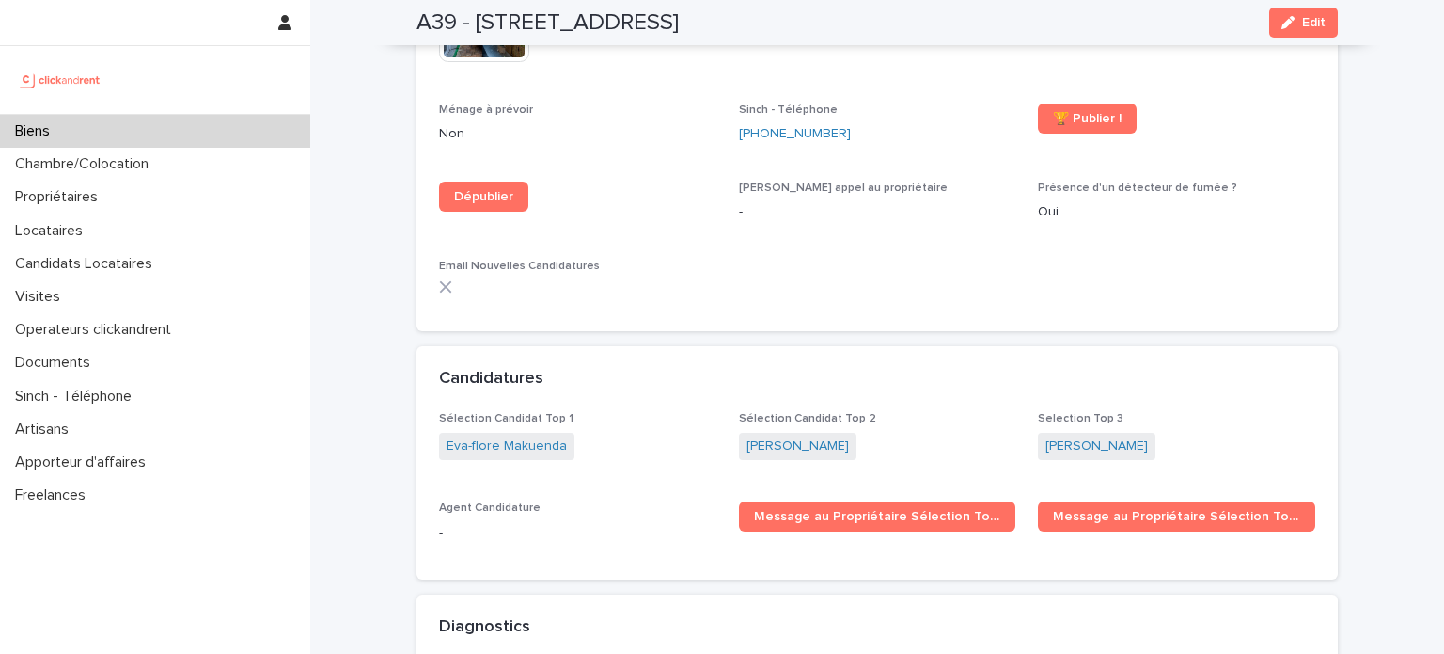
click at [84, 137] on div "Biens" at bounding box center [155, 131] width 310 height 33
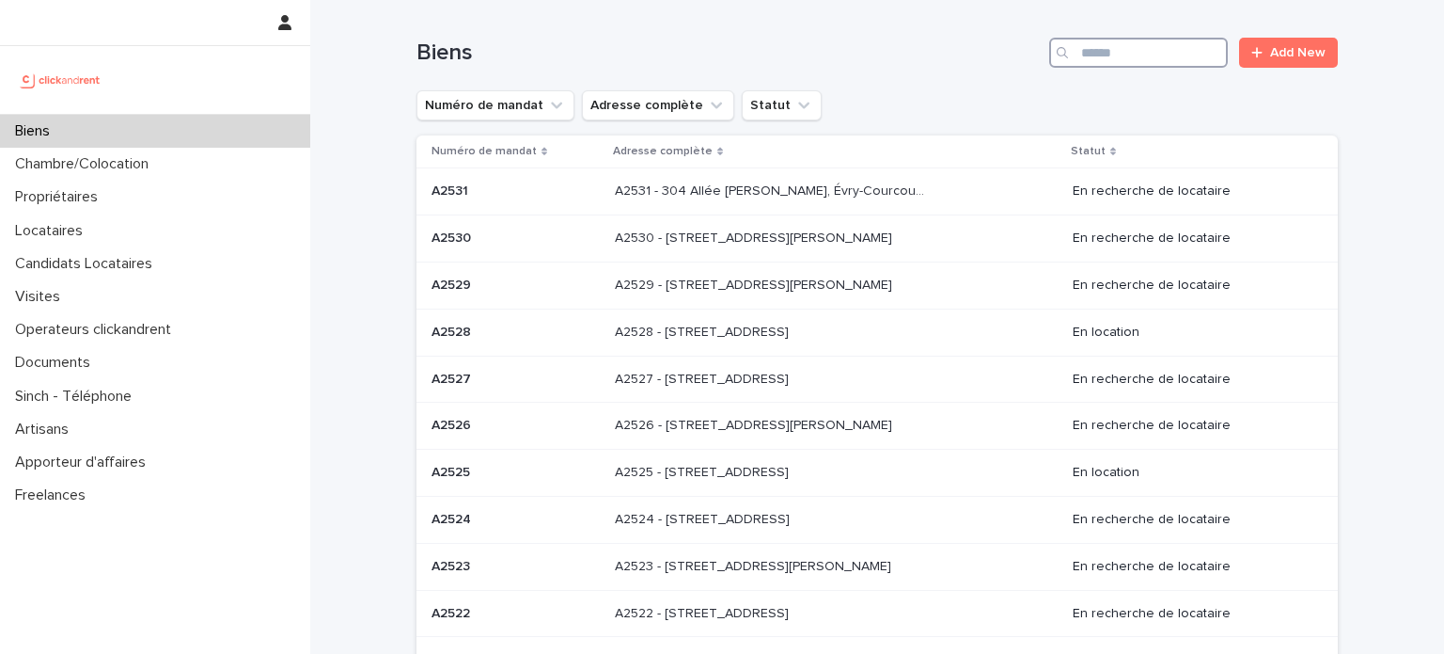
click at [1113, 62] on input "Search" at bounding box center [1138, 53] width 179 height 30
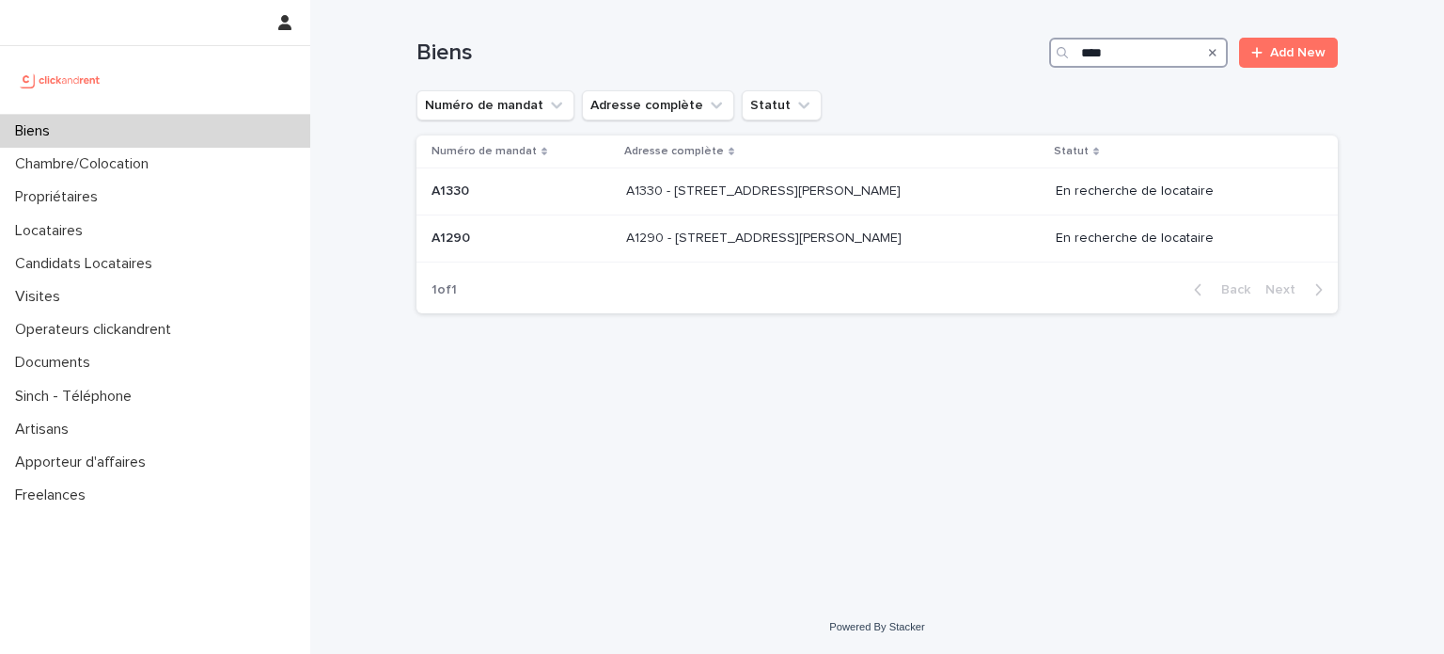
click at [1135, 56] on input "****" at bounding box center [1138, 53] width 179 height 30
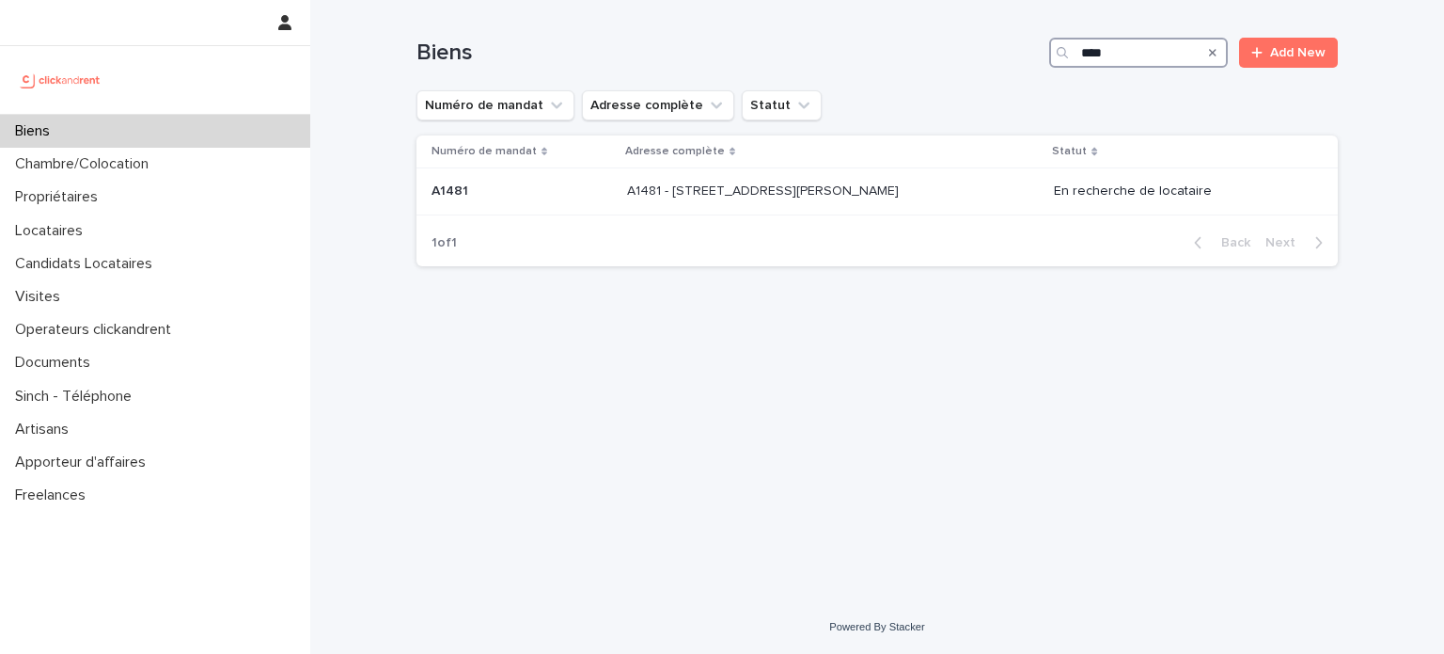
type input "****"
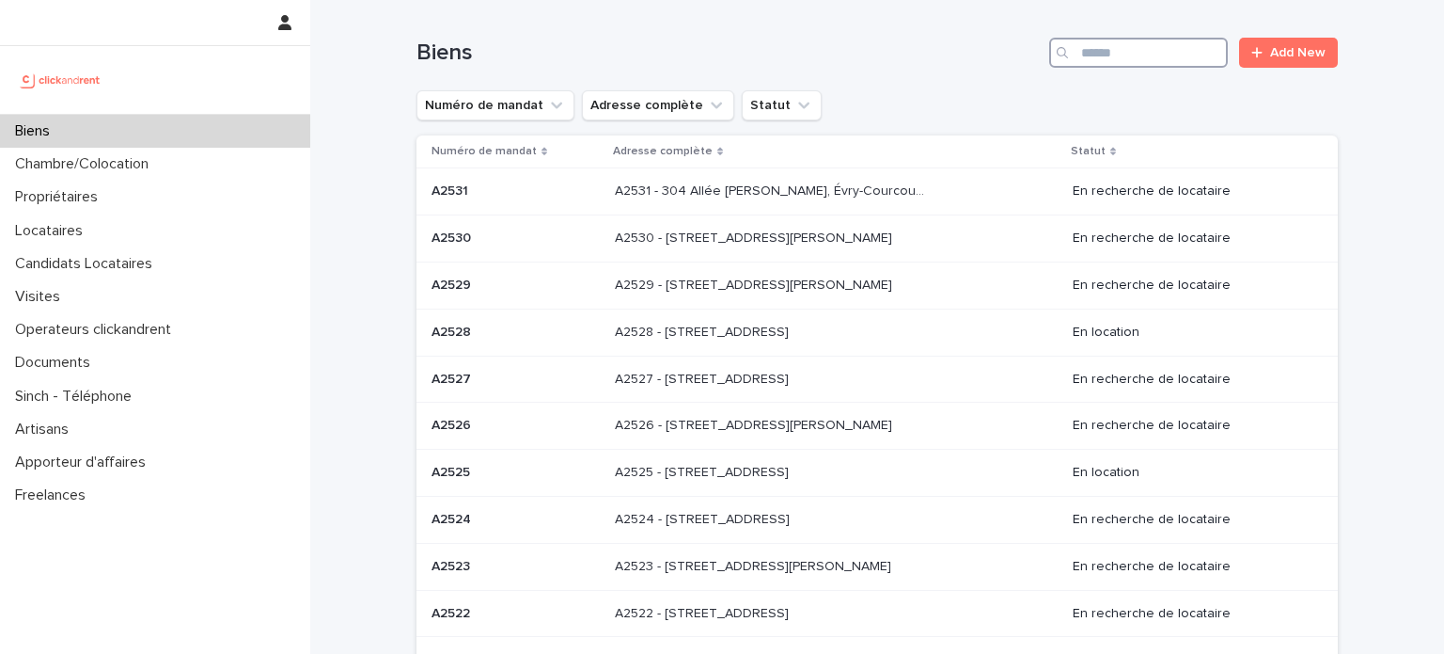
click at [1127, 51] on input "Search" at bounding box center [1138, 53] width 179 height 30
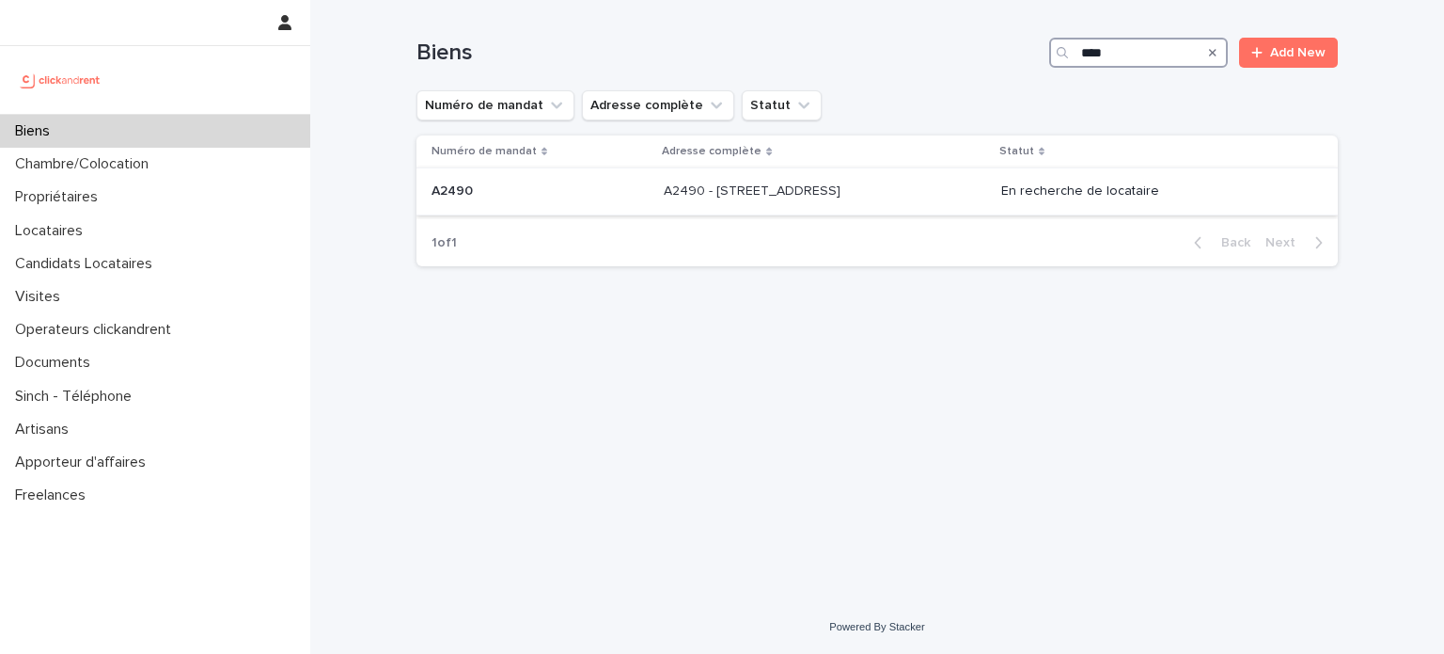
type input "****"
click at [949, 185] on div "A2490 - [STREET_ADDRESS] - [STREET_ADDRESS]" at bounding box center [825, 191] width 323 height 31
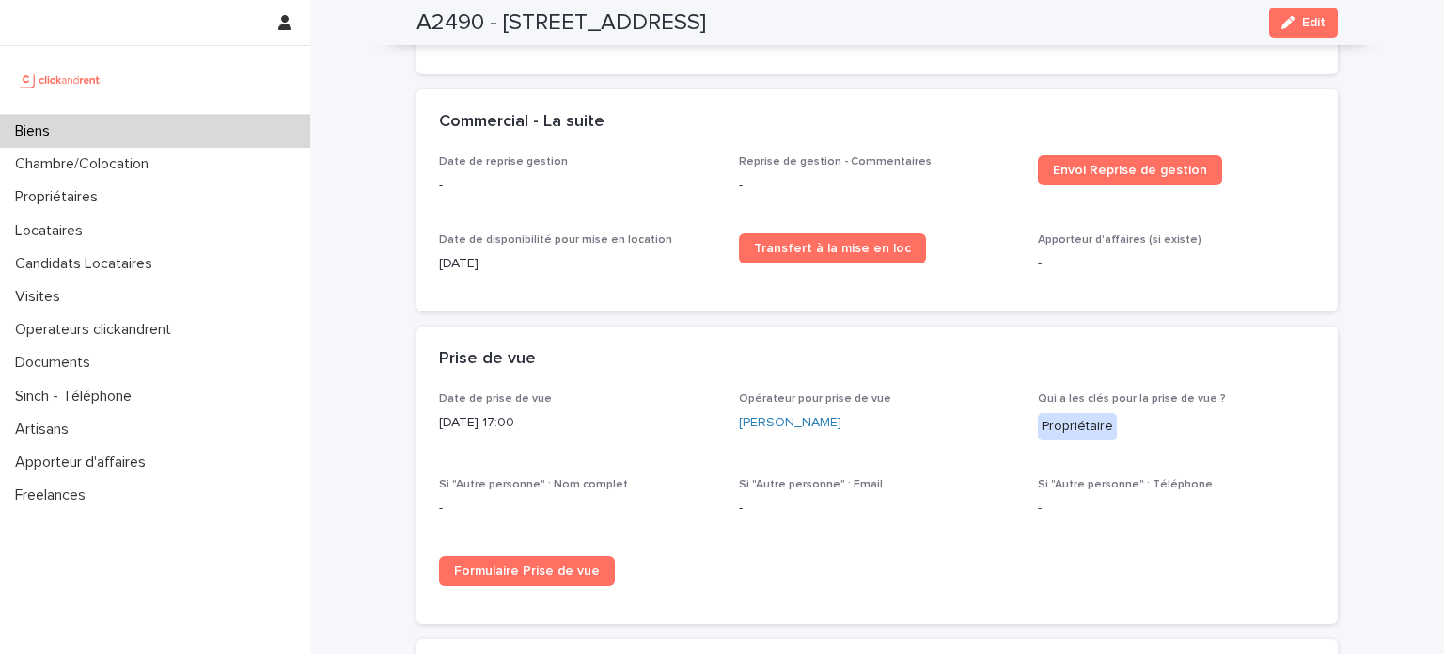
scroll to position [3009, 0]
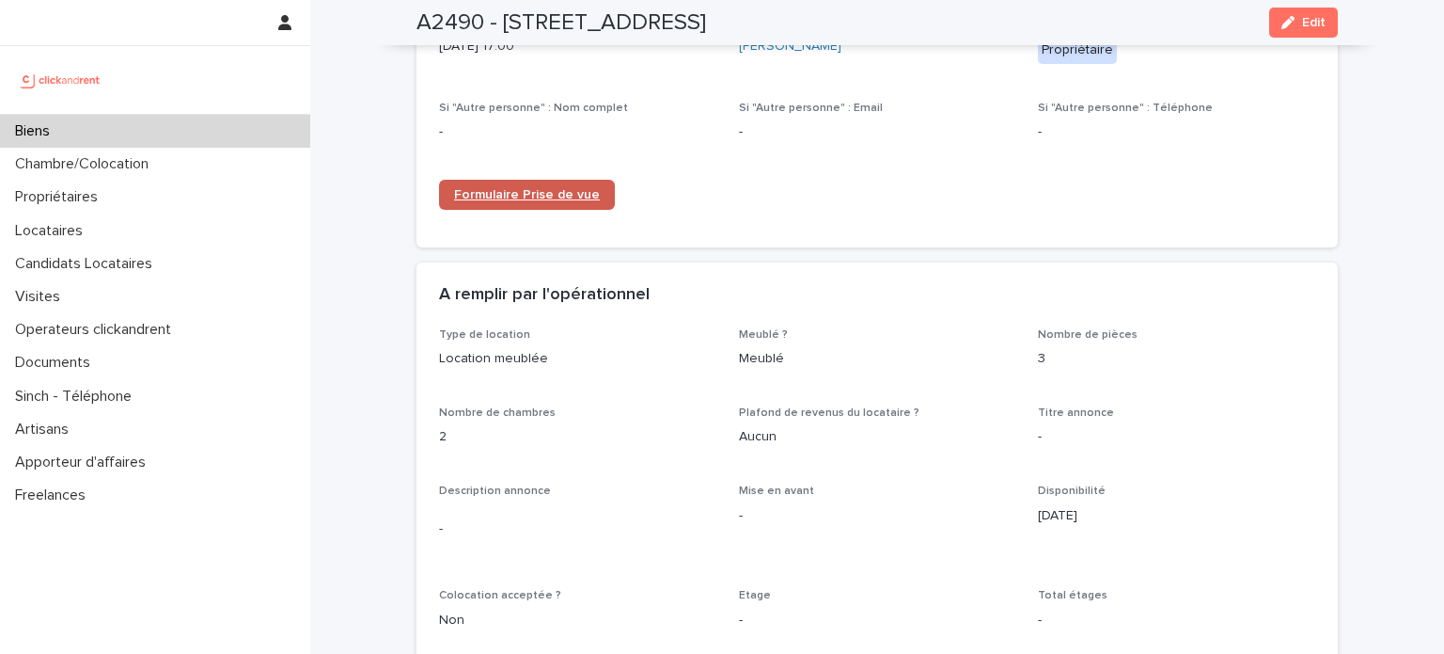
click at [514, 188] on span "Formulaire Prise de vue" at bounding box center [527, 194] width 146 height 13
click at [147, 138] on div "Biens" at bounding box center [155, 131] width 310 height 33
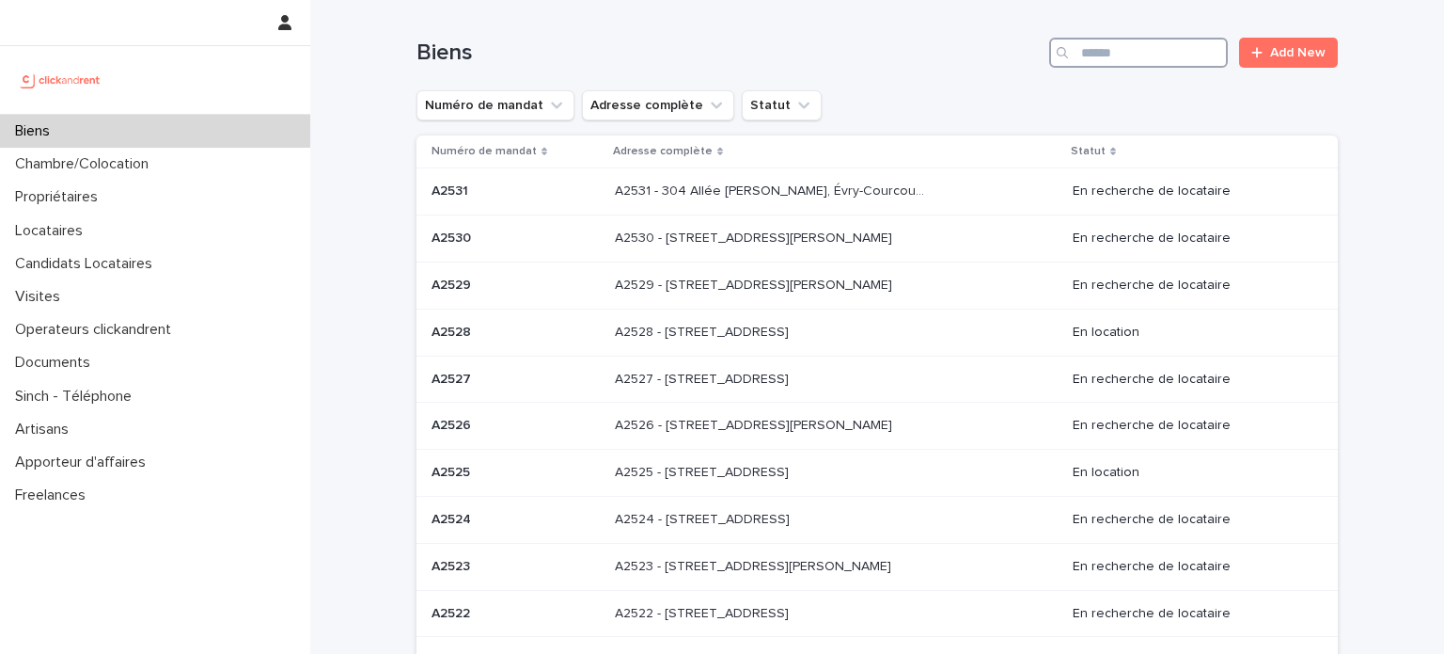
click at [1125, 43] on input "Search" at bounding box center [1138, 53] width 179 height 30
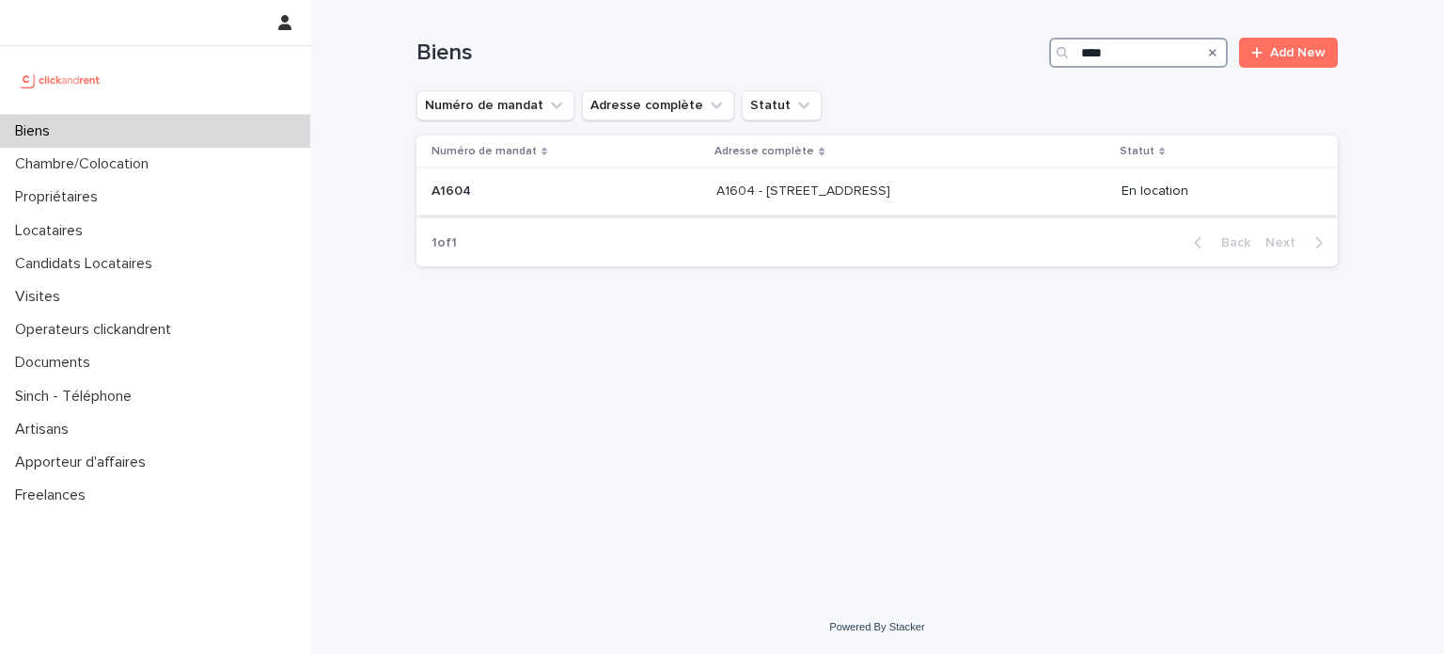
type input "****"
click at [861, 188] on p "A1604 - [STREET_ADDRESS]" at bounding box center [806, 190] width 178 height 20
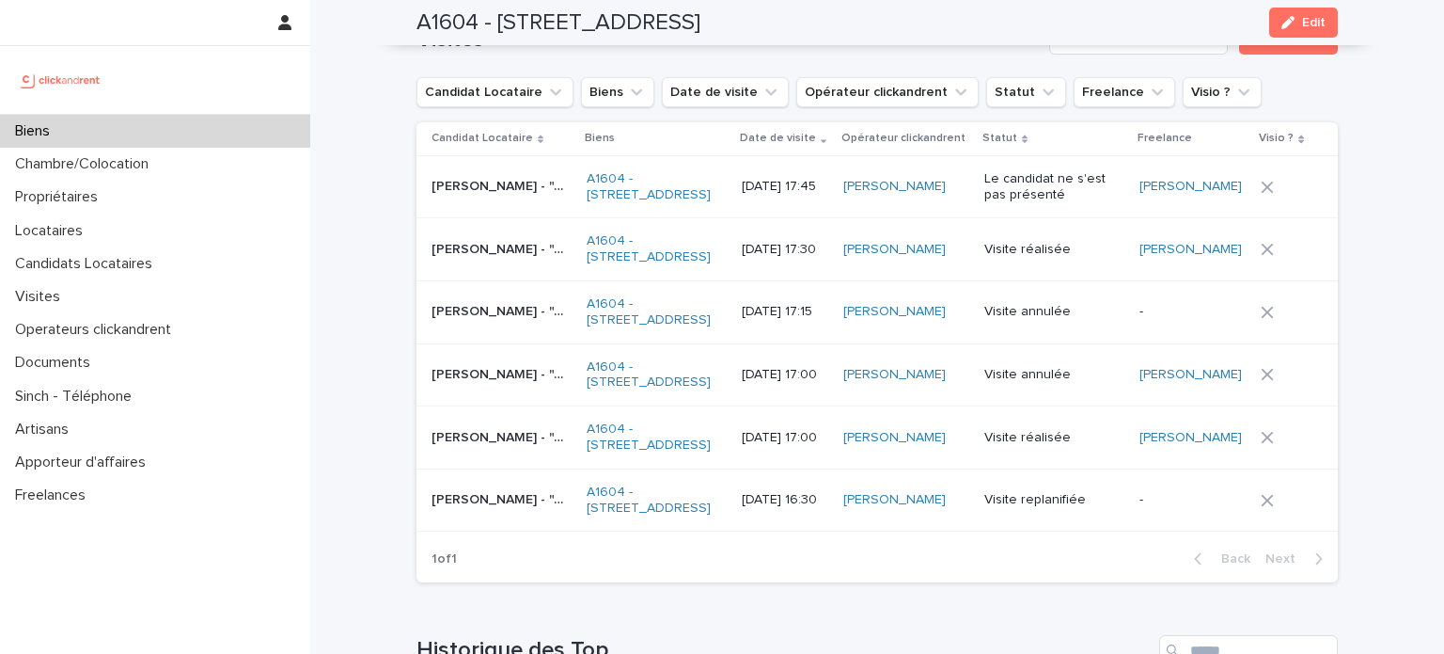
scroll to position [7993, 0]
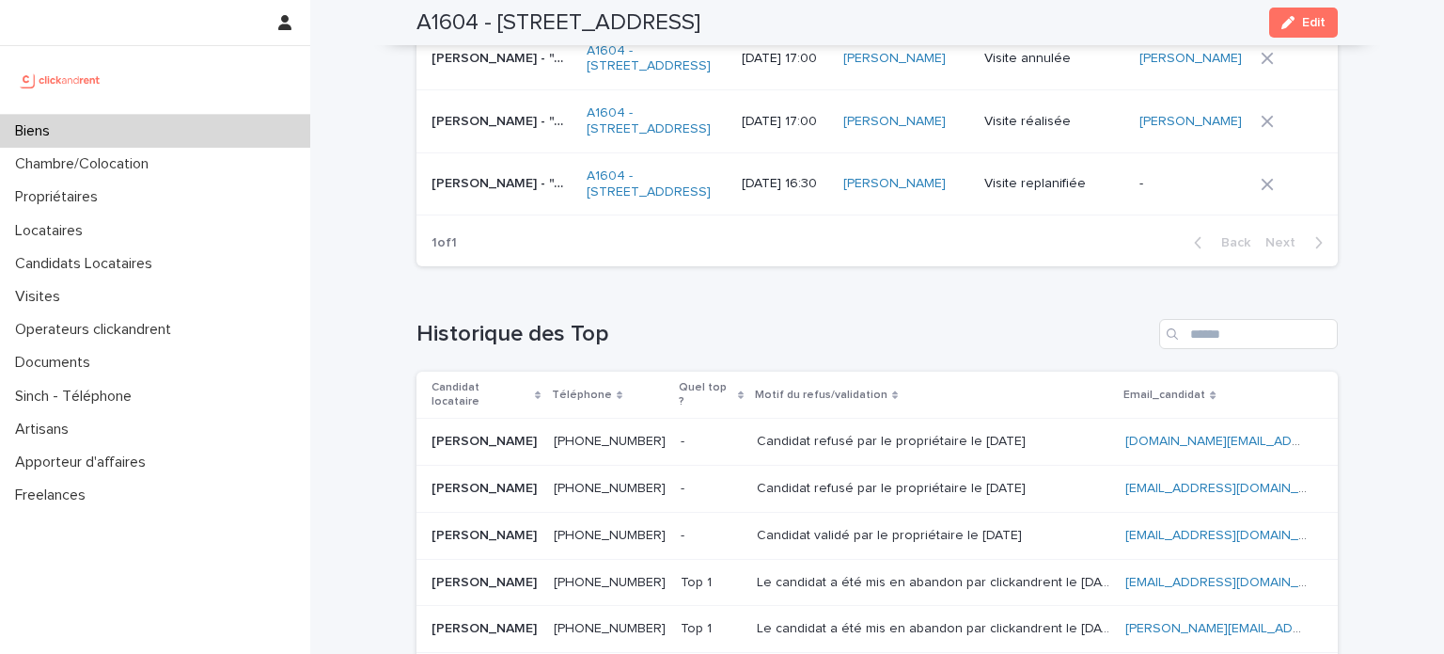
click at [101, 118] on div "Biens" at bounding box center [155, 131] width 310 height 33
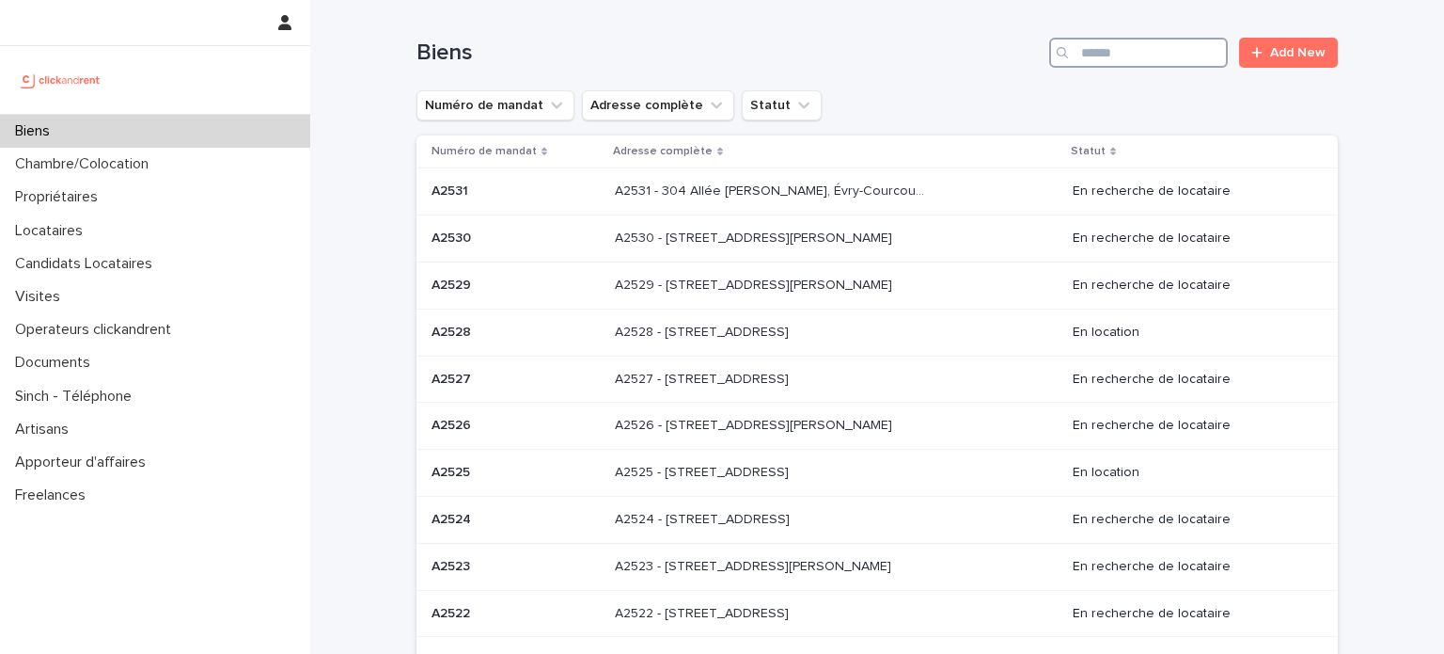
click at [1146, 60] on input "Search" at bounding box center [1138, 53] width 179 height 30
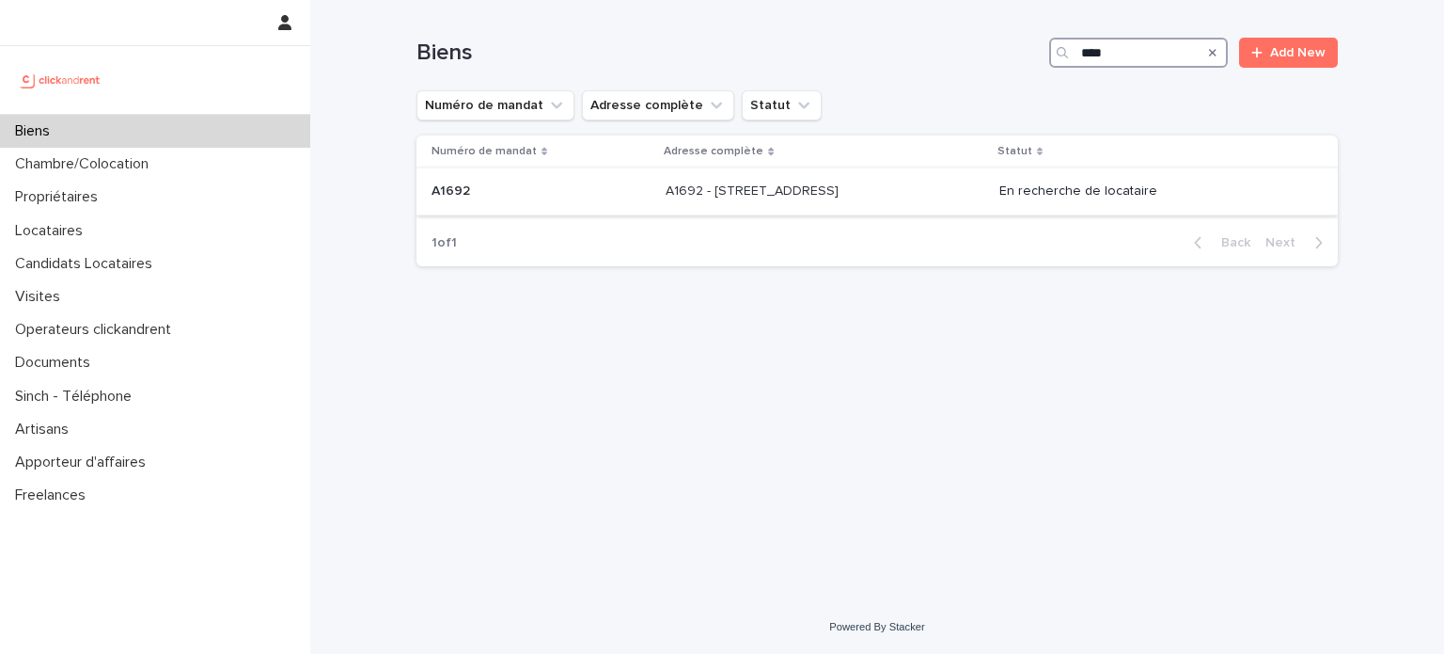
type input "****"
click at [933, 194] on p at bounding box center [822, 191] width 313 height 16
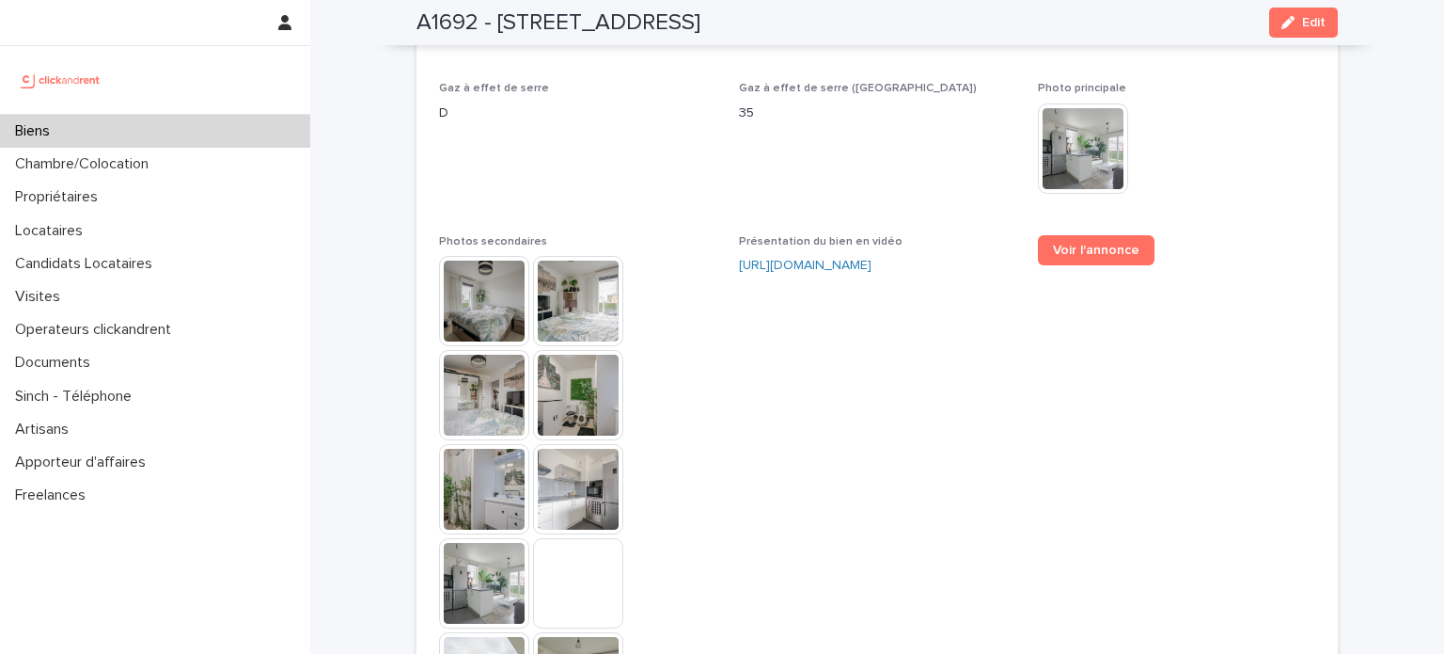
scroll to position [4796, 0]
click at [480, 262] on img at bounding box center [484, 300] width 90 height 90
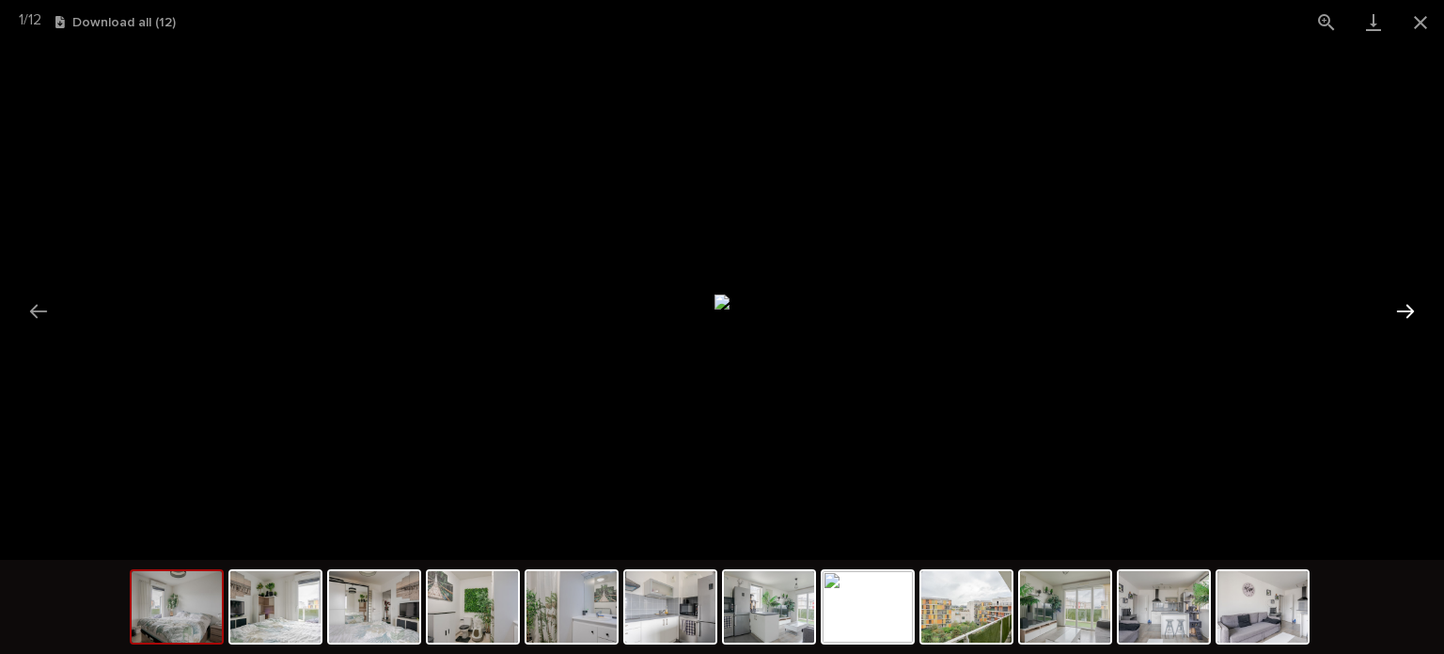
click at [1407, 313] on button "Next slide" at bounding box center [1405, 310] width 39 height 37
click at [1430, 22] on button "Close gallery" at bounding box center [1420, 22] width 47 height 44
